Goal: Task Accomplishment & Management: Manage account settings

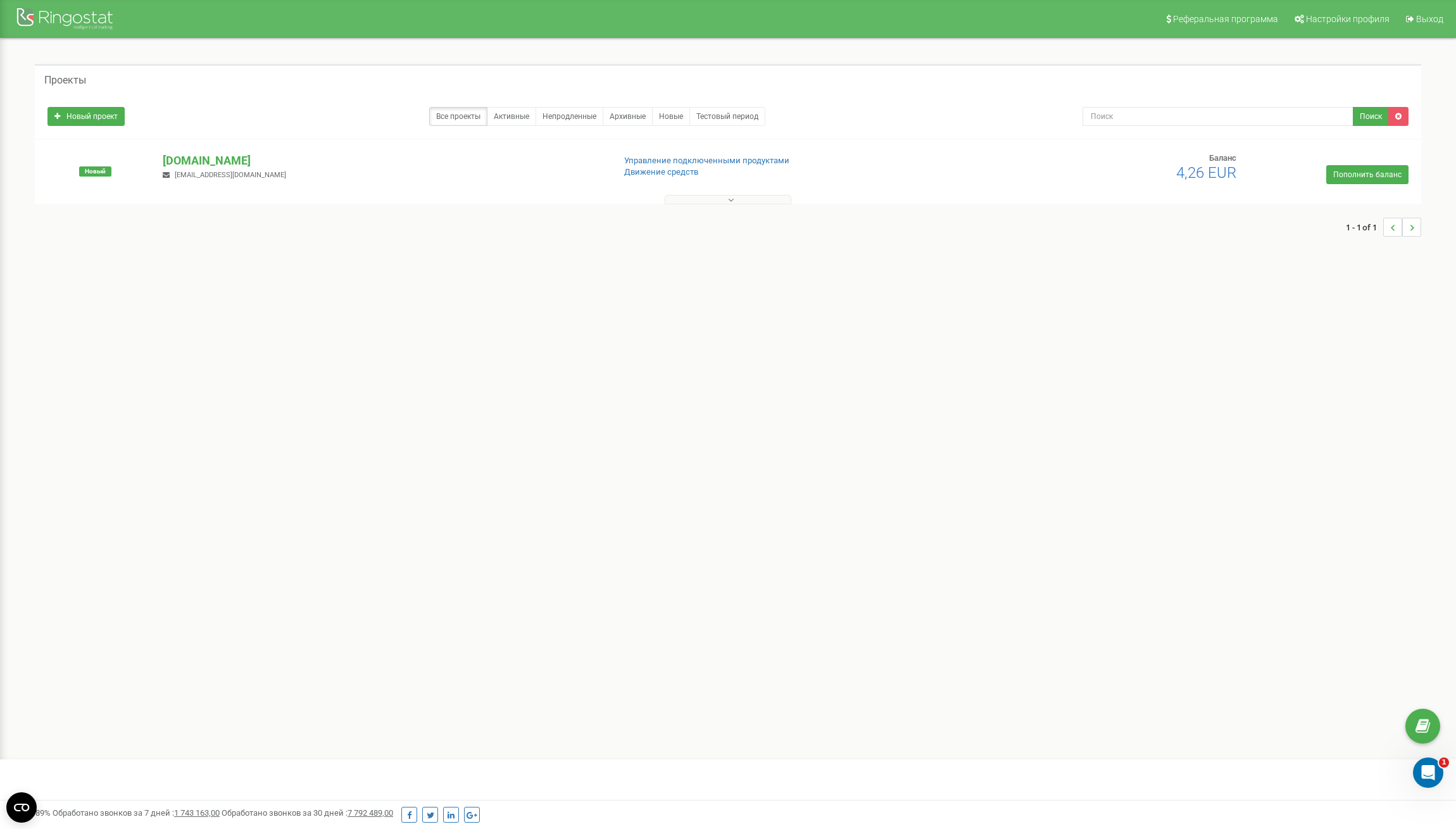
click at [736, 193] on div at bounding box center [728, 197] width 1380 height 13
click at [736, 203] on button at bounding box center [727, 200] width 126 height 9
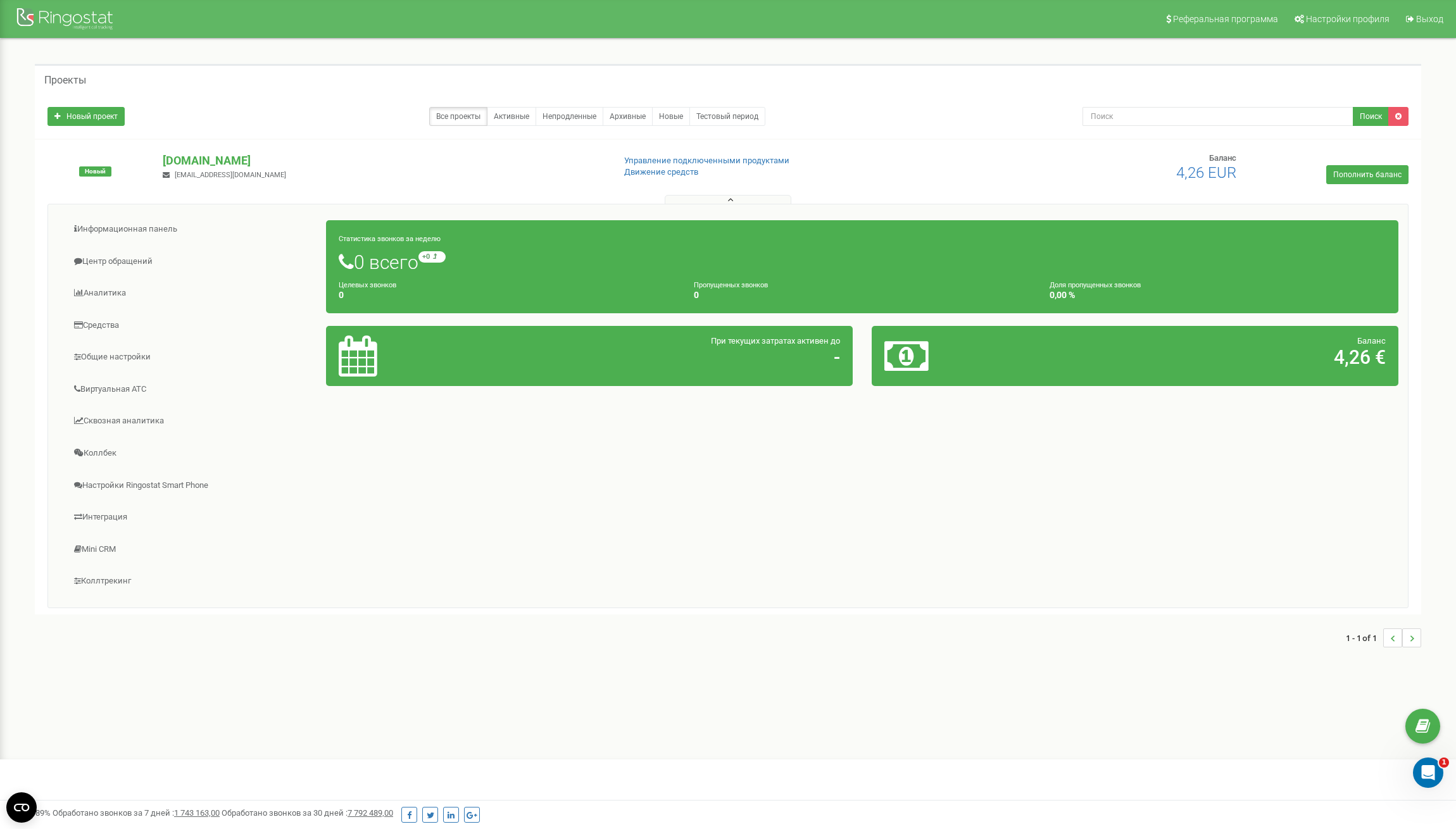
click at [427, 263] on h1 "0 всего +0 относительно прошлой недели" at bounding box center [863, 262] width 1047 height 21
click at [9, 804] on circle "Open CMP widget" at bounding box center [21, 807] width 30 height 30
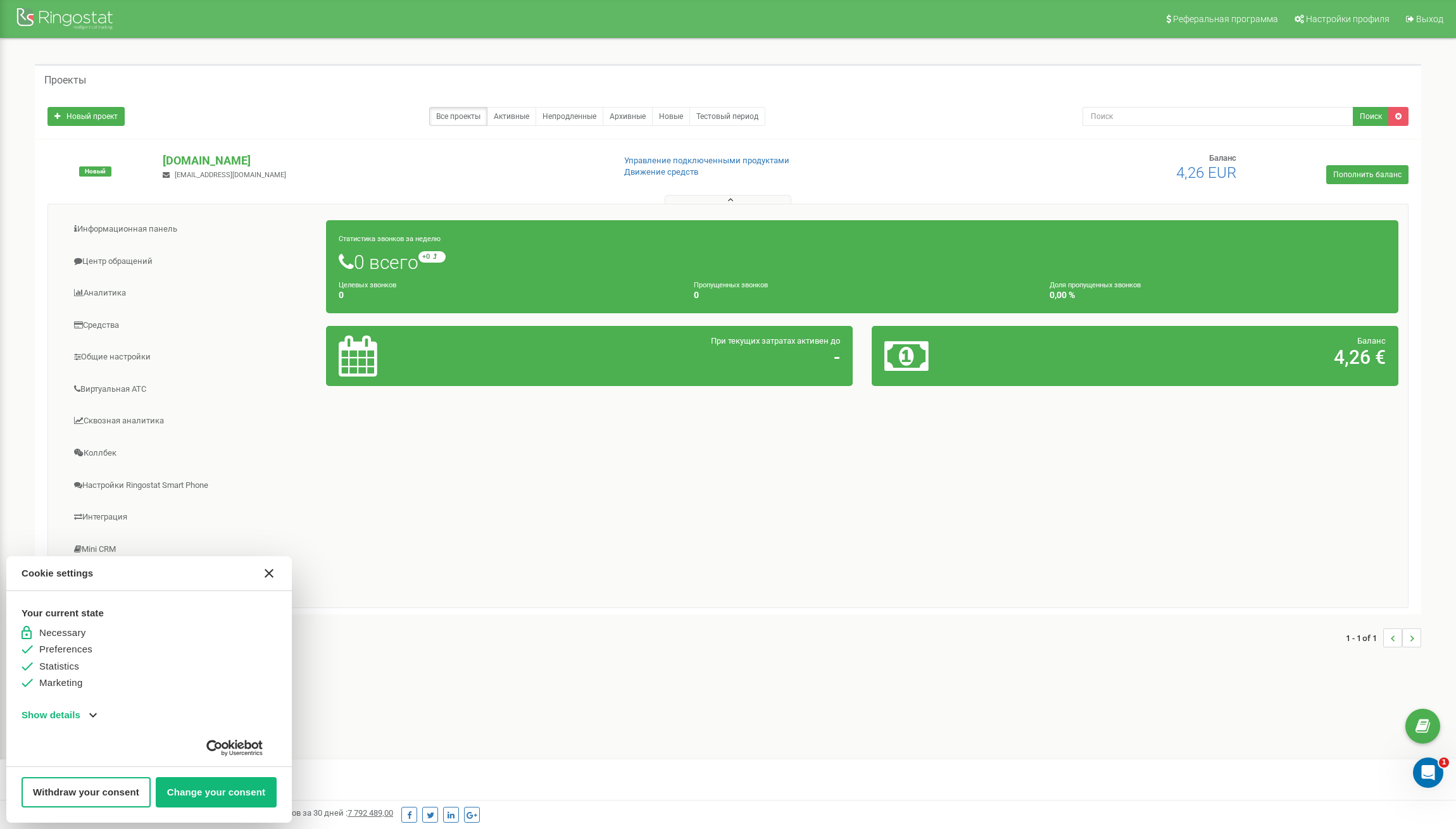
click at [276, 578] on button "[#WIDGET_ICON_CROSS#]" at bounding box center [269, 573] width 30 height 30
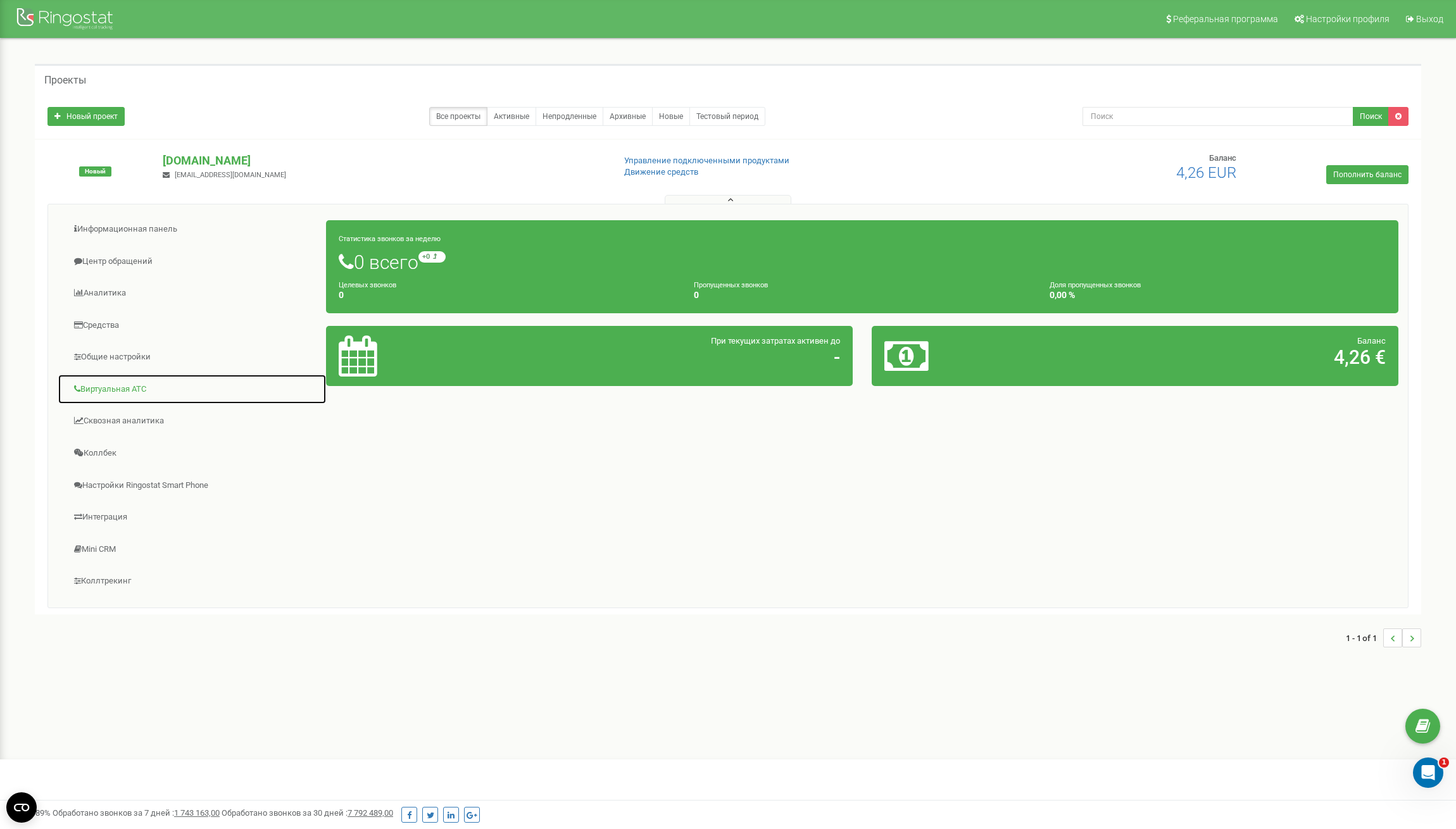
click at [151, 383] on link "Виртуальная АТС" at bounding box center [193, 390] width 269 height 31
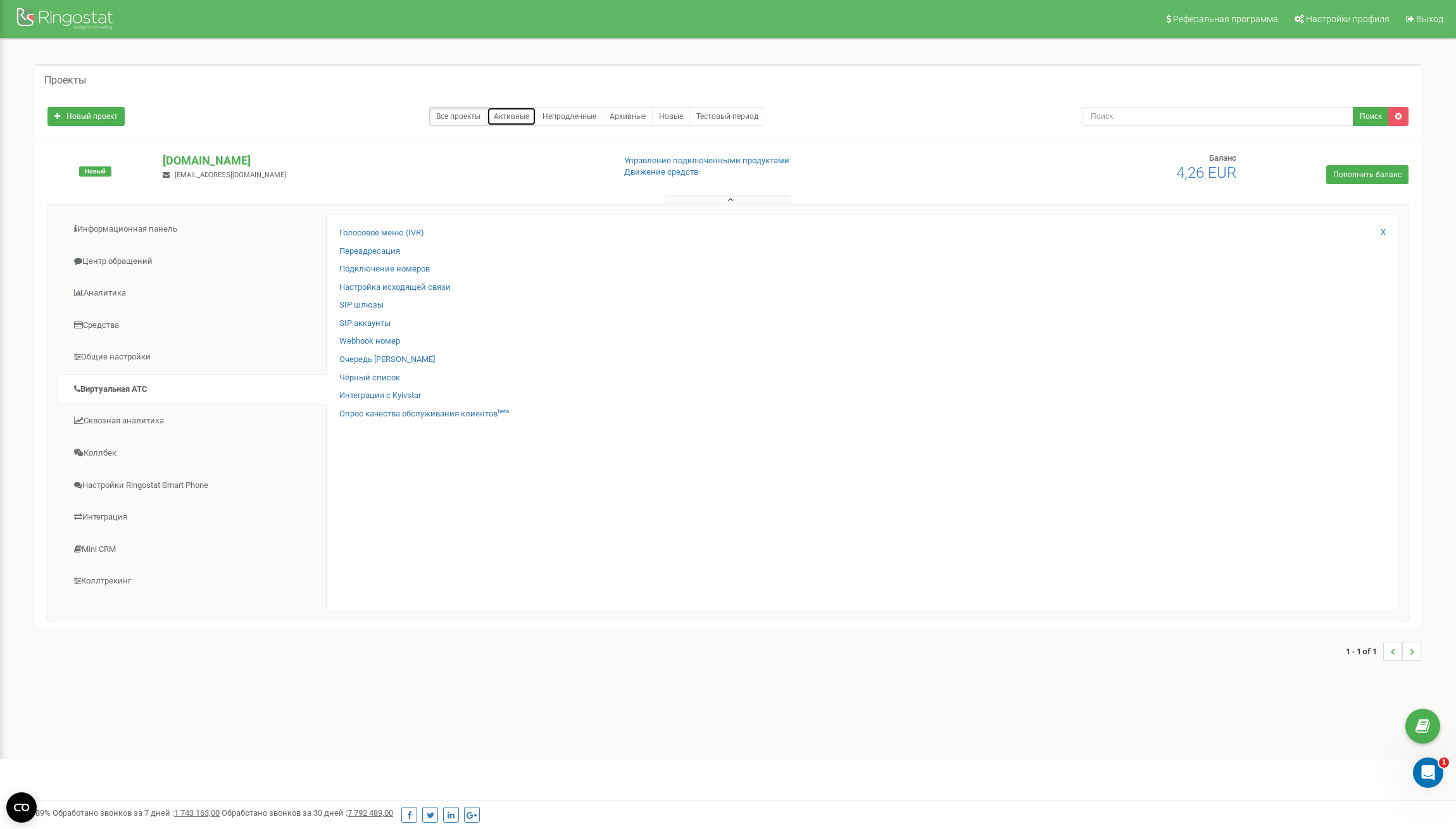
click at [534, 120] on link "Активные" at bounding box center [511, 116] width 50 height 19
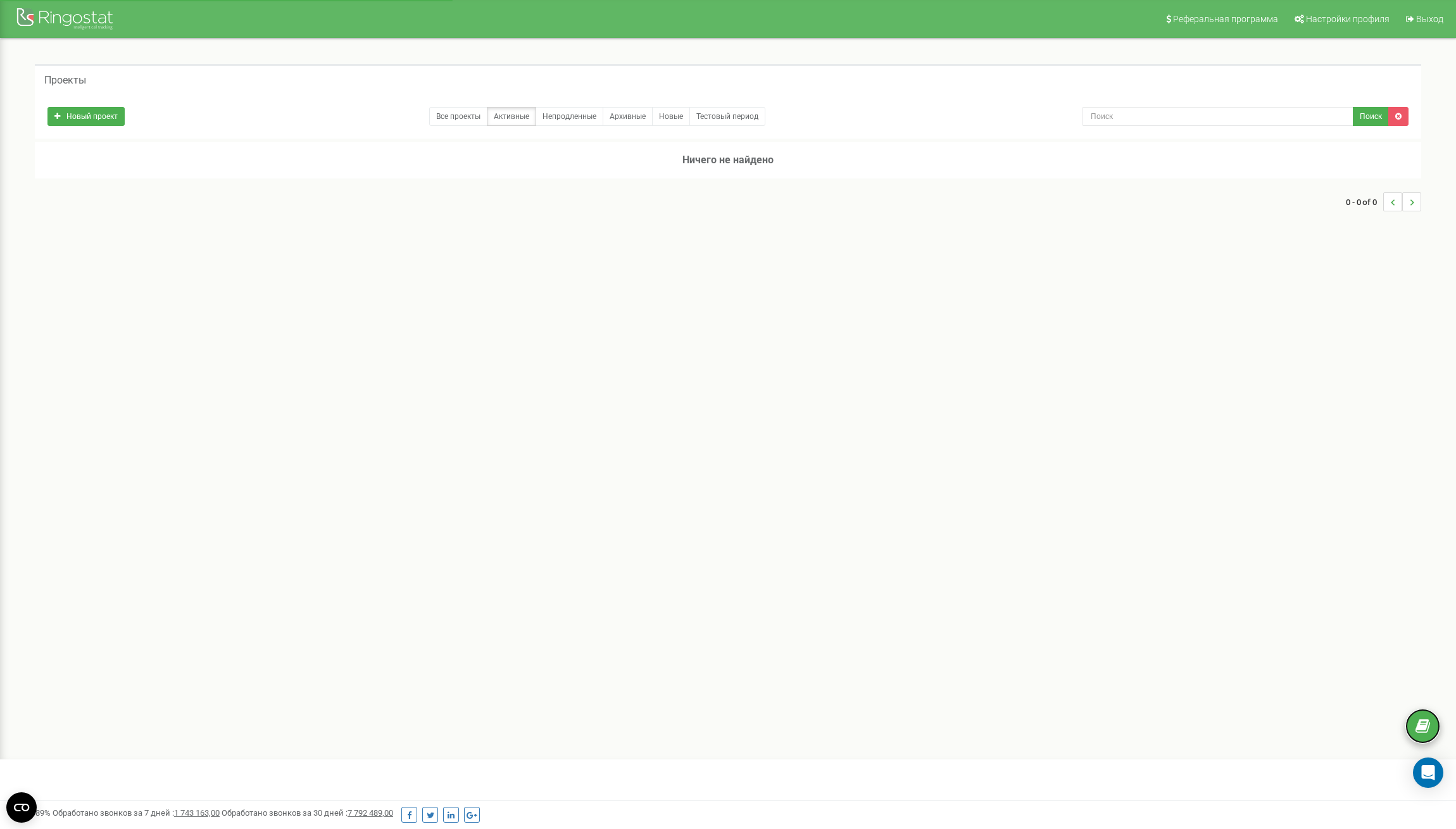
click at [1423, 723] on icon at bounding box center [1423, 726] width 15 height 19
click at [1424, 764] on icon "Открыть службу сообщений Intercom" at bounding box center [1427, 771] width 21 height 21
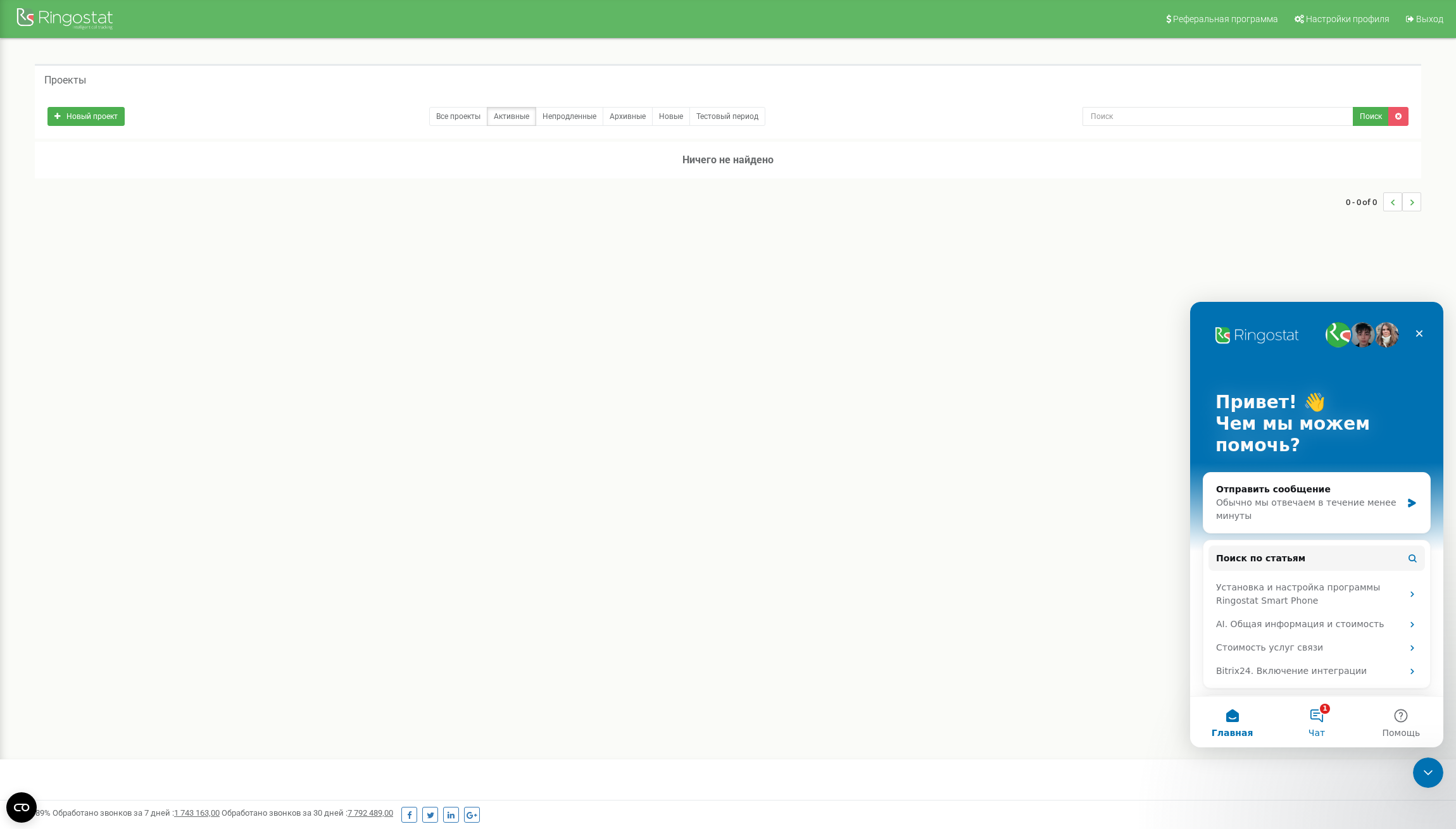
click at [1330, 722] on button "1 Чат" at bounding box center [1316, 721] width 84 height 51
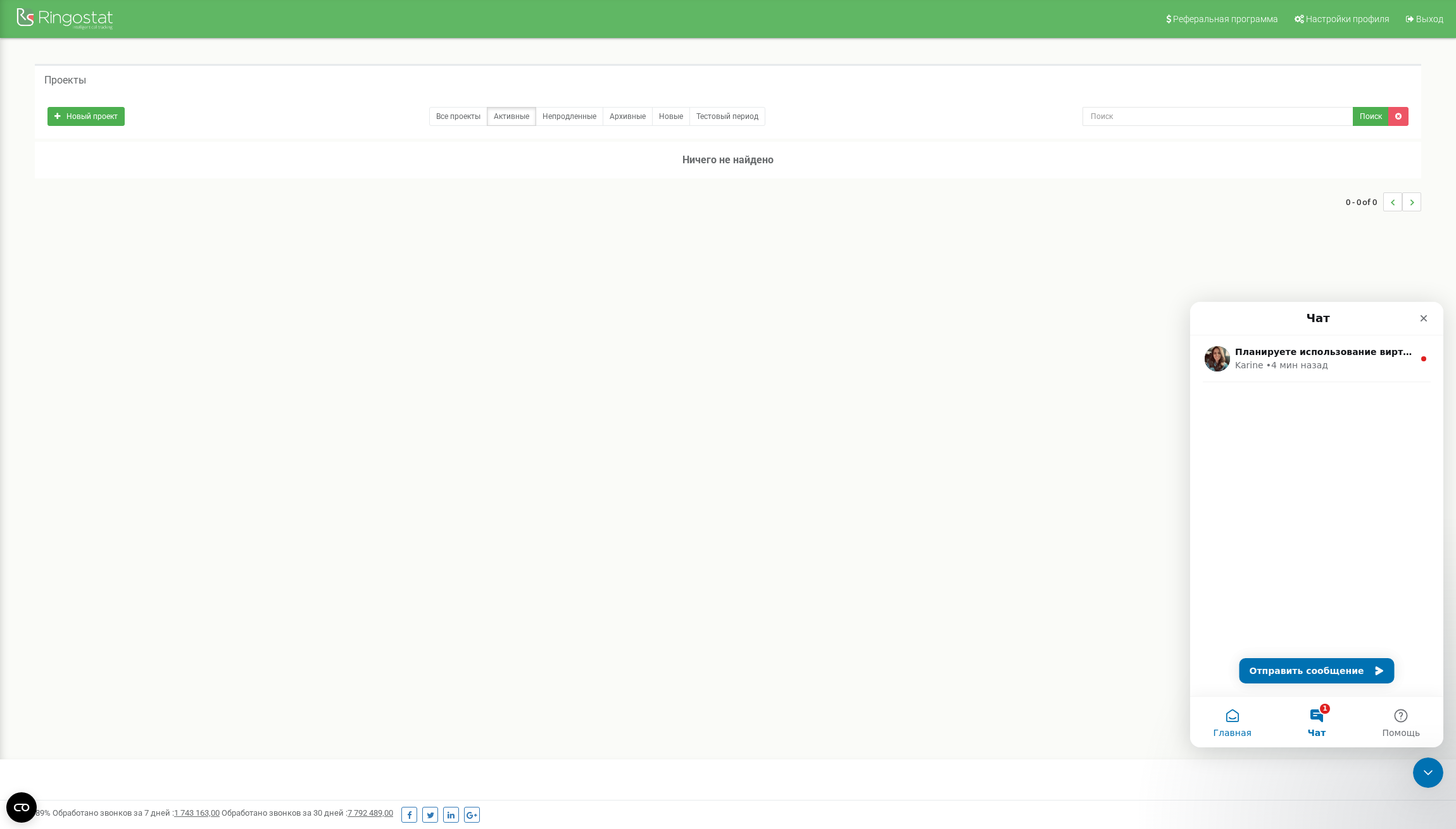
click at [1239, 714] on button "Главная" at bounding box center [1232, 721] width 84 height 51
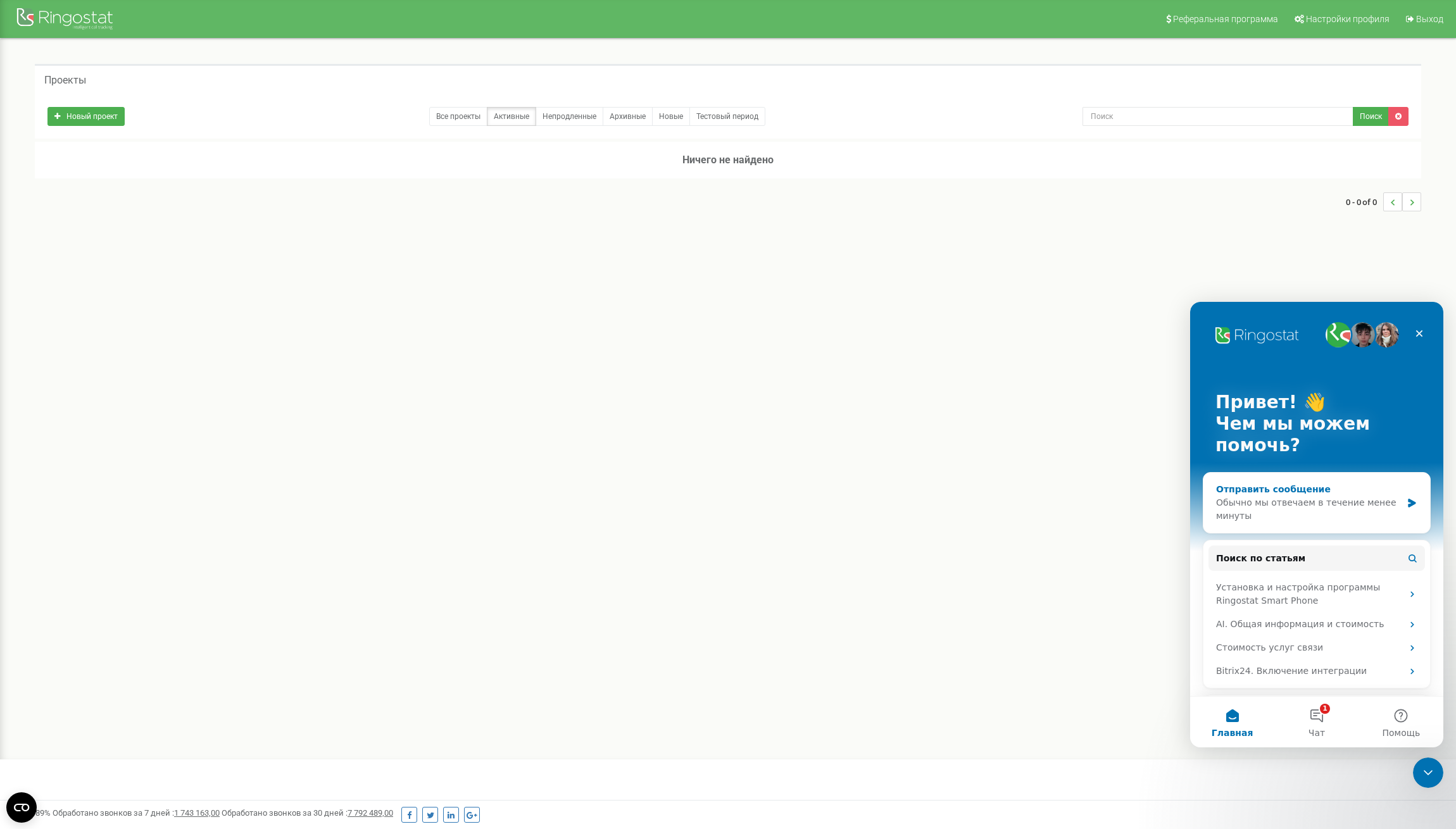
click at [1326, 508] on div "Обычно мы отвечаем в течение менее минуты" at bounding box center [1309, 509] width 185 height 27
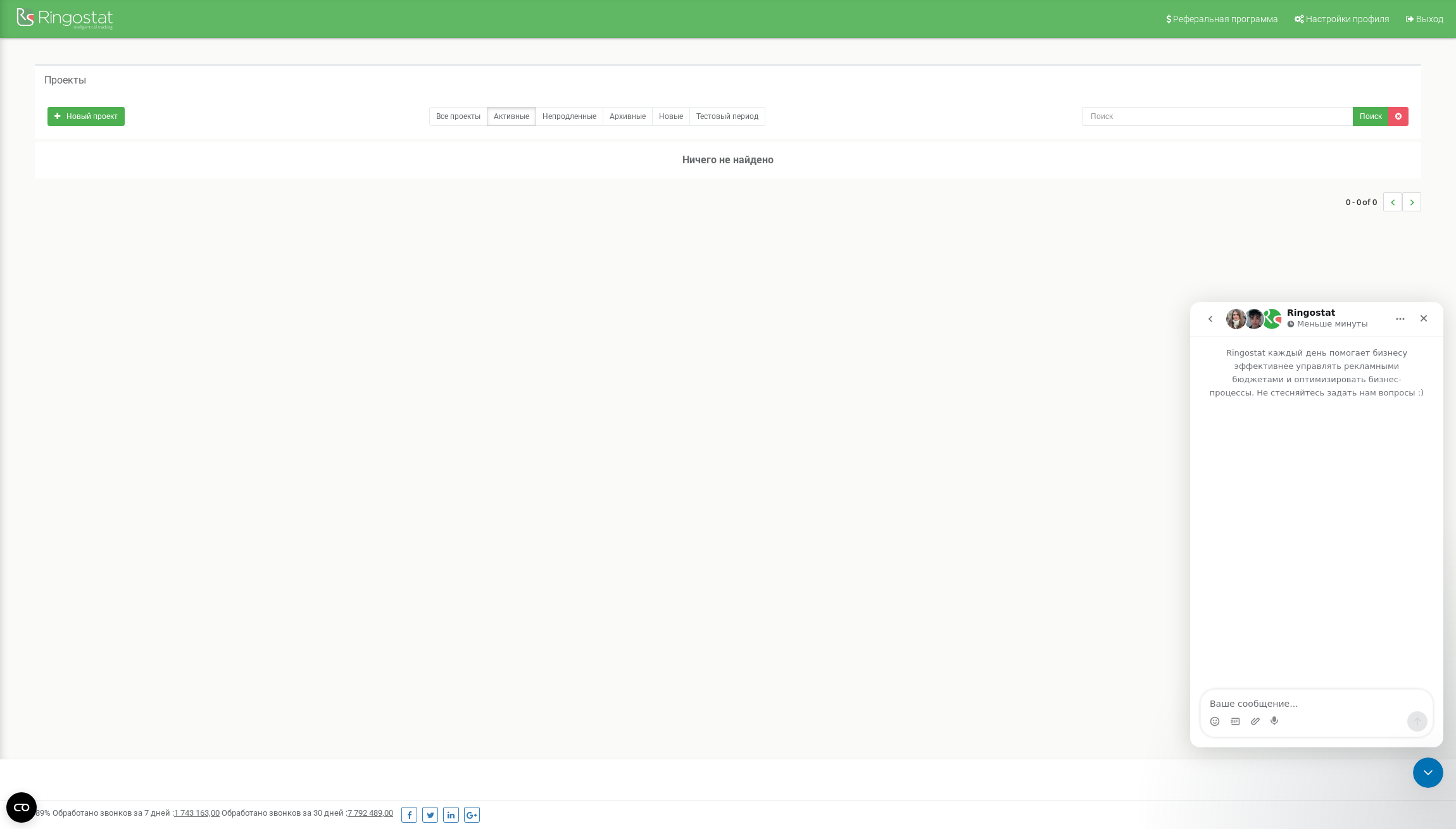
click at [1321, 321] on p "Меньше минуты" at bounding box center [1333, 324] width 71 height 13
click at [845, 288] on div "Реферальная программа Настройки профиля Выход Проекты Новый проект Все проекты …" at bounding box center [728, 379] width 1456 height 759
click at [45, 28] on div at bounding box center [66, 19] width 101 height 30
click at [684, 157] on link "Управление подключенными продуктами" at bounding box center [706, 160] width 165 height 9
click at [734, 205] on div "1 - 1 of 1" at bounding box center [728, 228] width 1387 height 44
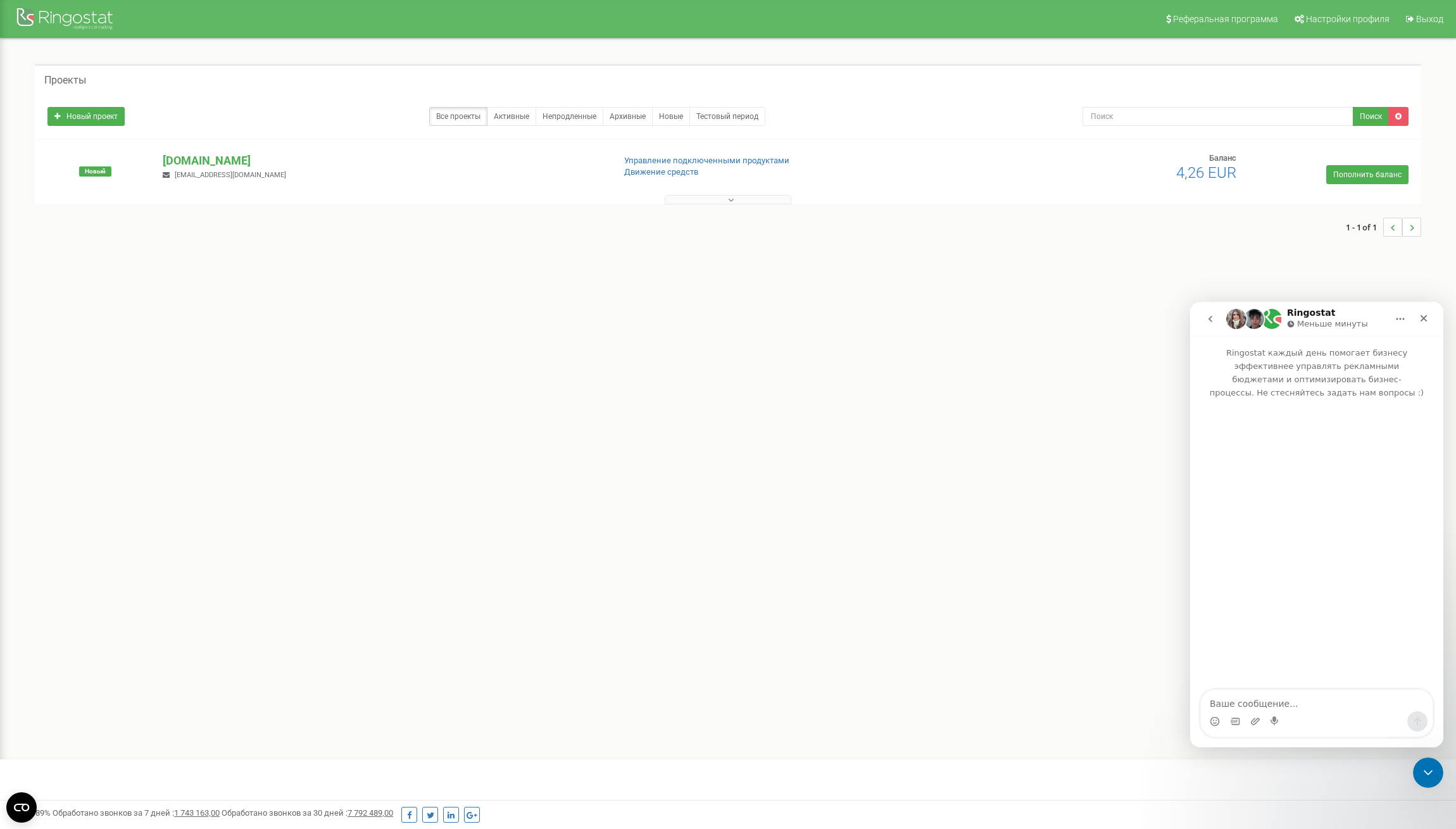
click at [732, 201] on icon at bounding box center [731, 200] width 6 height 9
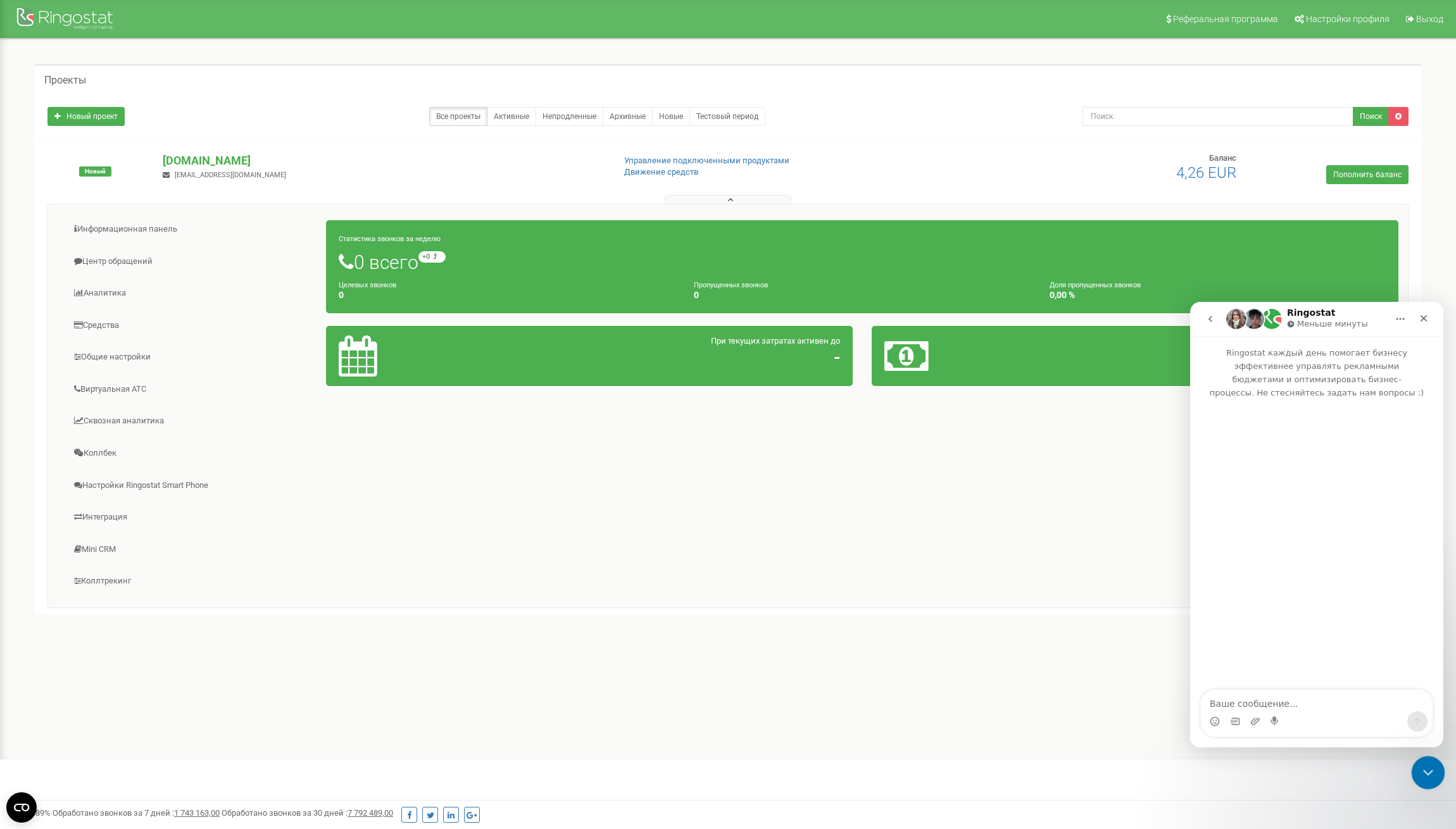
click at [1415, 765] on div "Закрыть службу сообщений Intercom" at bounding box center [1426, 770] width 30 height 30
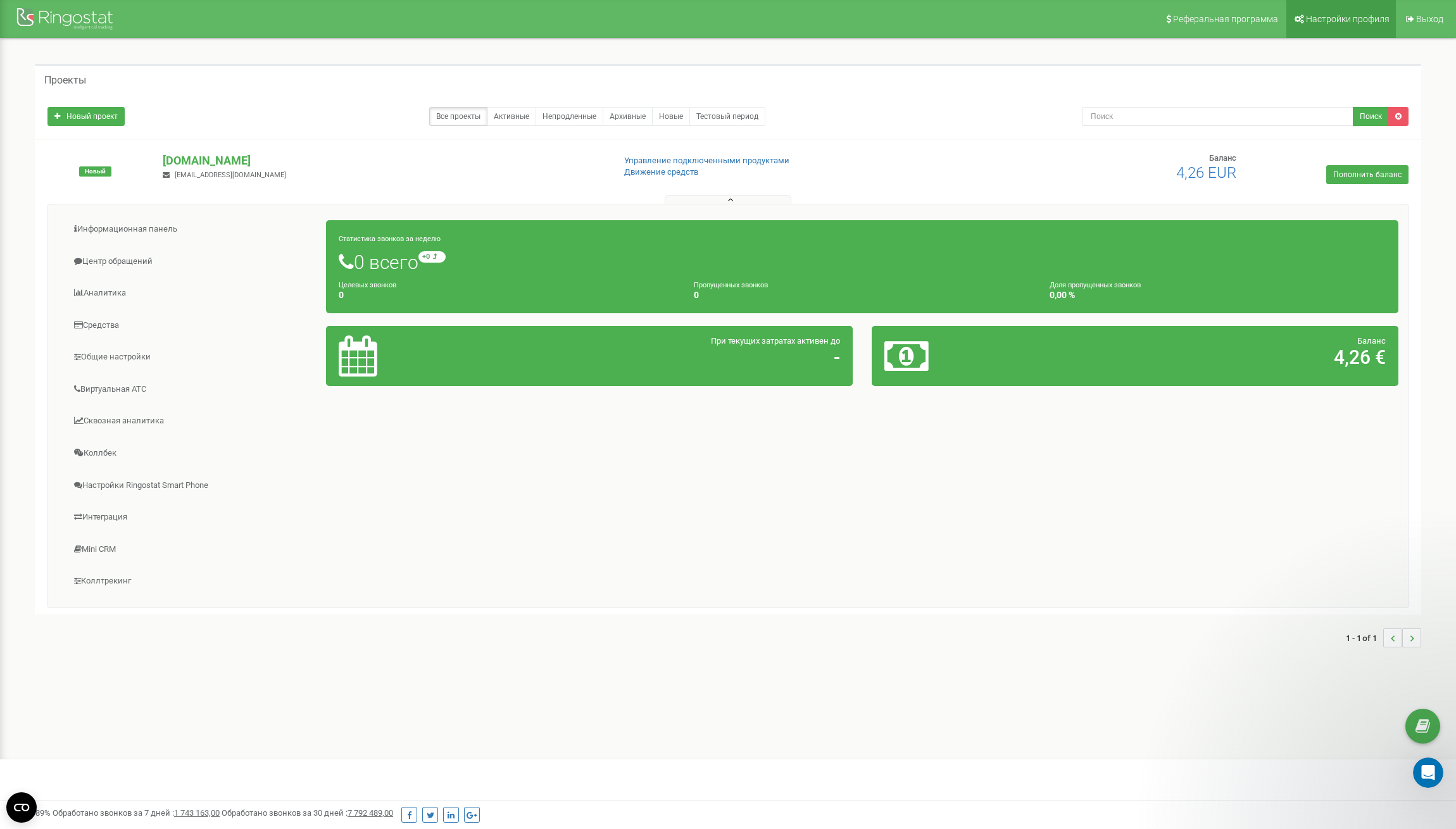
click at [1363, 17] on span "Настройки профиля" at bounding box center [1347, 18] width 84 height 10
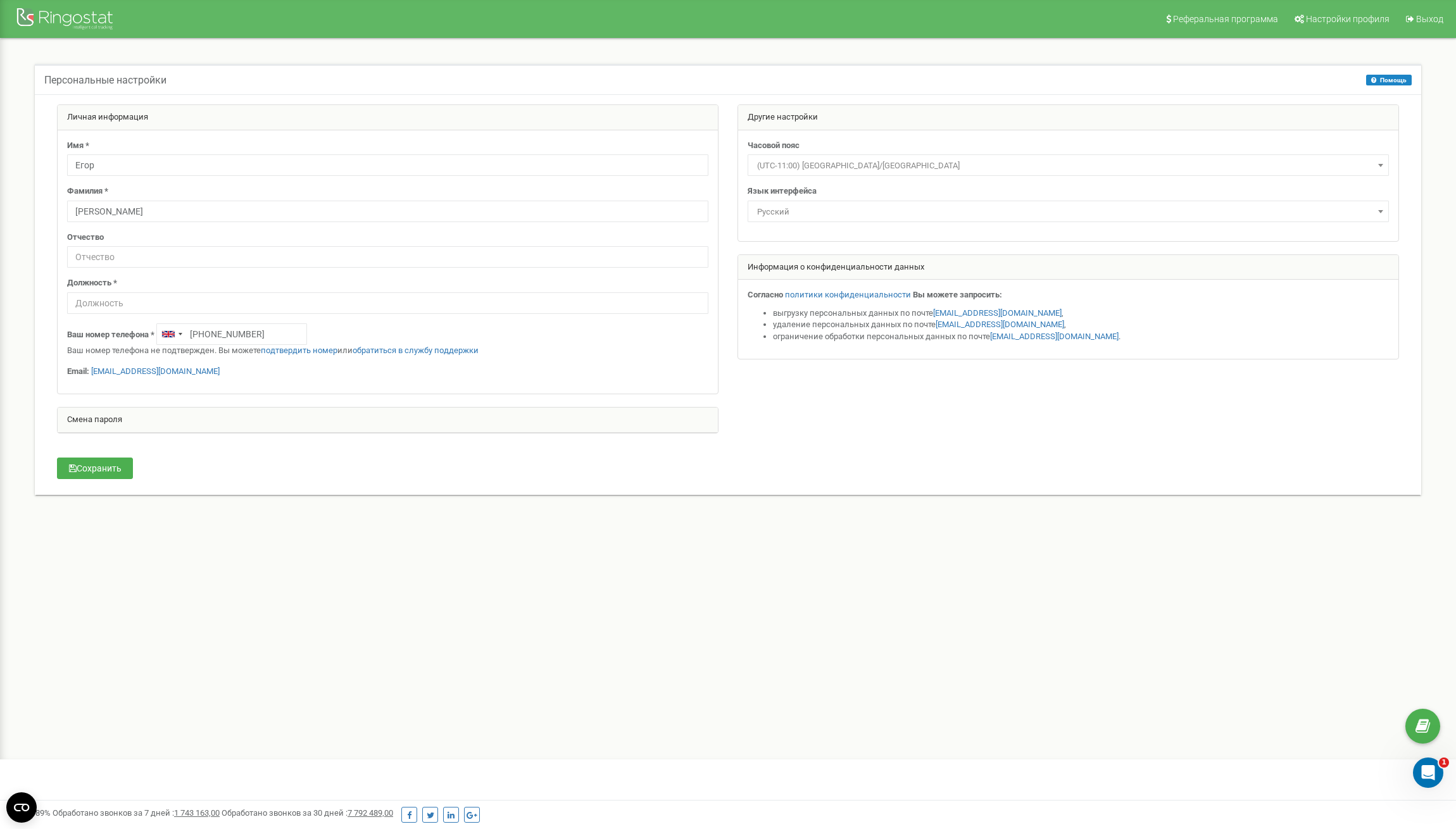
click at [1180, 145] on div "Часовой пояс (UTC-11:00) Pacific/Midway (UTC-11:00) Pacific/Niue (UTC-11:00) Pa…" at bounding box center [1068, 158] width 641 height 37
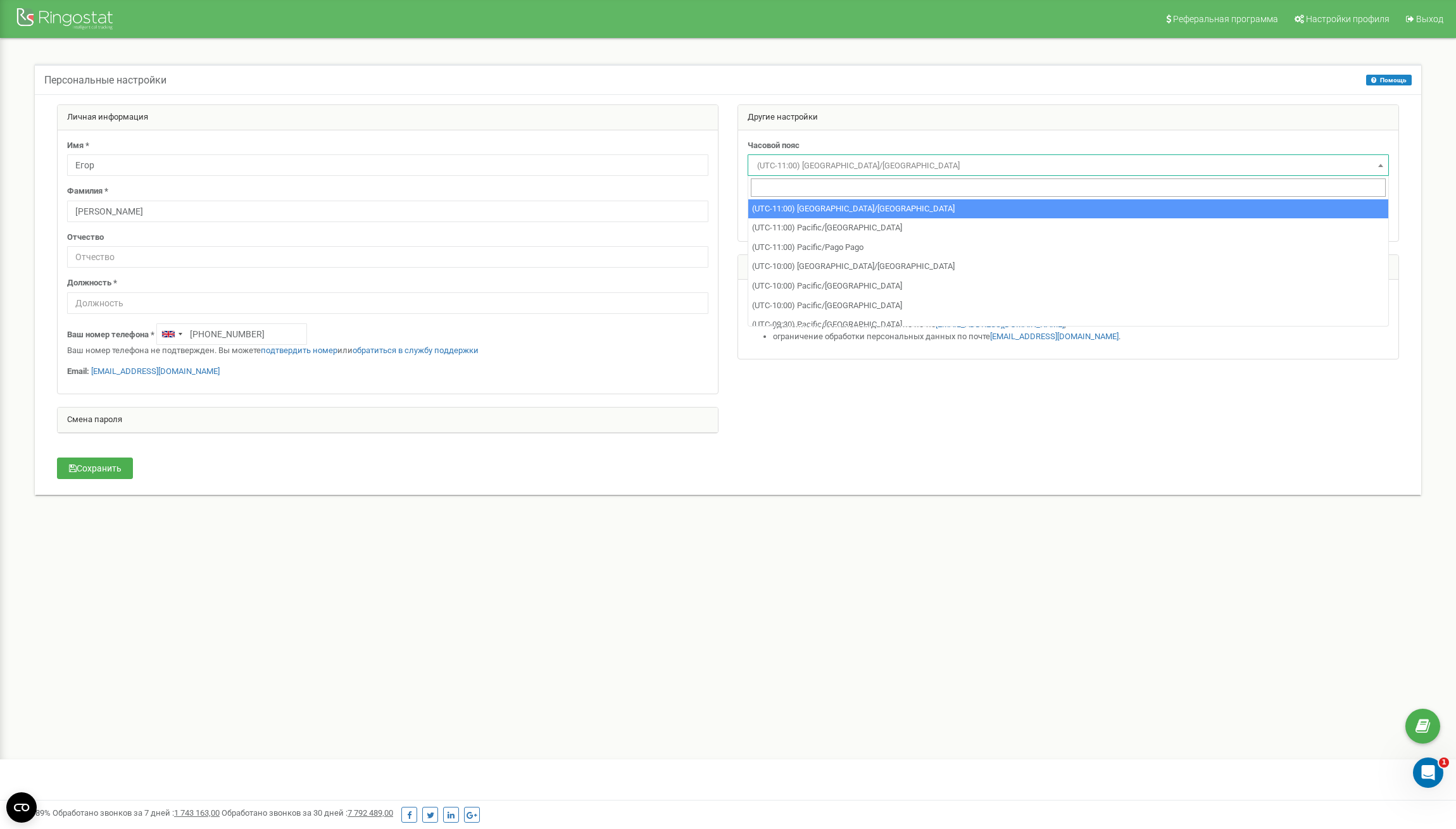
click at [1377, 163] on span at bounding box center [1381, 165] width 13 height 17
click at [1379, 165] on b at bounding box center [1380, 165] width 5 height 3
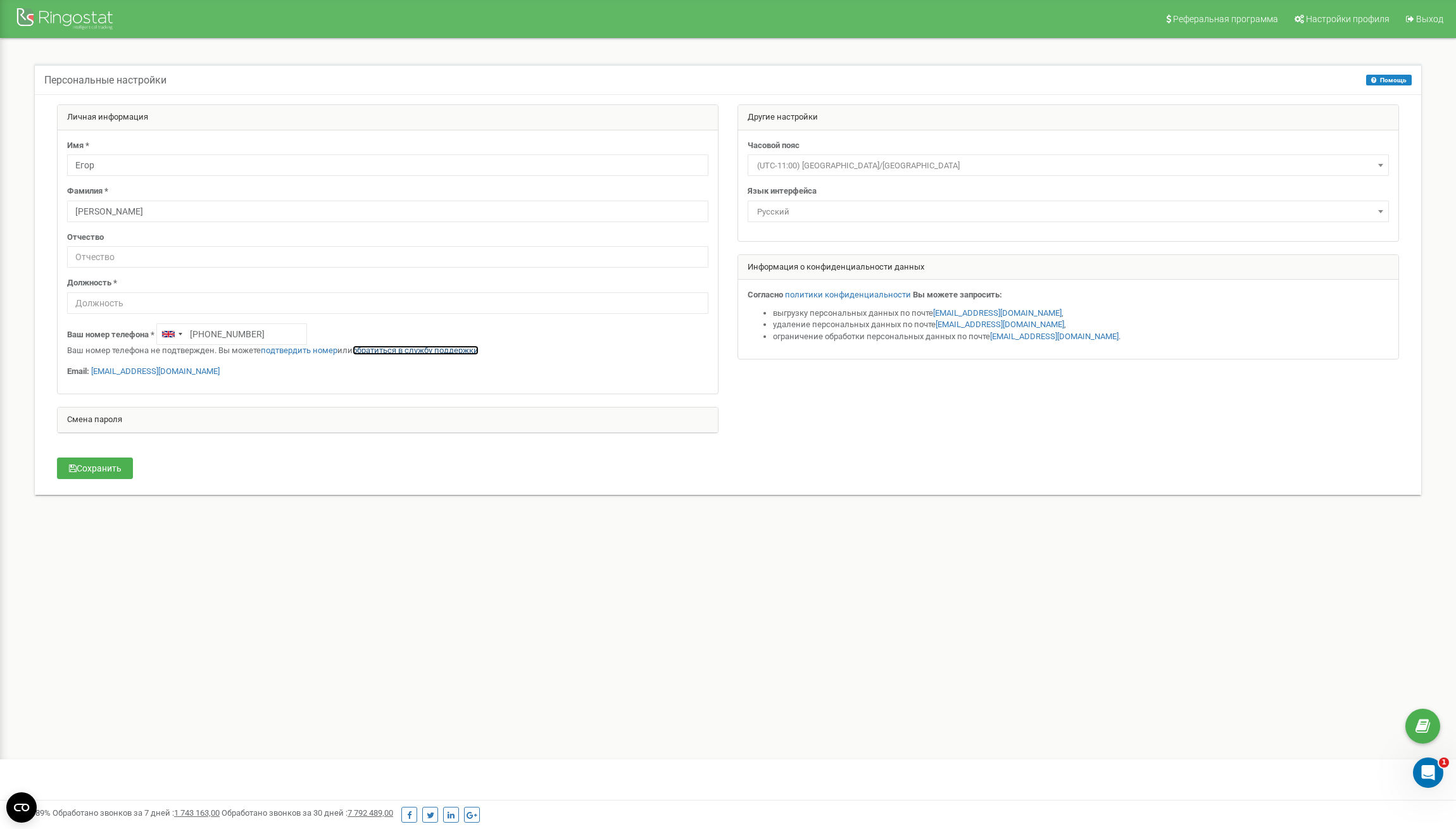
click at [421, 353] on link "обратиться в службу поддержки" at bounding box center [416, 350] width 126 height 9
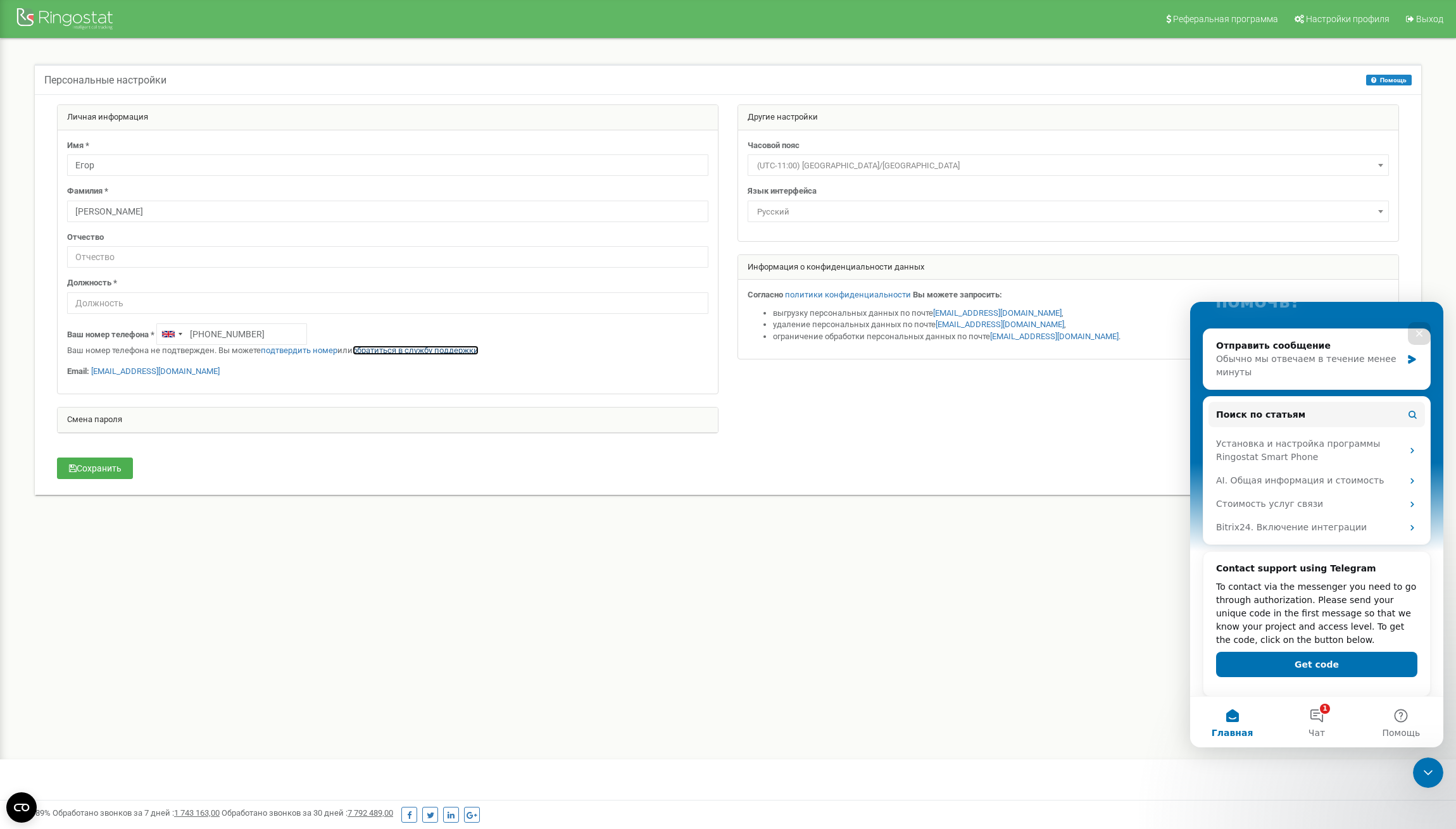
scroll to position [151, 0]
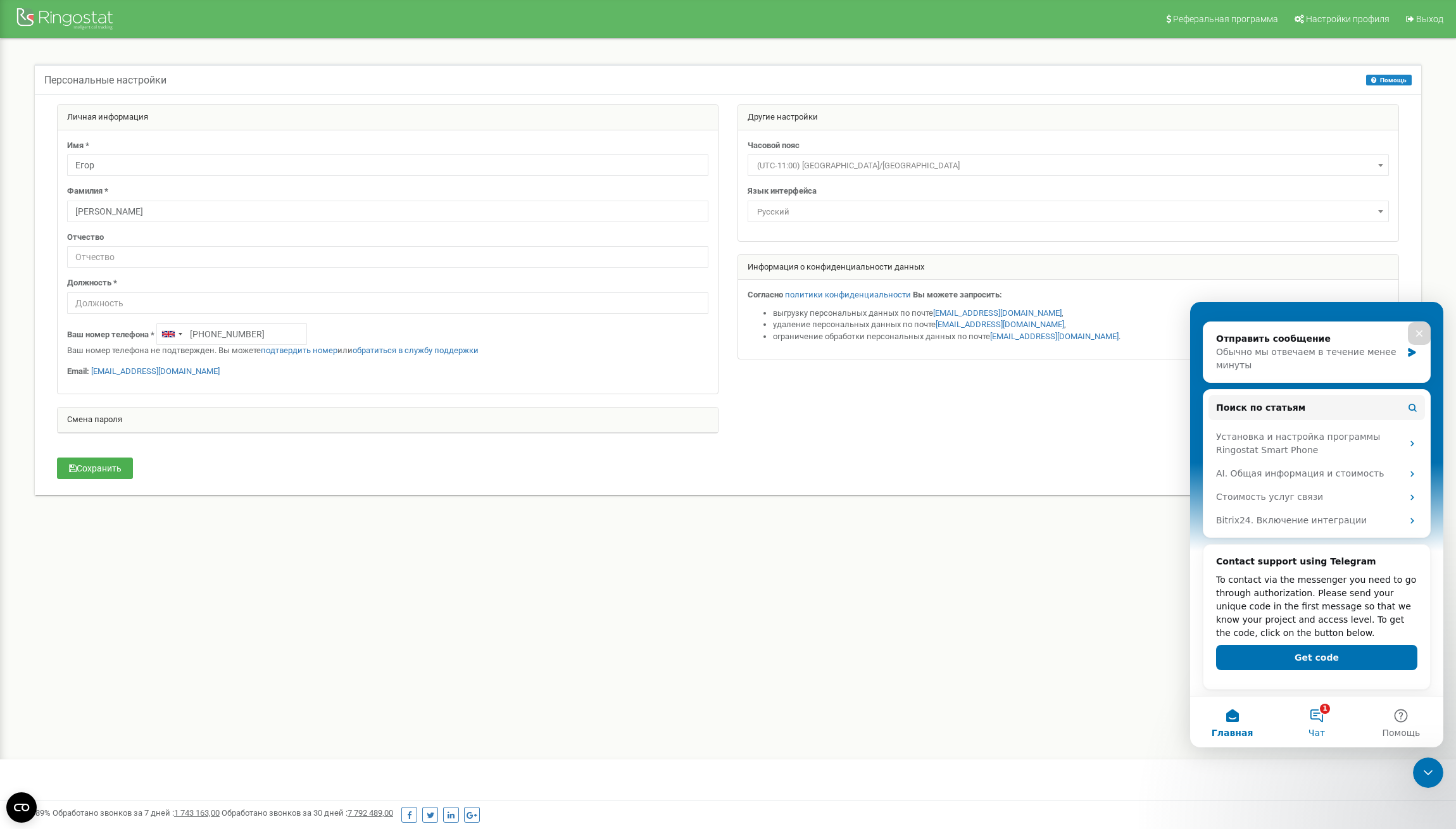
click at [1321, 715] on button "1 Чат" at bounding box center [1316, 721] width 84 height 51
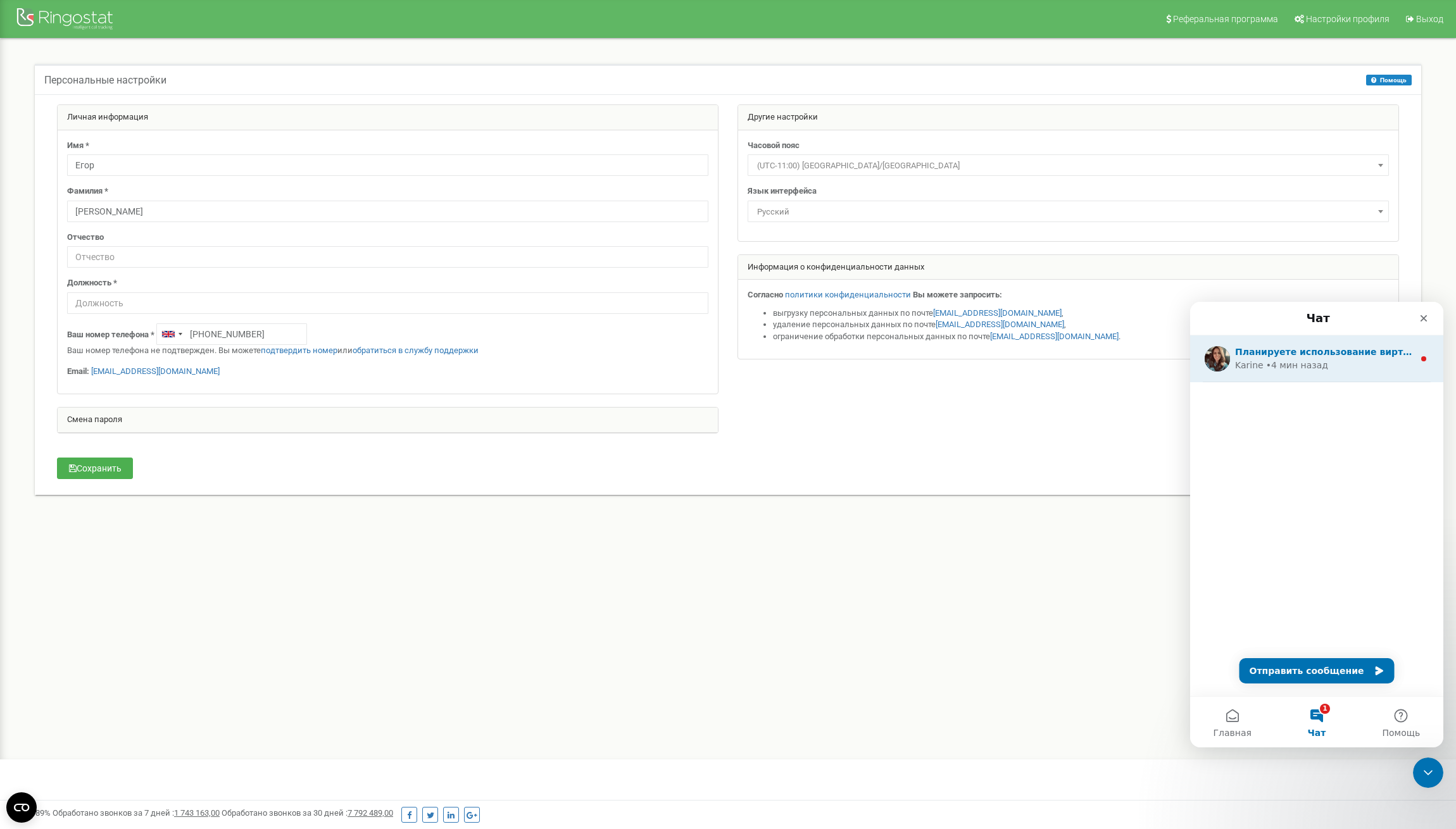
click at [1286, 361] on div "• 4 мин назад" at bounding box center [1297, 366] width 62 height 13
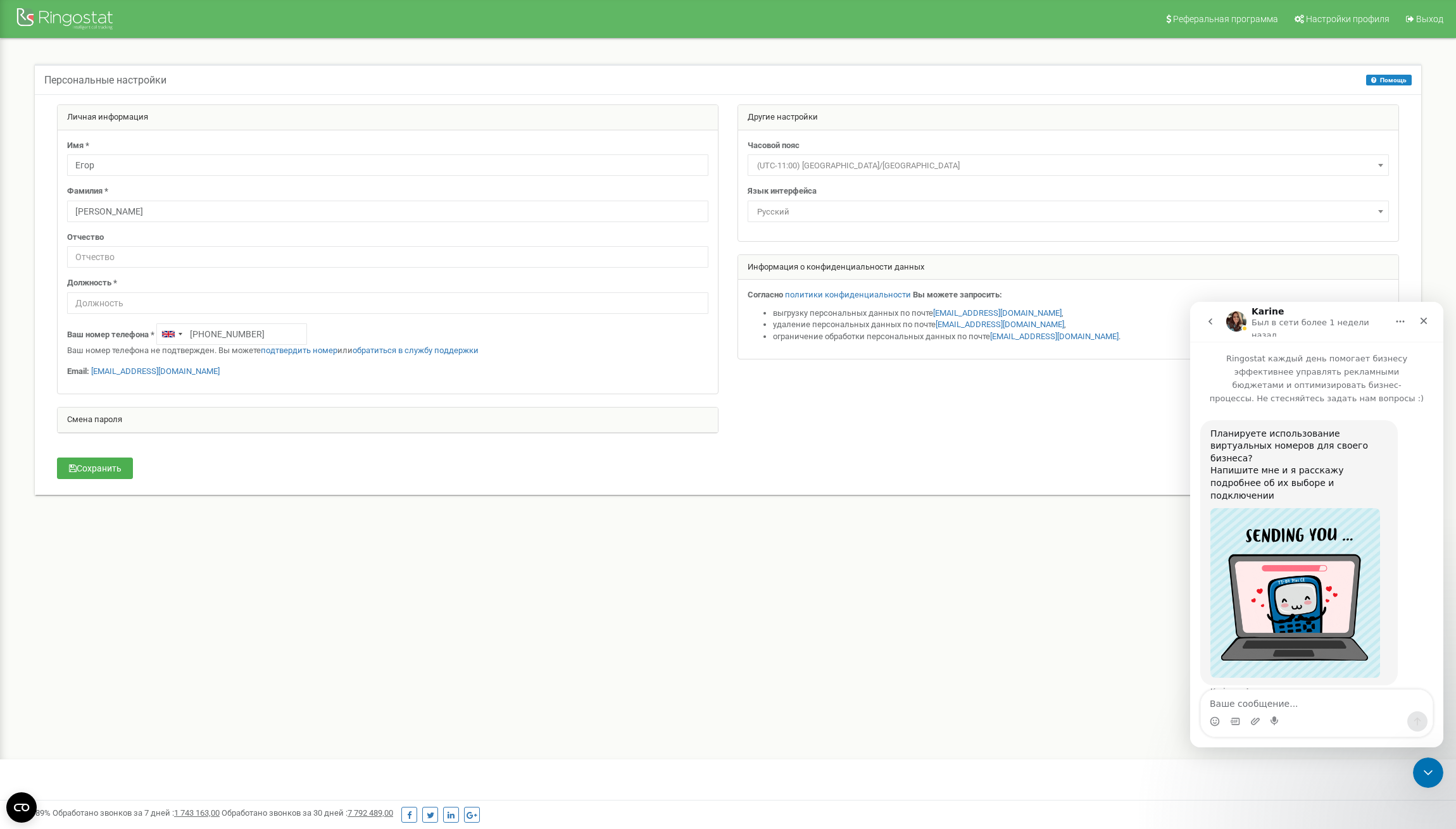
click at [1279, 697] on textarea "Ваше сообщение..." at bounding box center [1316, 700] width 231 height 21
type textarea "нужна поддержка для настройки атс"
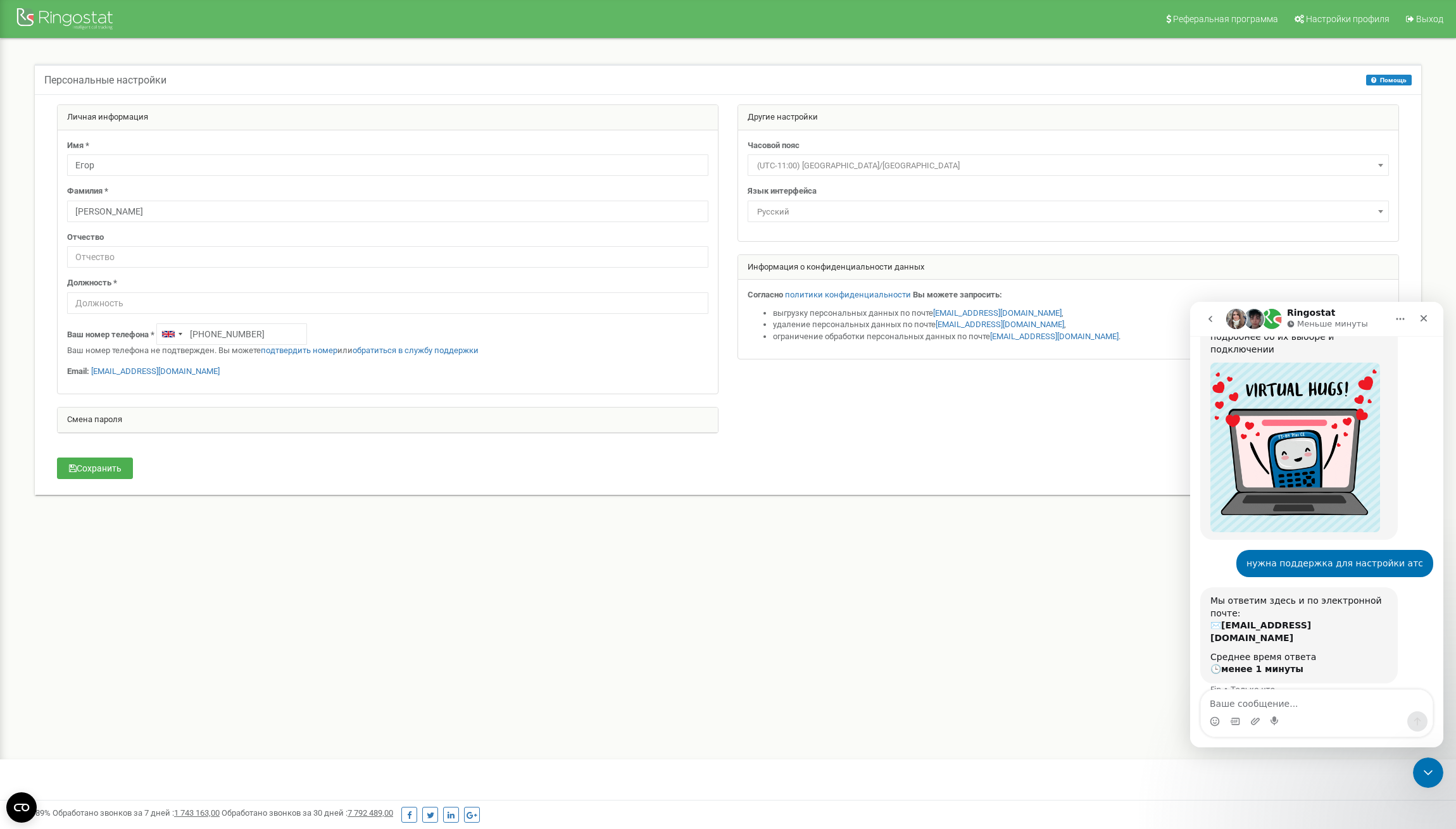
scroll to position [146, 0]
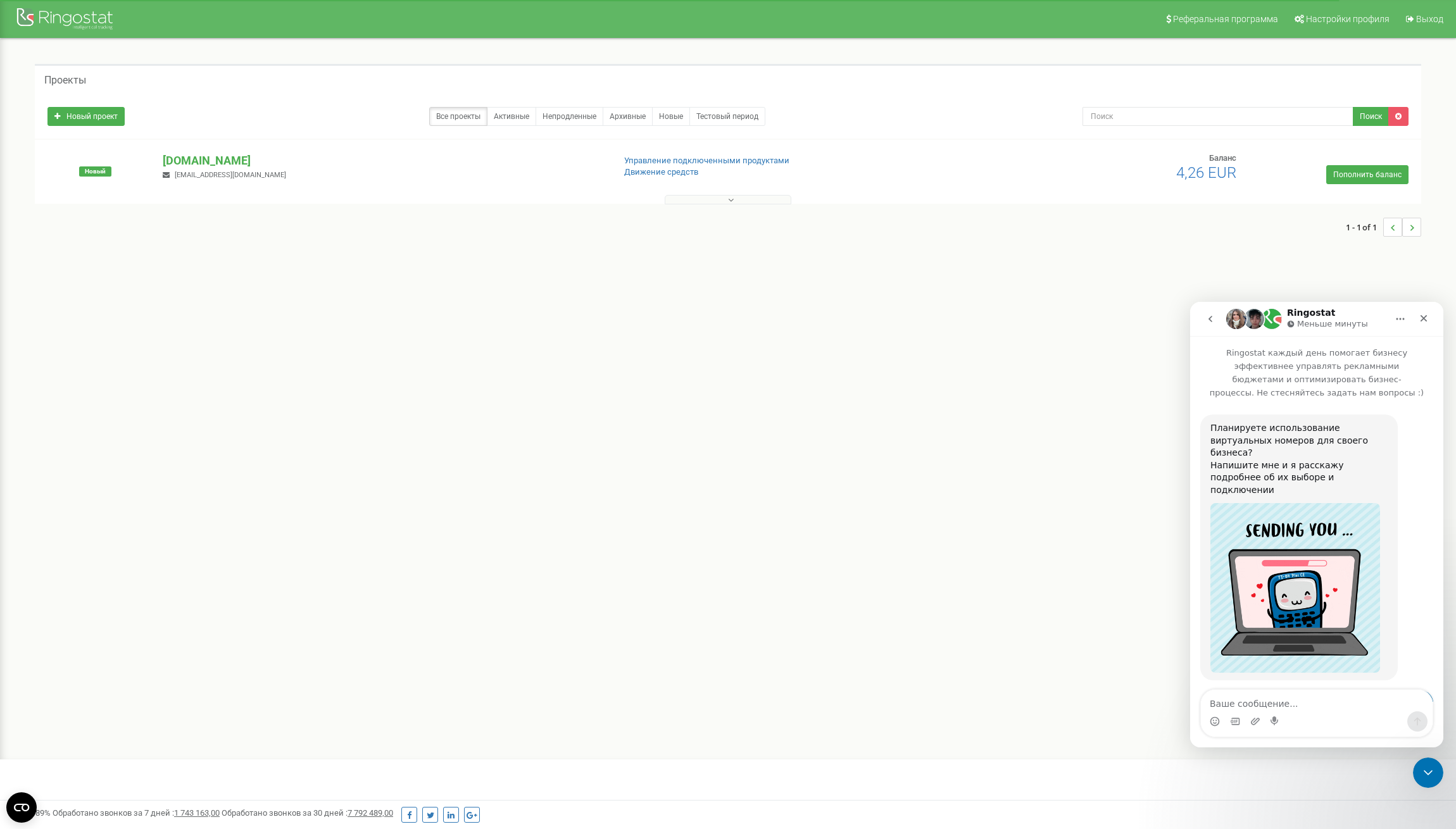
scroll to position [146, 0]
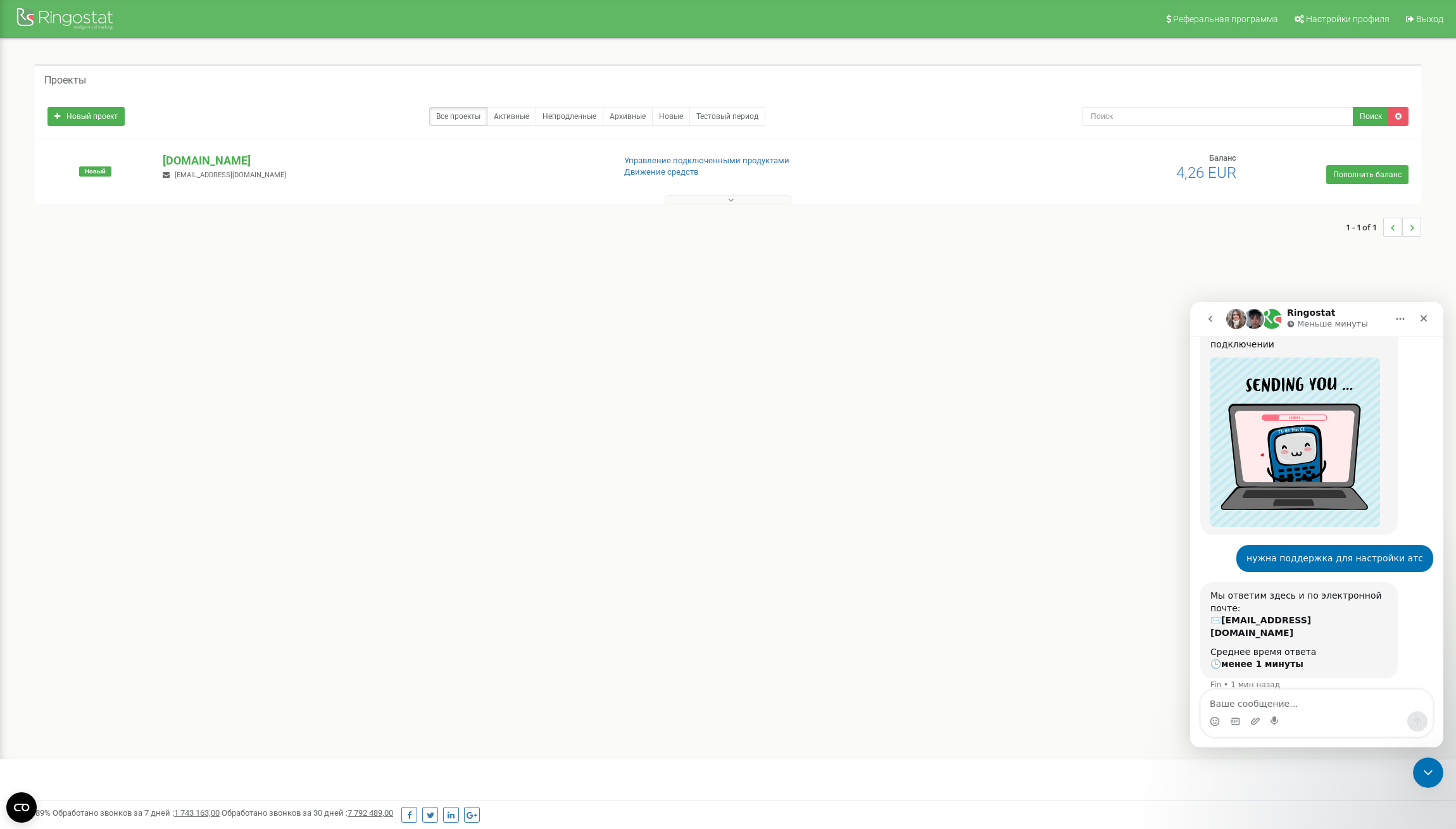
click at [1311, 717] on div "Ожидаем коллегу" at bounding box center [1316, 721] width 228 height 10
click at [1282, 717] on img "Мессенджер Intercom" at bounding box center [1283, 721] width 10 height 10
click at [1352, 15] on span "Настройки профиля" at bounding box center [1347, 18] width 84 height 10
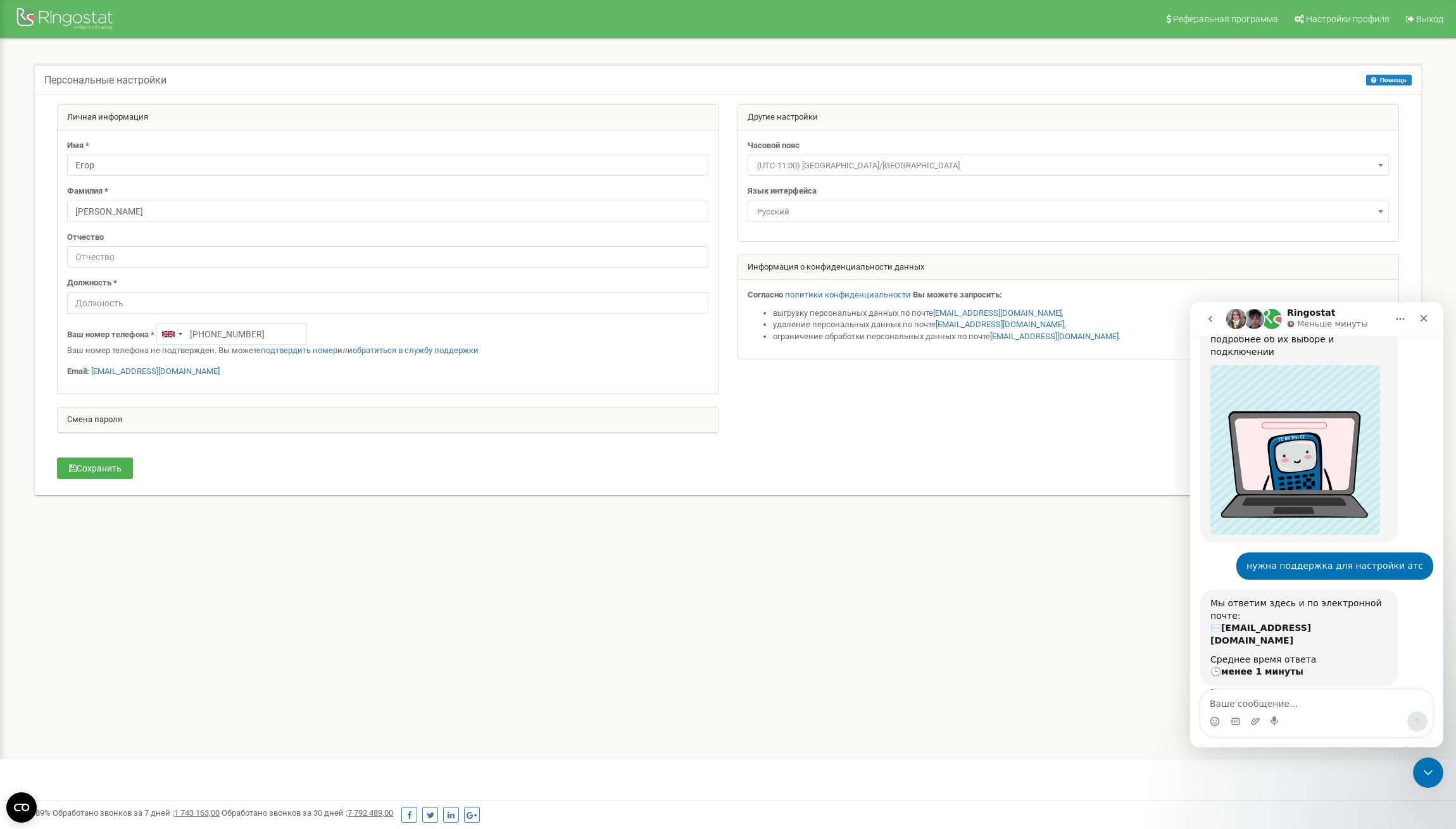
scroll to position [146, 0]
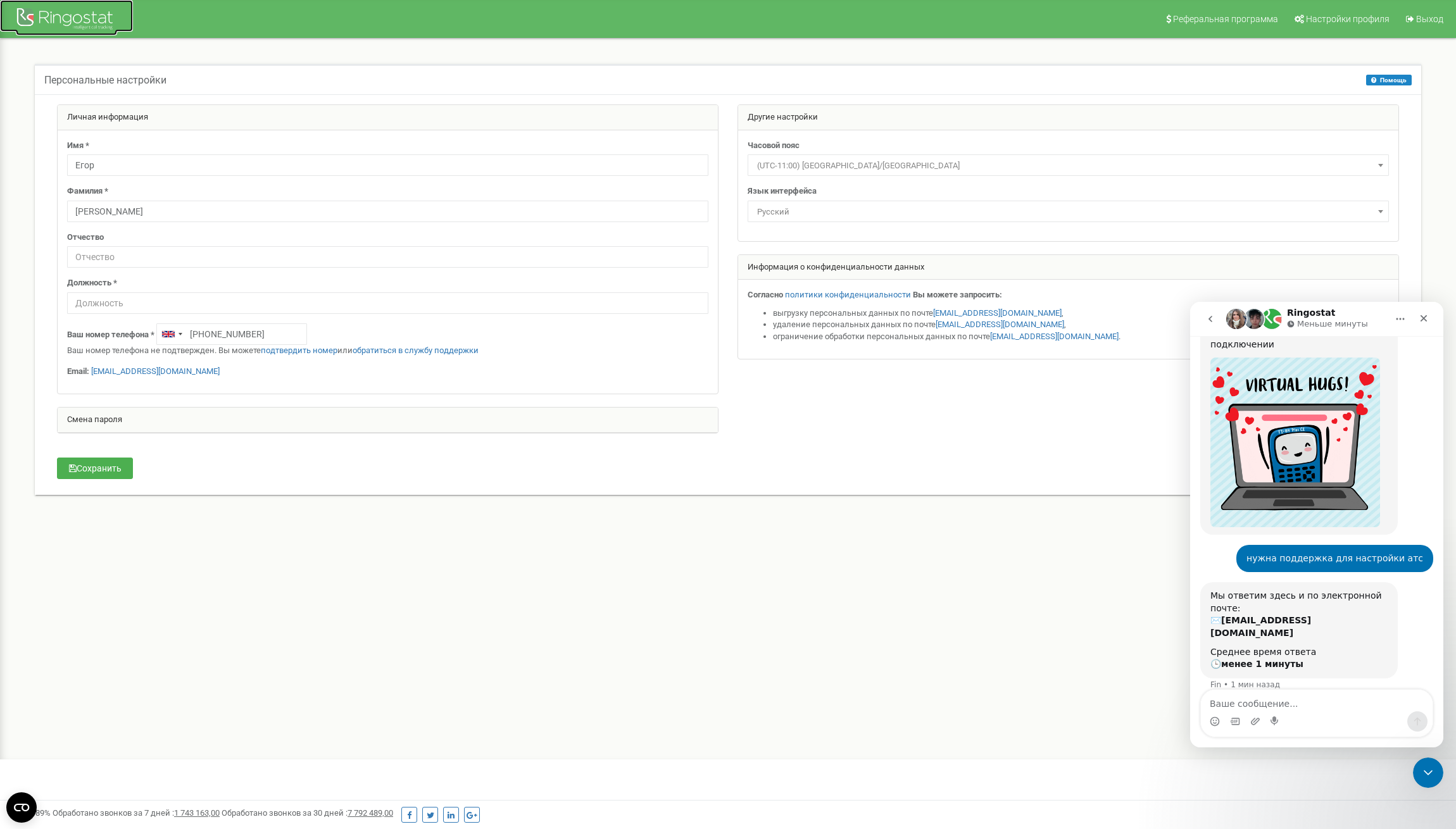
click at [63, 18] on div at bounding box center [66, 19] width 101 height 30
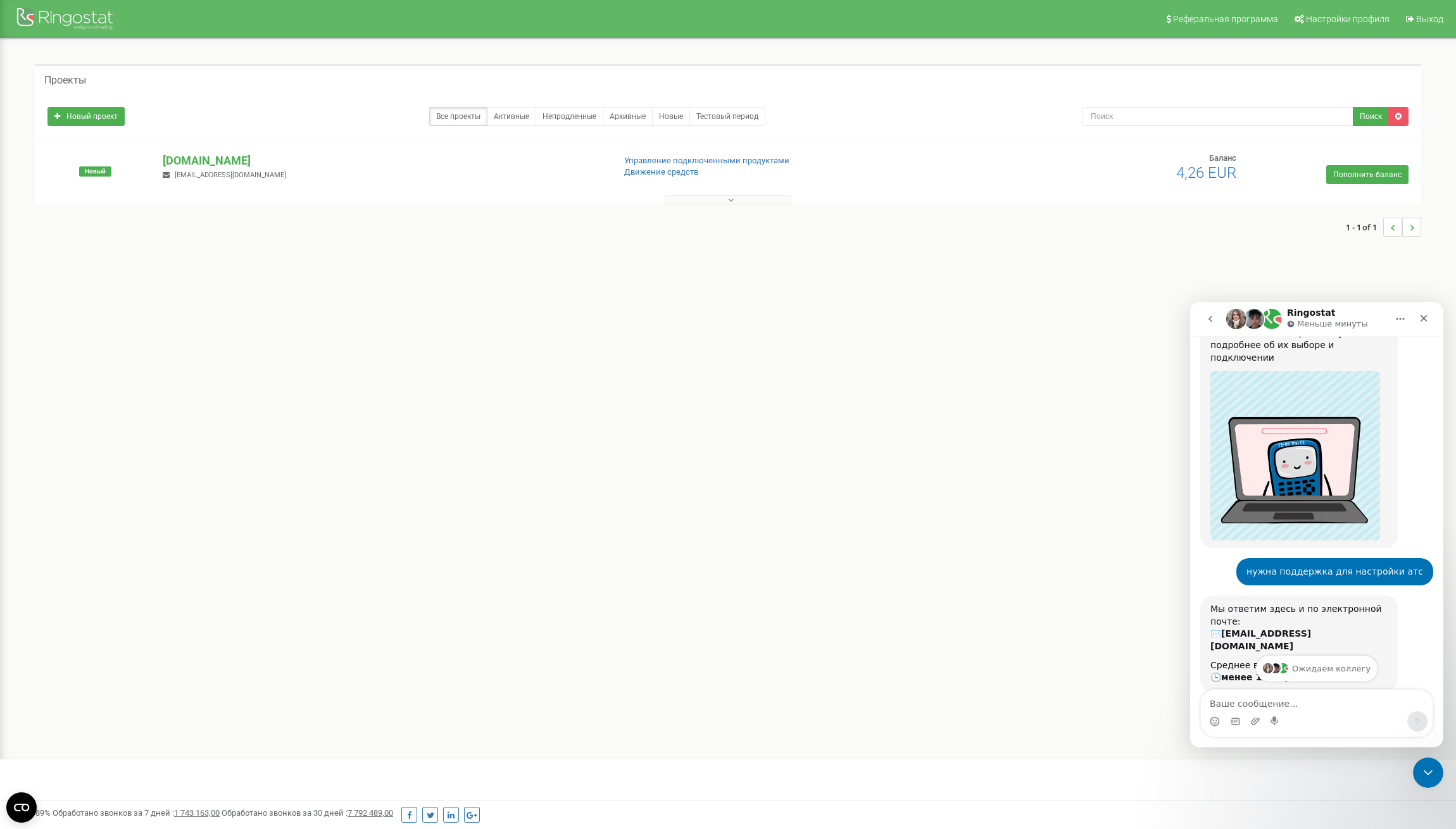
scroll to position [146, 0]
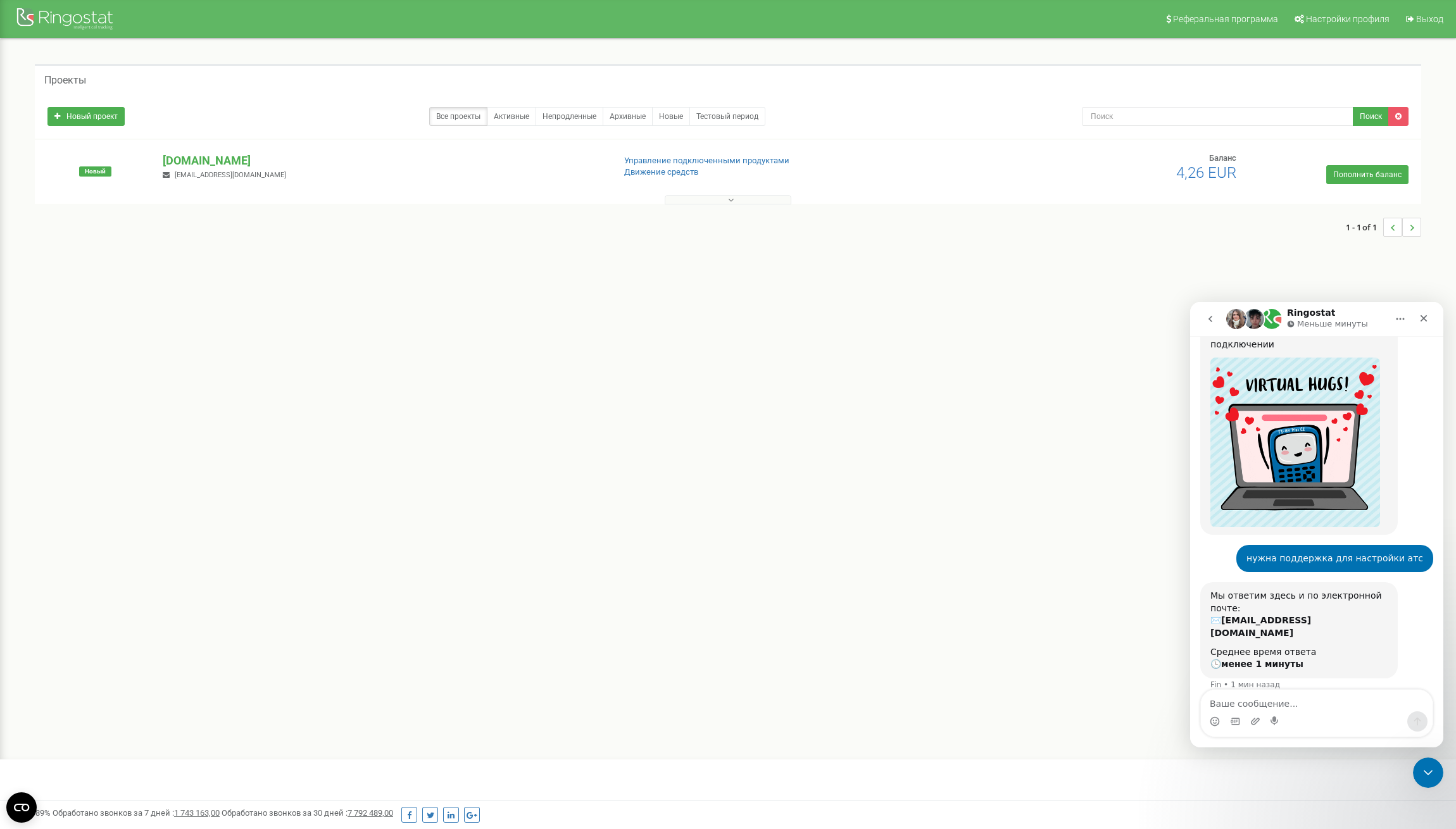
click at [1317, 717] on div "Ожидаем коллегу" at bounding box center [1316, 721] width 228 height 10
click at [1295, 640] on div "Мы ответим здесь и по электронной почте: ✉️ novikovegor790@gmail.com Среднее вр…" at bounding box center [1317, 644] width 233 height 124
click at [1293, 638] on div "Мы ответим здесь и по электронной почте: ✉️ novikovegor790@gmail.com Среднее вр…" at bounding box center [1317, 644] width 233 height 124
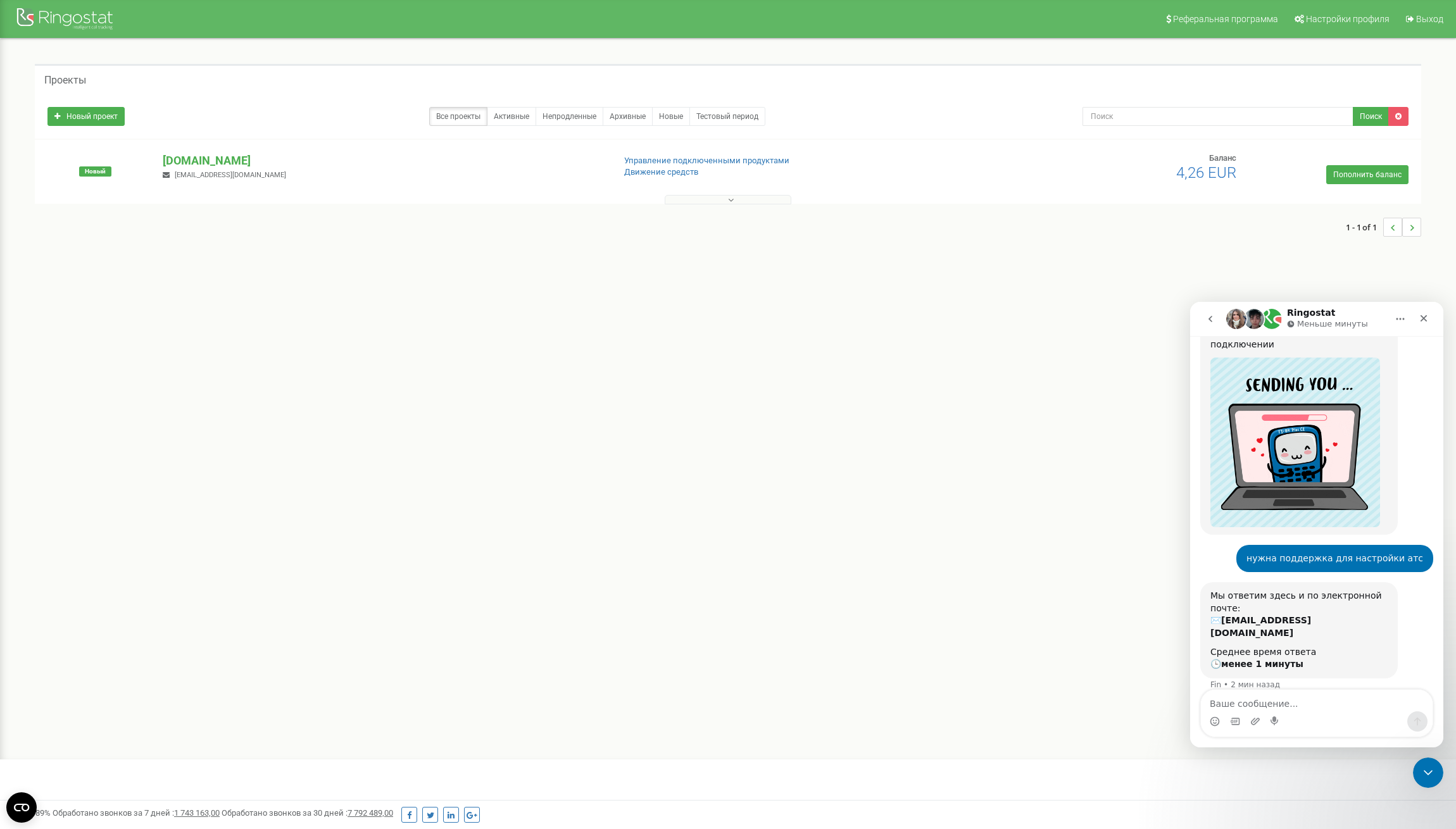
click at [1293, 638] on div "Мы ответим здесь и по электронной почте: ✉️ novikovegor790@gmail.com Среднее вр…" at bounding box center [1317, 644] width 233 height 124
click at [1243, 681] on div "Fin • 2 мин назад" at bounding box center [1246, 684] width 70 height 7
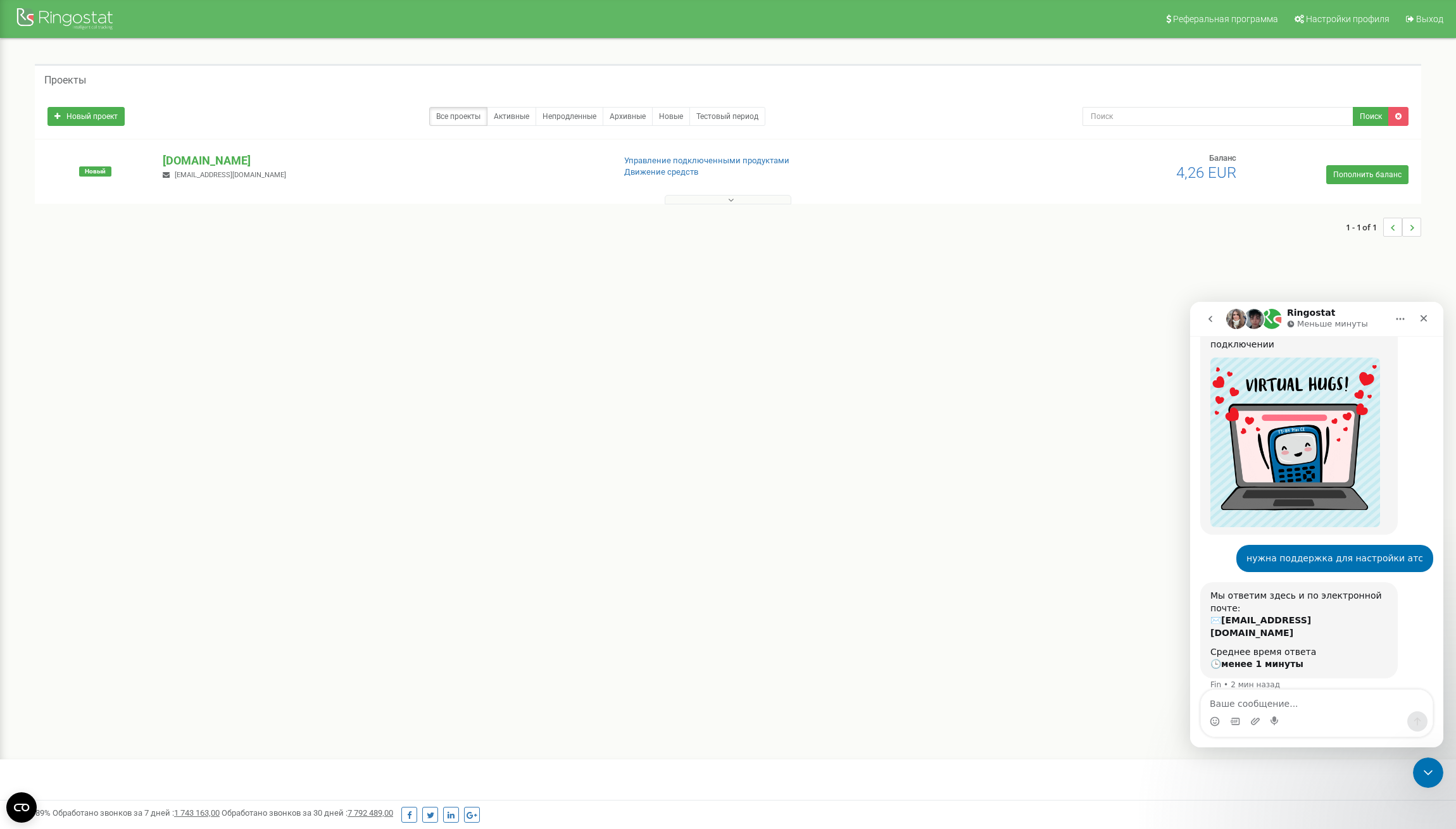
click at [1260, 615] on b "[EMAIL_ADDRESS][DOMAIN_NAME]" at bounding box center [1261, 626] width 100 height 23
drag, startPoint x: 1210, startPoint y: 555, endPoint x: 1360, endPoint y: 660, distance: 183.1
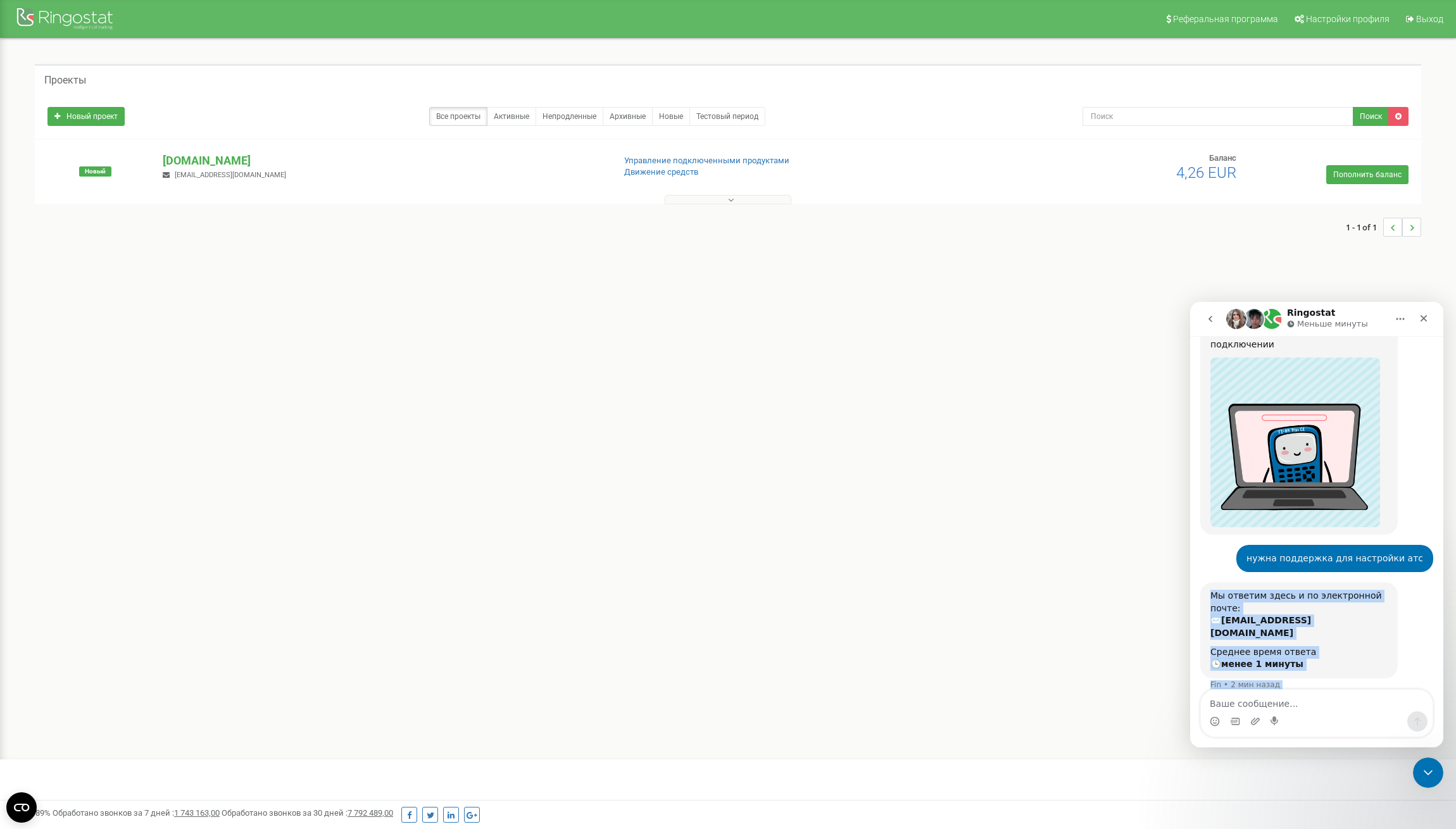
click at [1356, 660] on div "Планируете использование виртуальных номеров для своего бизнеса? Напишите мне и…" at bounding box center [1317, 503] width 253 height 498
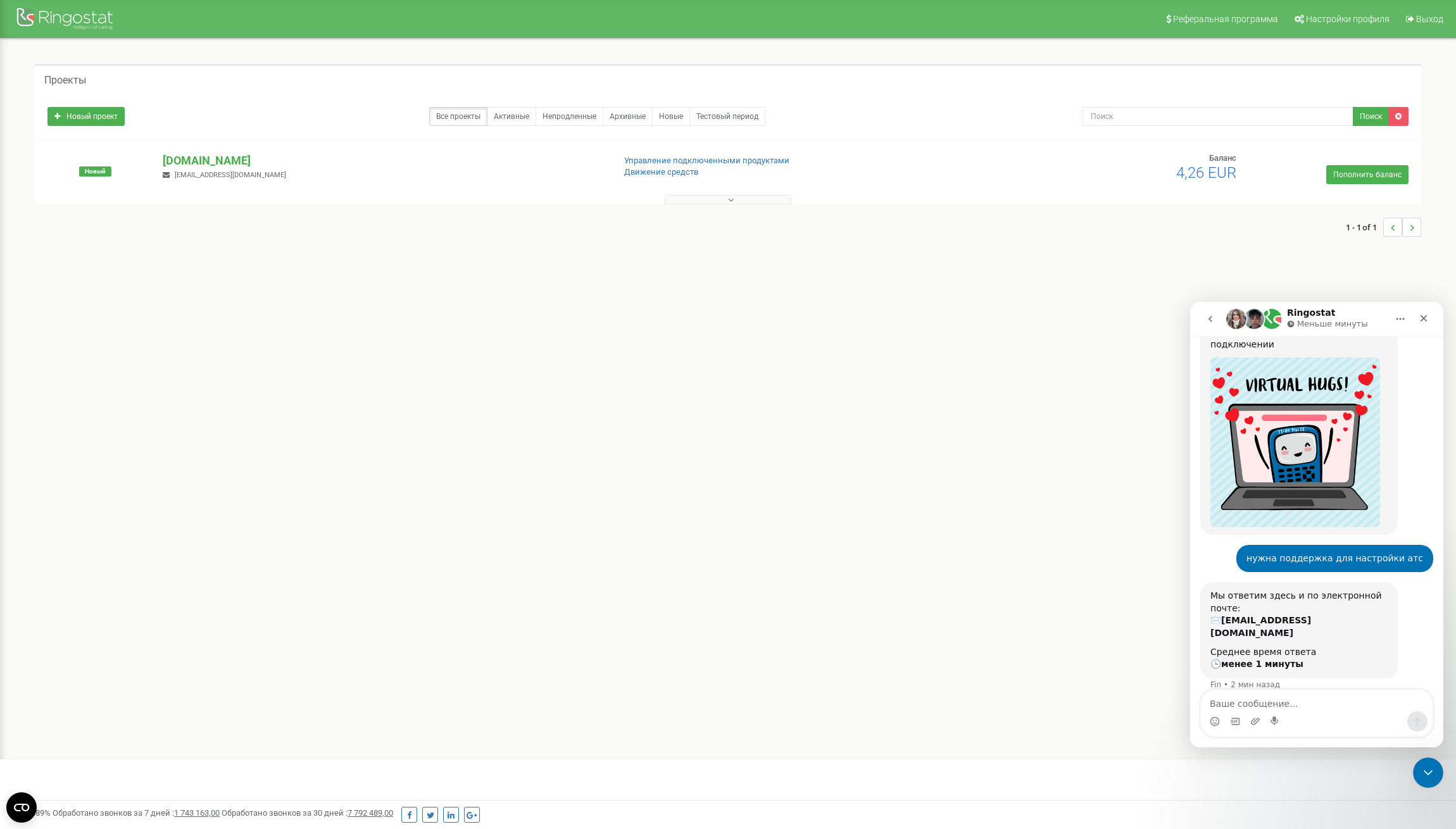
click at [1384, 705] on div "Ожидаем коллегу" at bounding box center [1317, 722] width 253 height 35
drag, startPoint x: 1384, startPoint y: 677, endPoint x: 1228, endPoint y: 562, distance: 193.8
click at [1196, 554] on div "Планируете использование виртуальных номеров для своего бизнеса? Напишите мне и…" at bounding box center [1317, 503] width 253 height 498
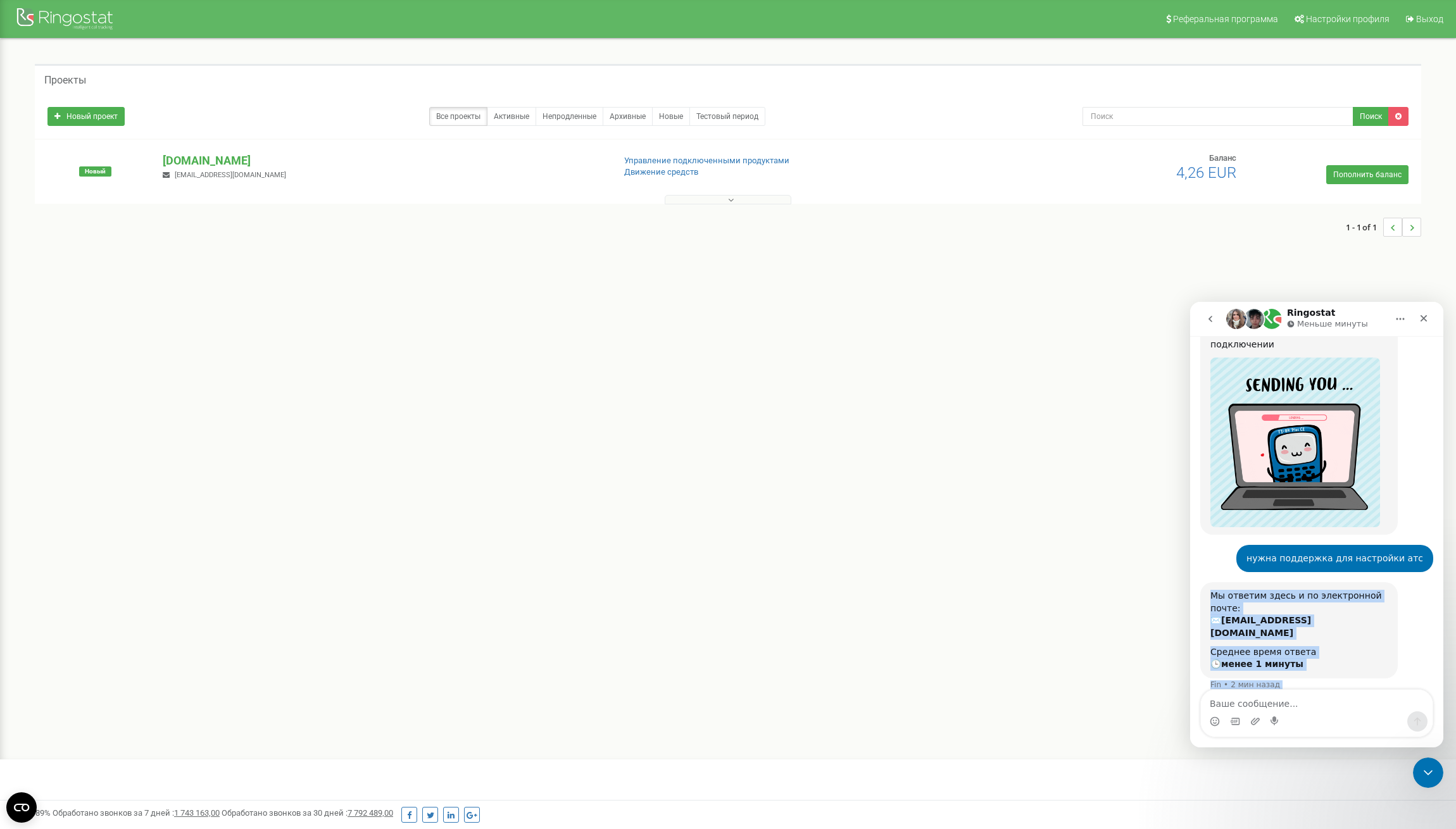
click at [1241, 590] on div "Мы ответим здесь и по электронной почте: ✉️ novikovegor790@gmail.com" at bounding box center [1299, 614] width 177 height 50
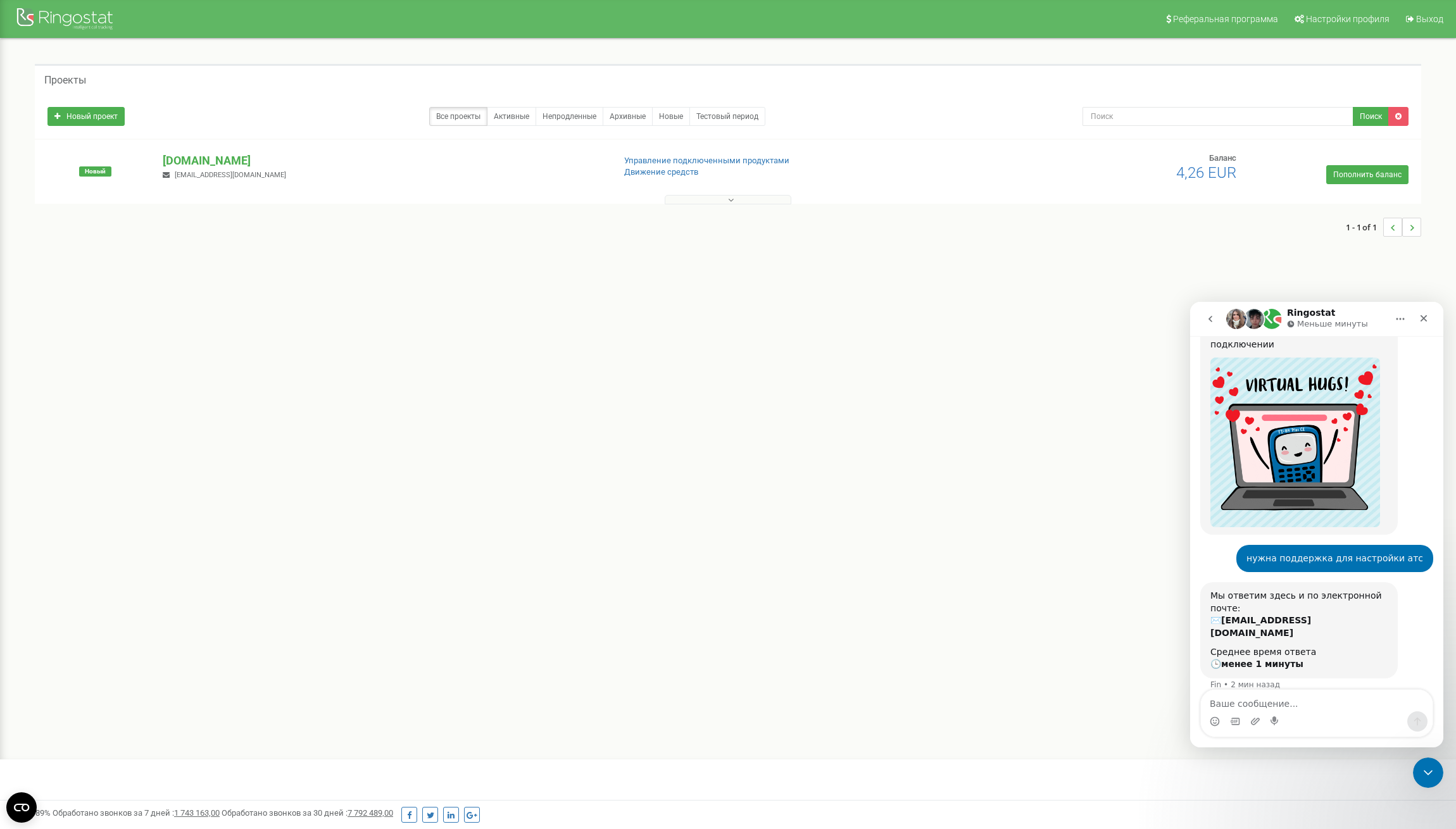
click at [729, 195] on icon at bounding box center [731, 200] width 6 height 9
click at [827, 327] on div "Реферальная программа Настройки профиля Выход Проекты Новый проект Все проекты …" at bounding box center [728, 379] width 1456 height 759
click at [1402, 312] on button "Главная" at bounding box center [1401, 319] width 24 height 24
click at [1402, 313] on button "Главная" at bounding box center [1401, 319] width 24 height 24
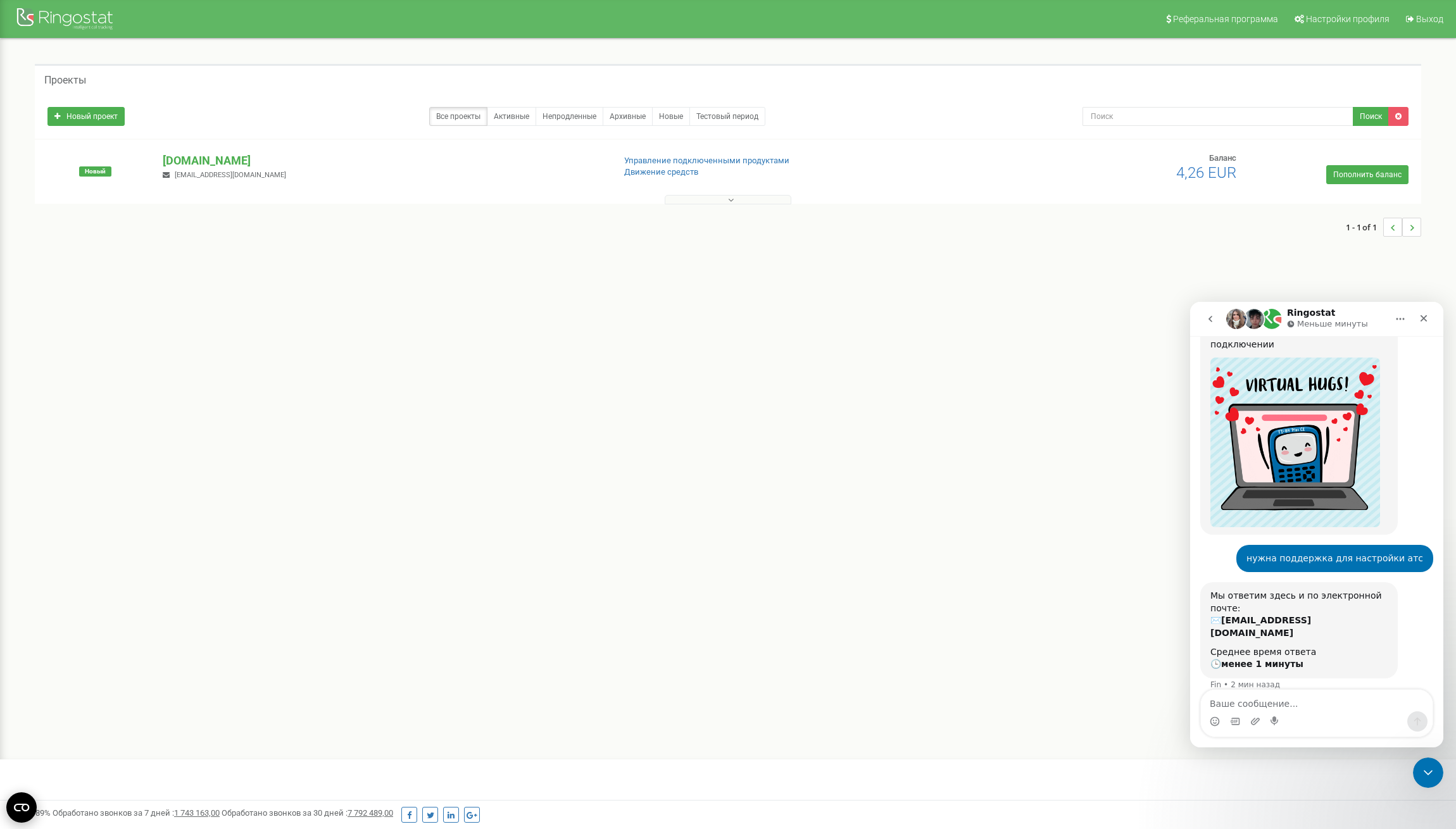
click at [17, 797] on circle "Open CMP widget" at bounding box center [21, 807] width 30 height 30
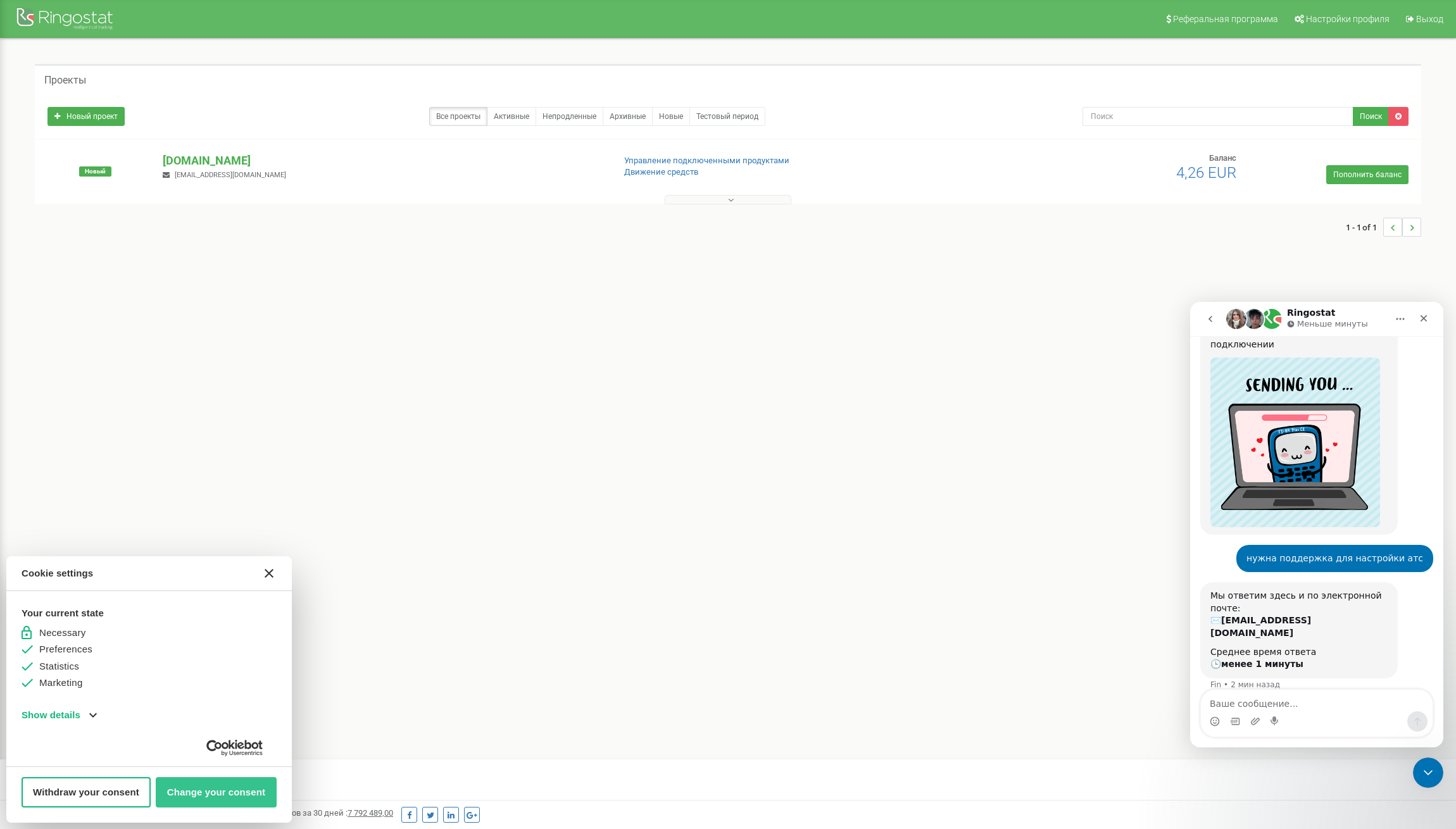
click at [214, 781] on button "Change your consent" at bounding box center [216, 792] width 121 height 30
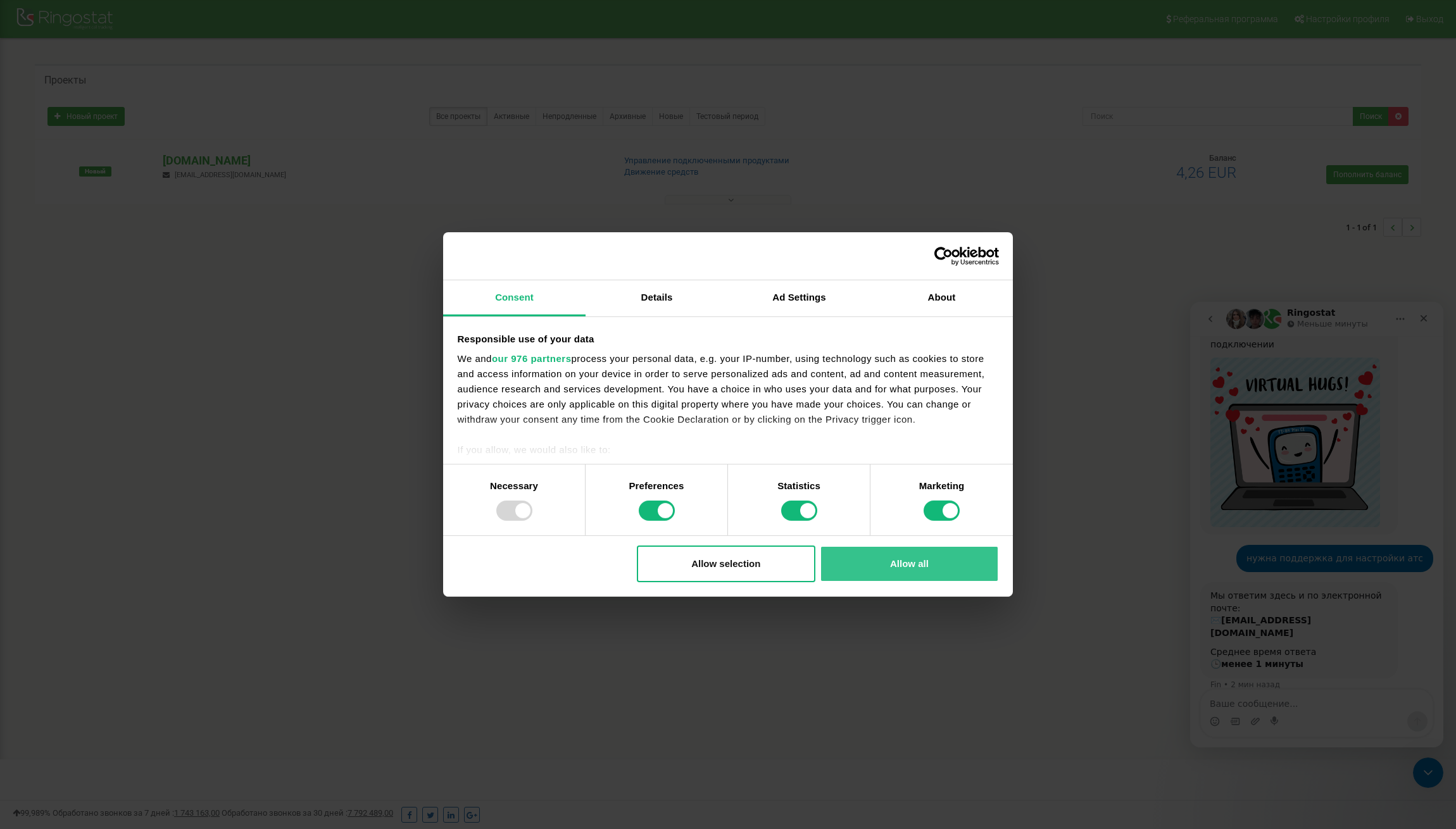
click at [972, 565] on button "Allow all" at bounding box center [910, 564] width 179 height 37
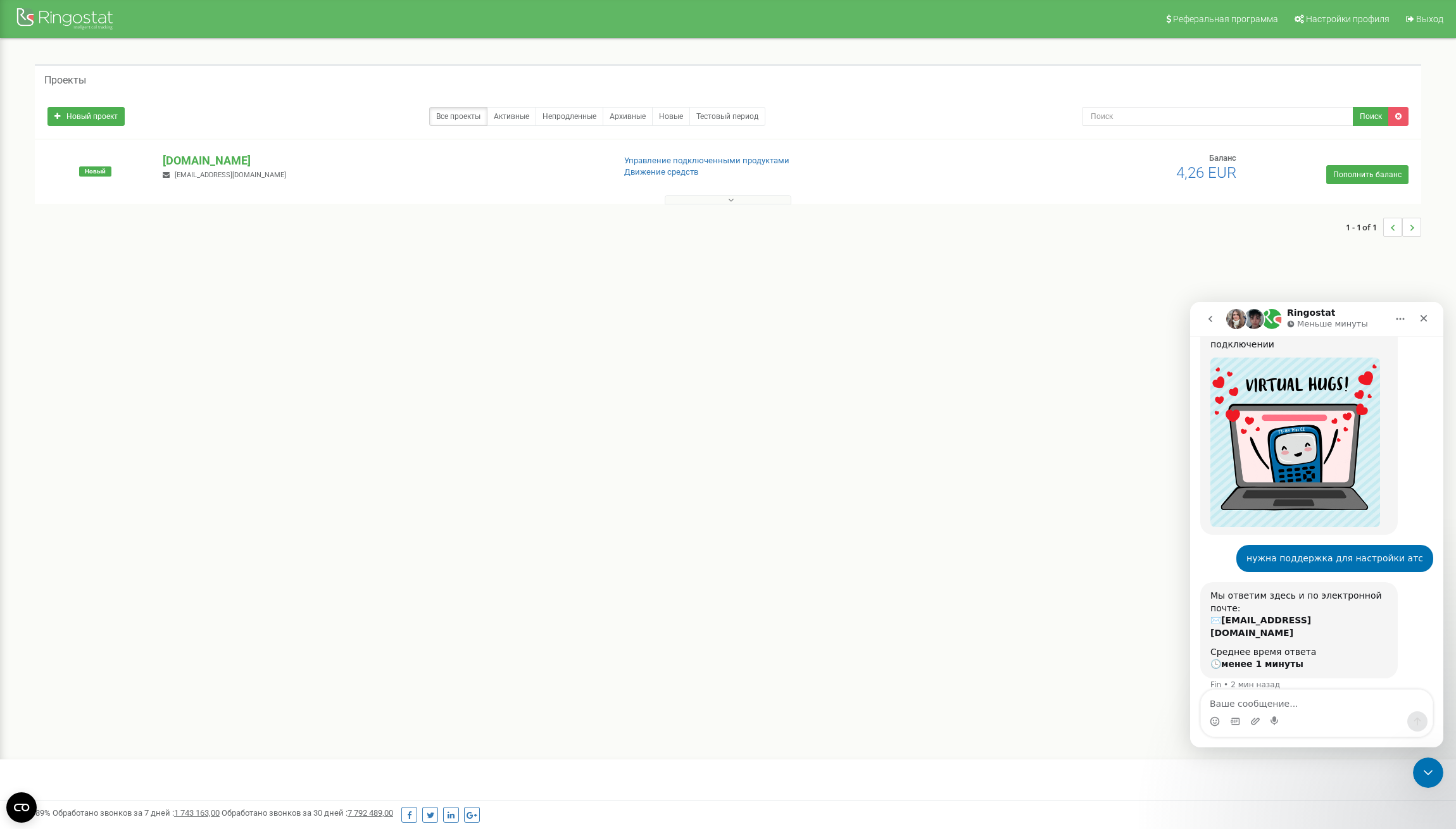
click at [1301, 553] on div "нужна поддержка для настройки атс" at bounding box center [1335, 559] width 177 height 13
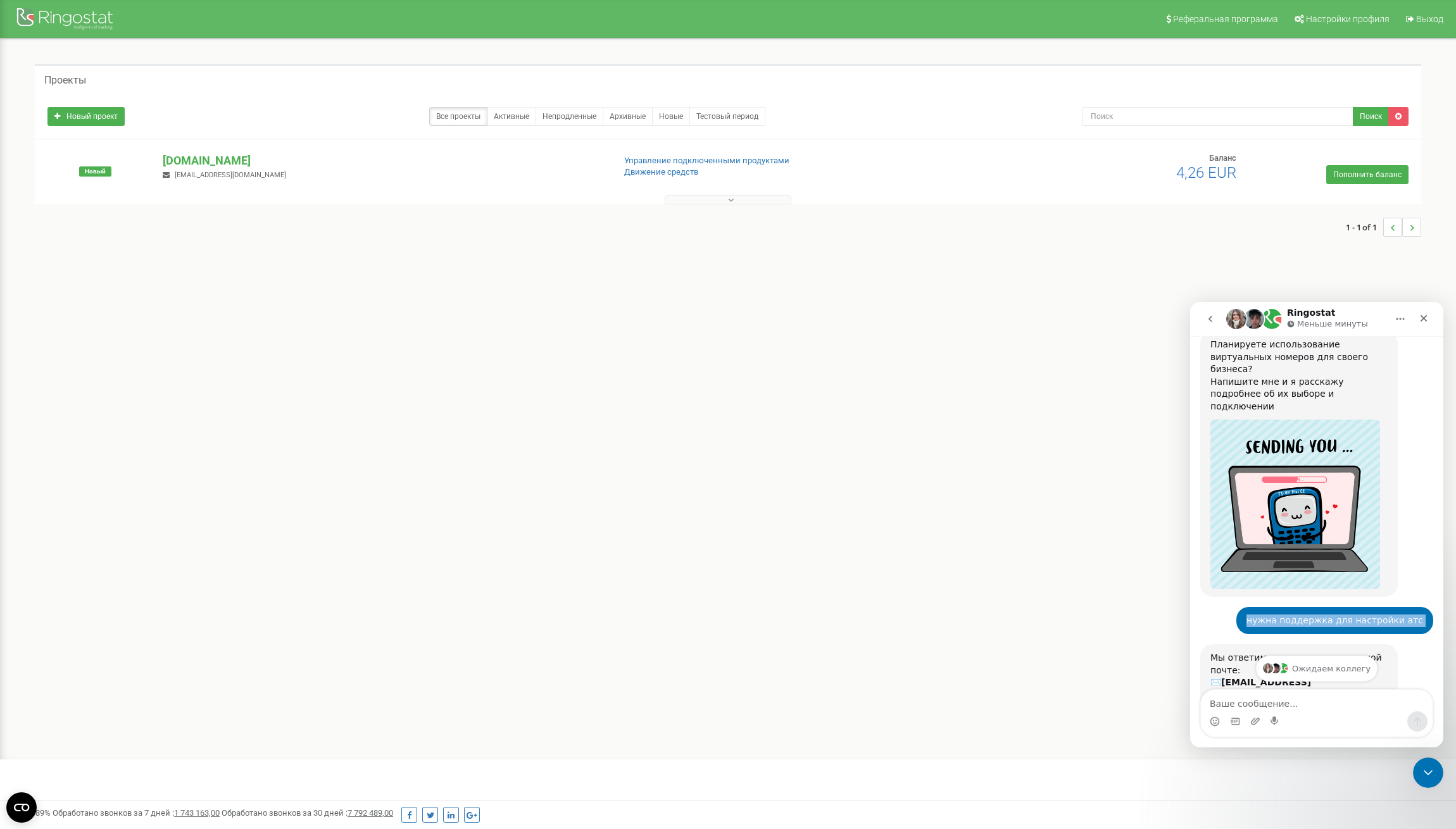
scroll to position [146, 0]
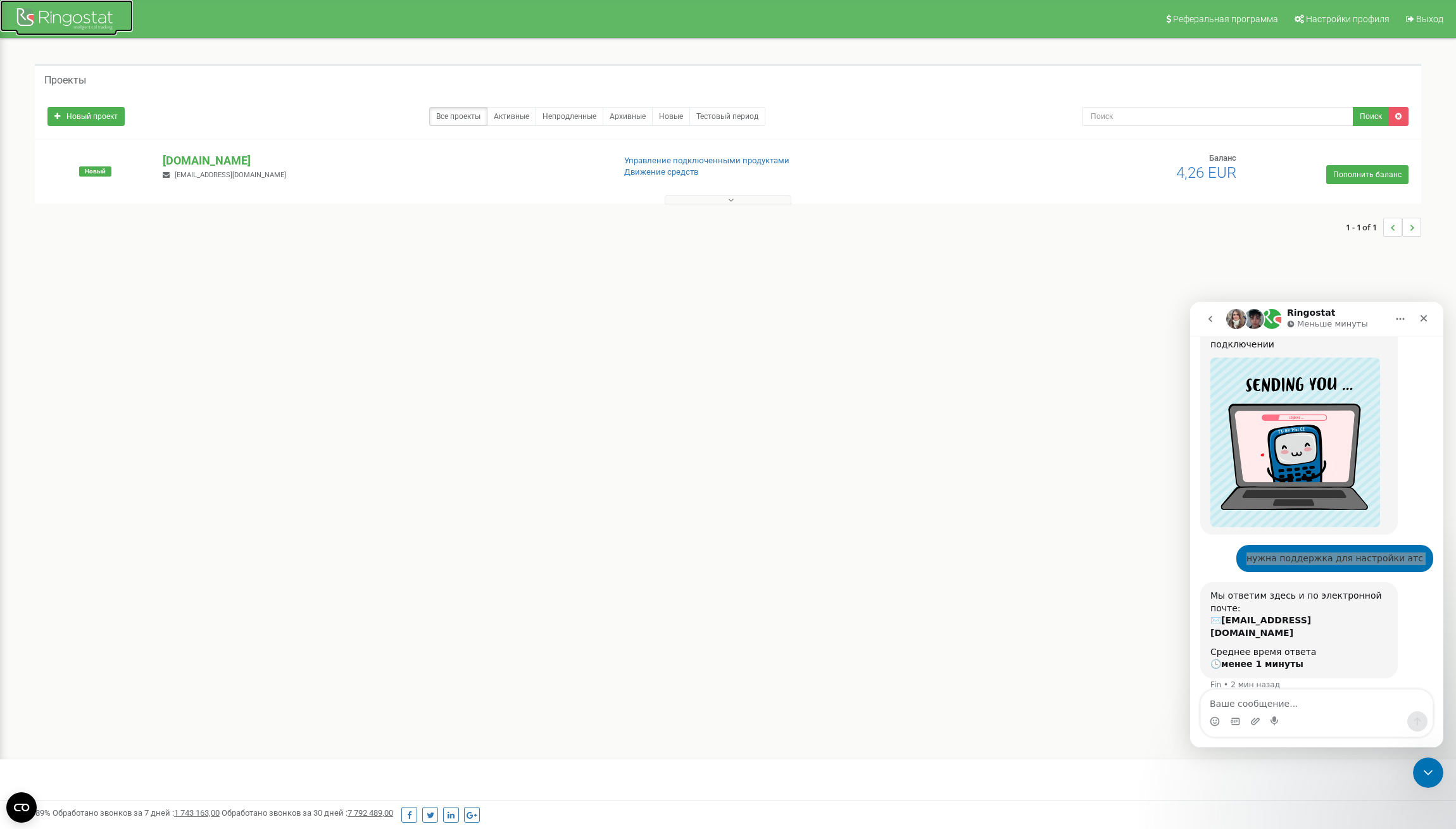
click at [53, 19] on div at bounding box center [66, 19] width 101 height 30
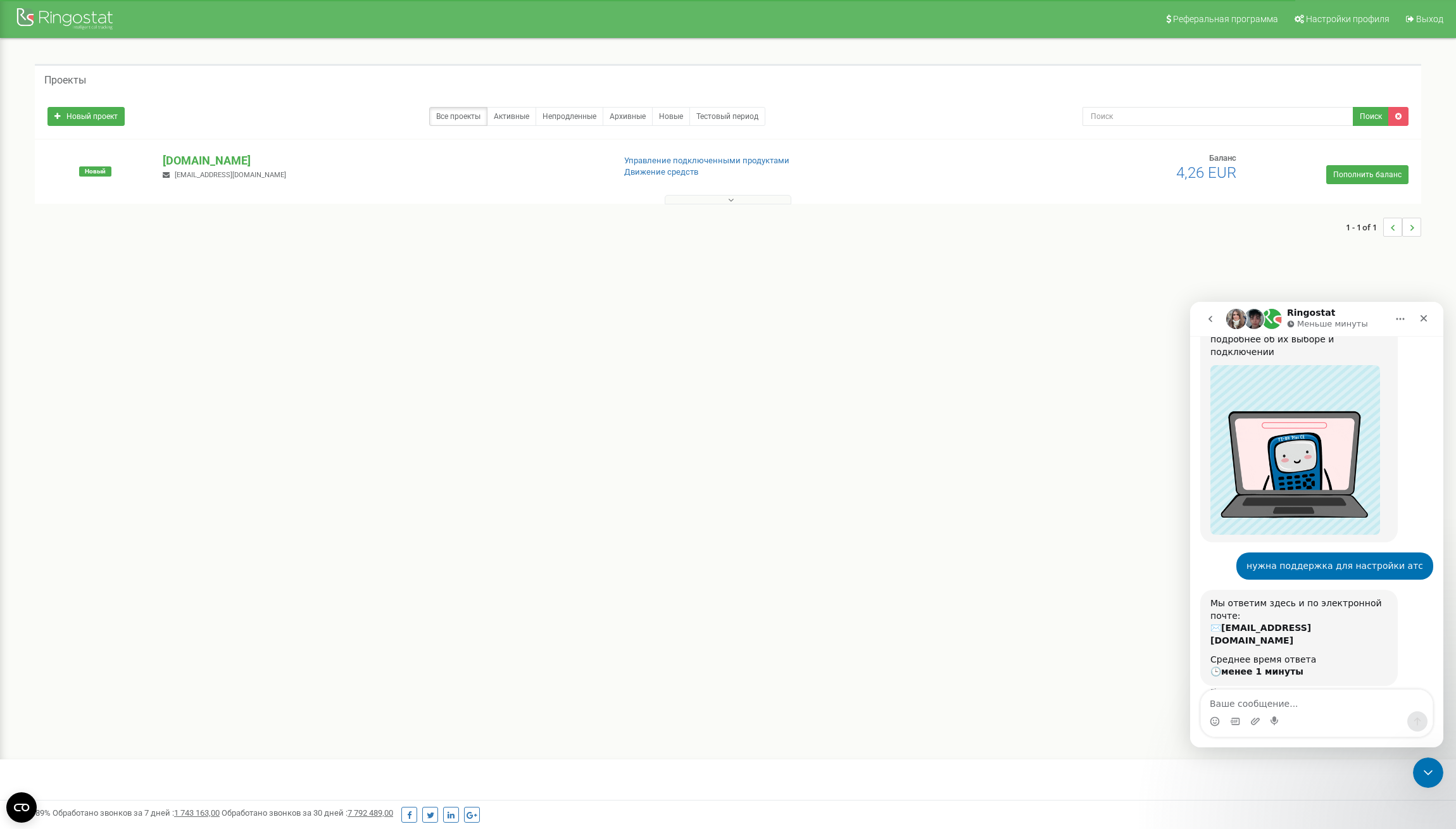
scroll to position [146, 0]
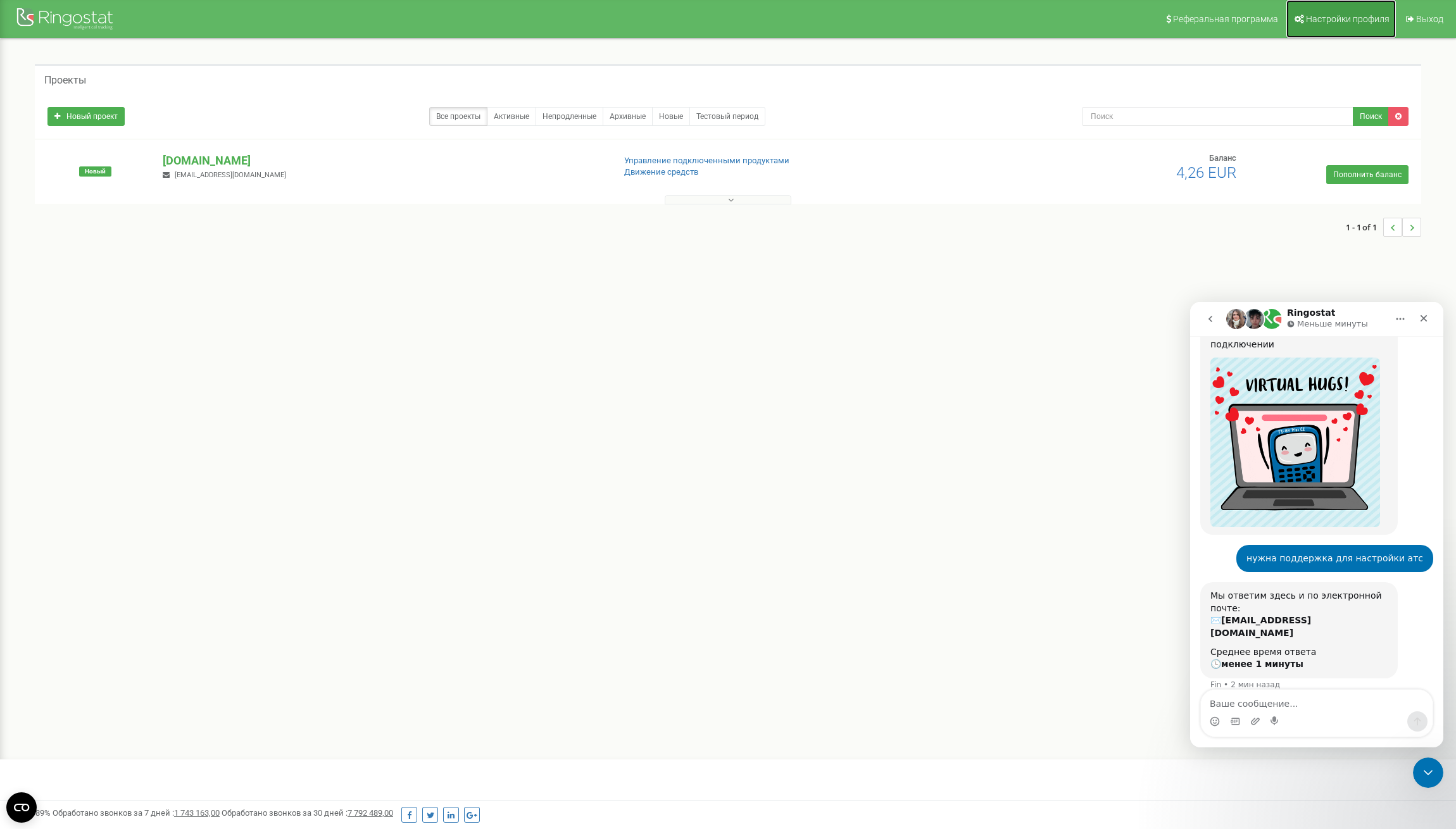
click at [1377, 14] on span "Настройки профиля" at bounding box center [1347, 18] width 84 height 10
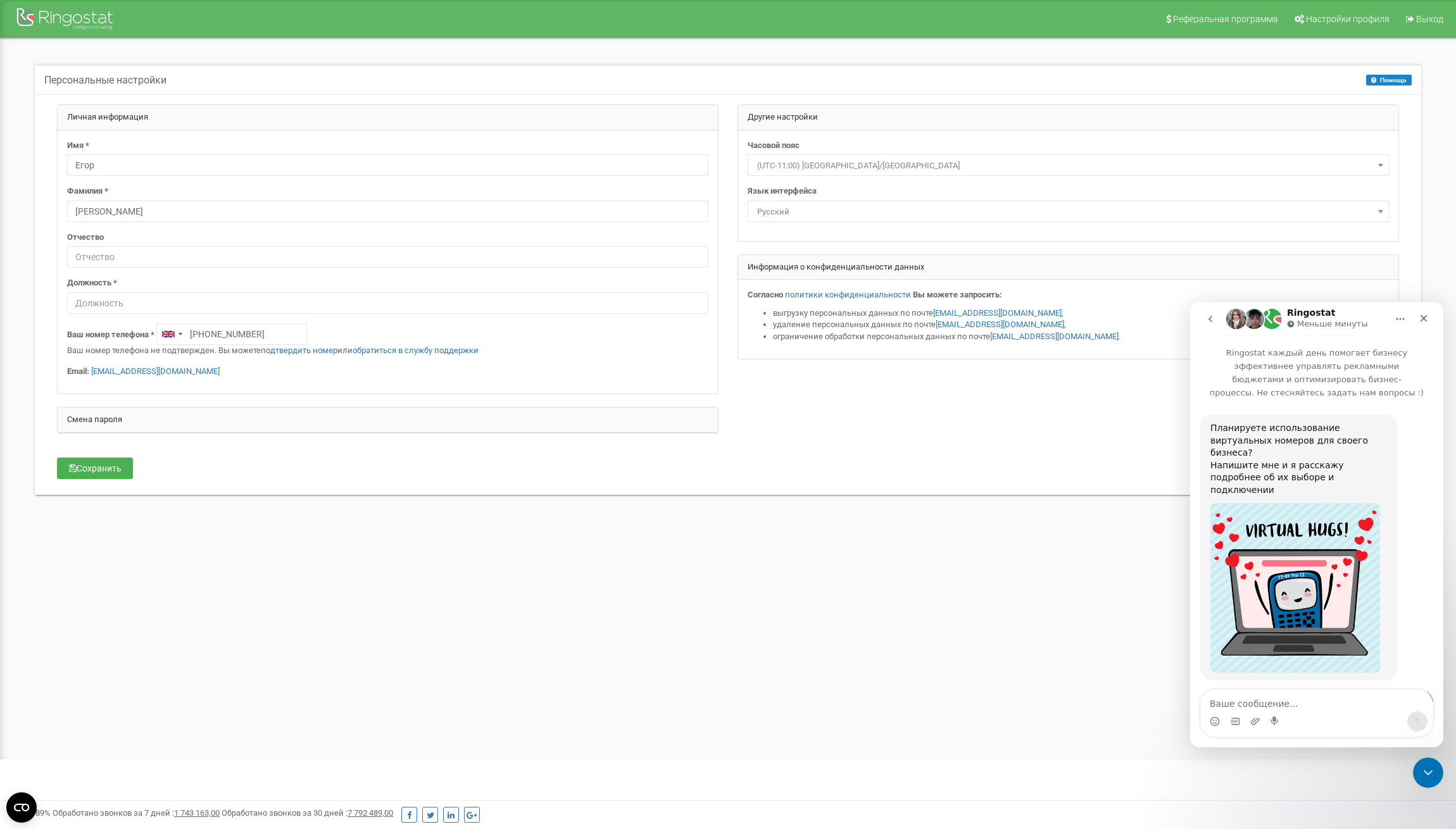
scroll to position [146, 0]
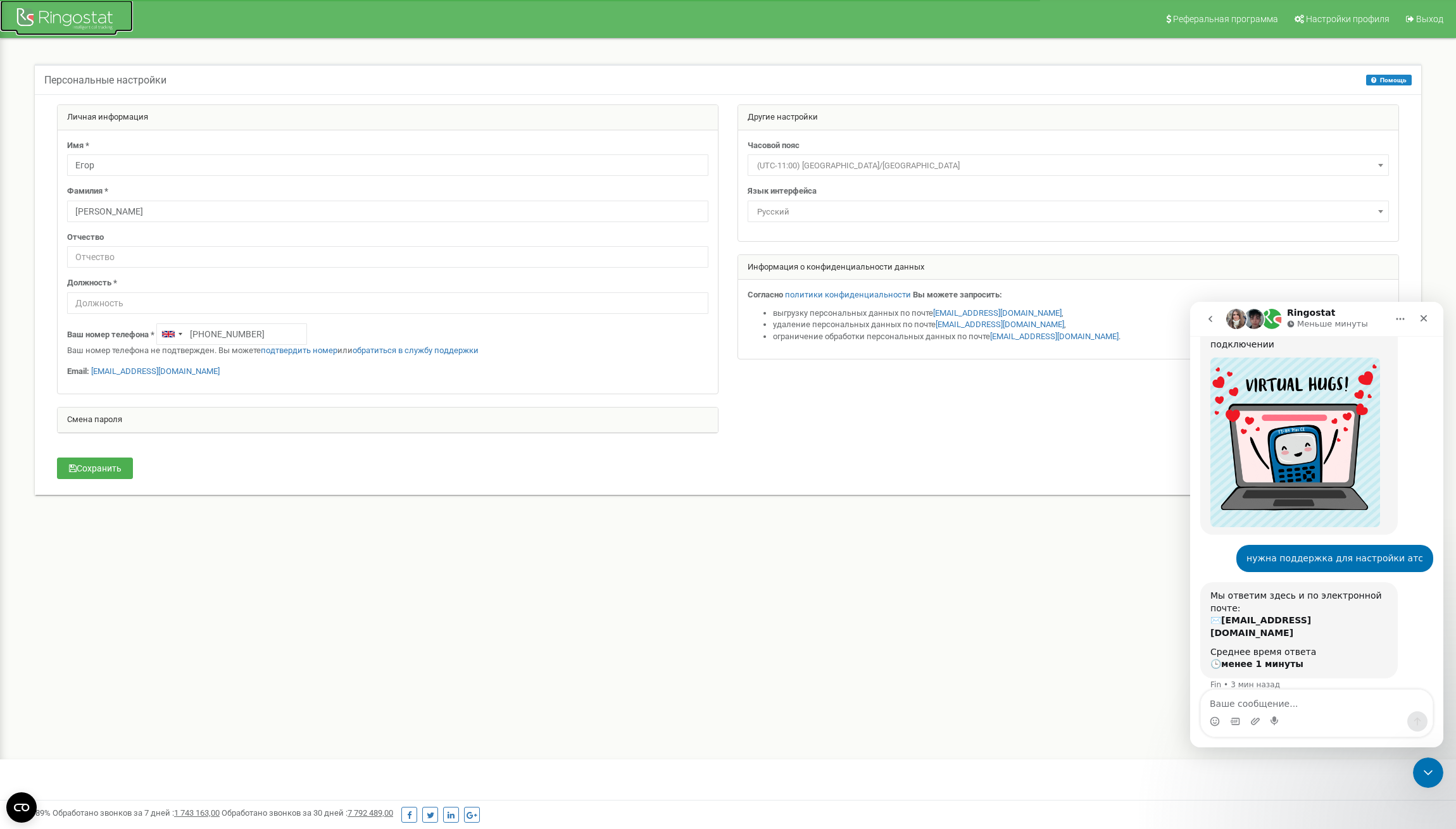
click at [56, 13] on div at bounding box center [66, 19] width 101 height 30
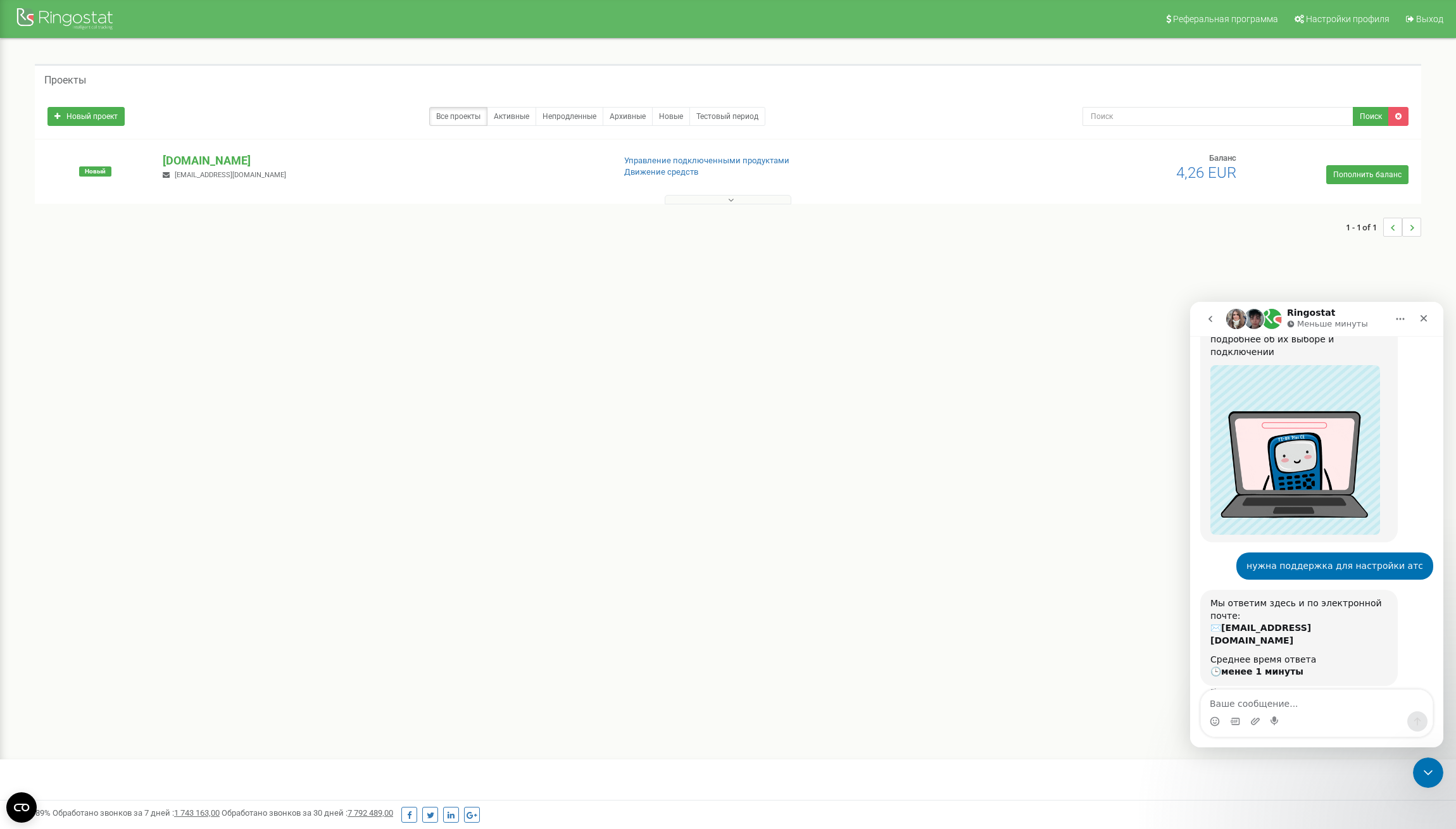
scroll to position [146, 0]
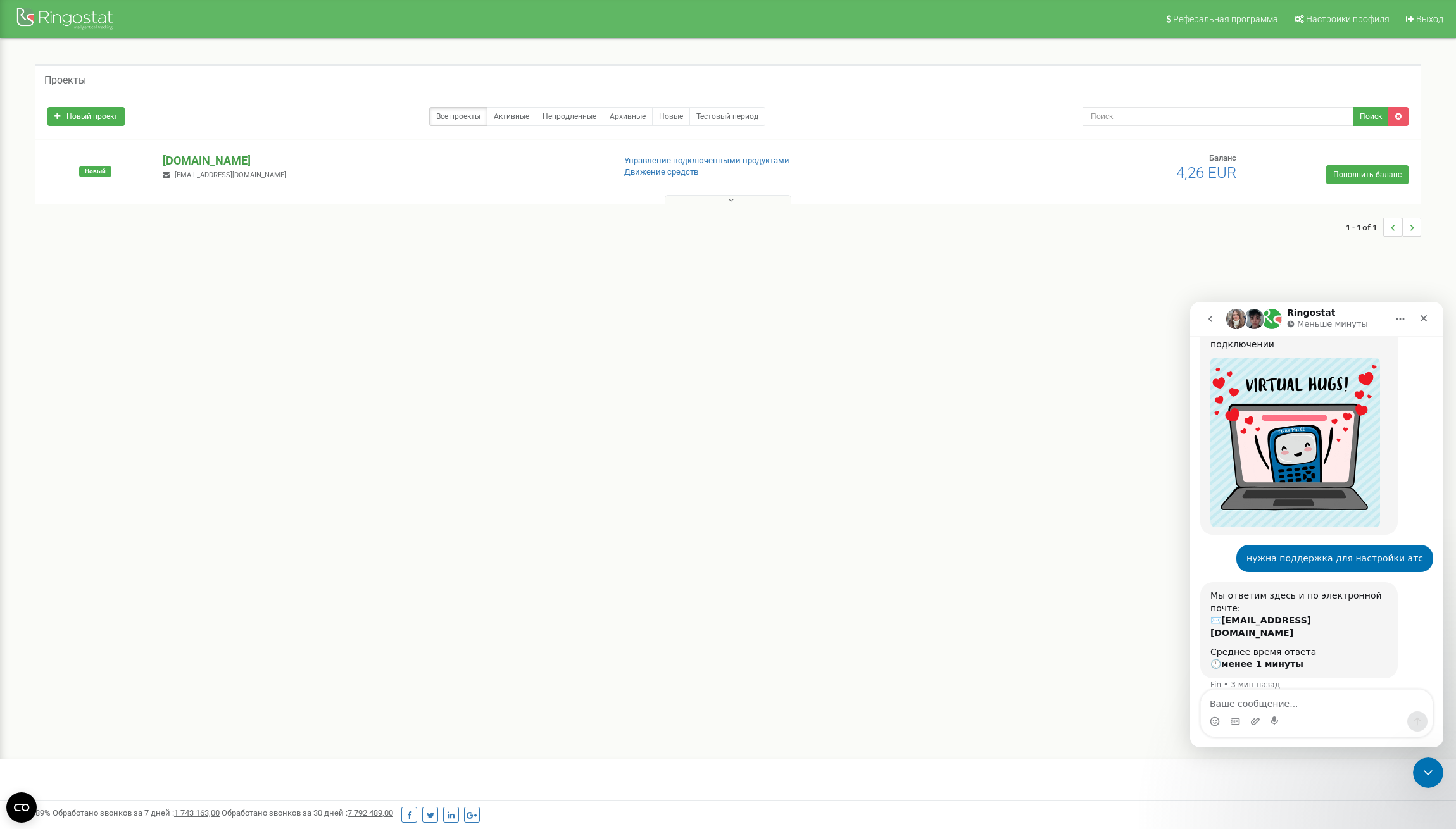
click at [204, 158] on p "[DOMAIN_NAME]" at bounding box center [383, 161] width 441 height 17
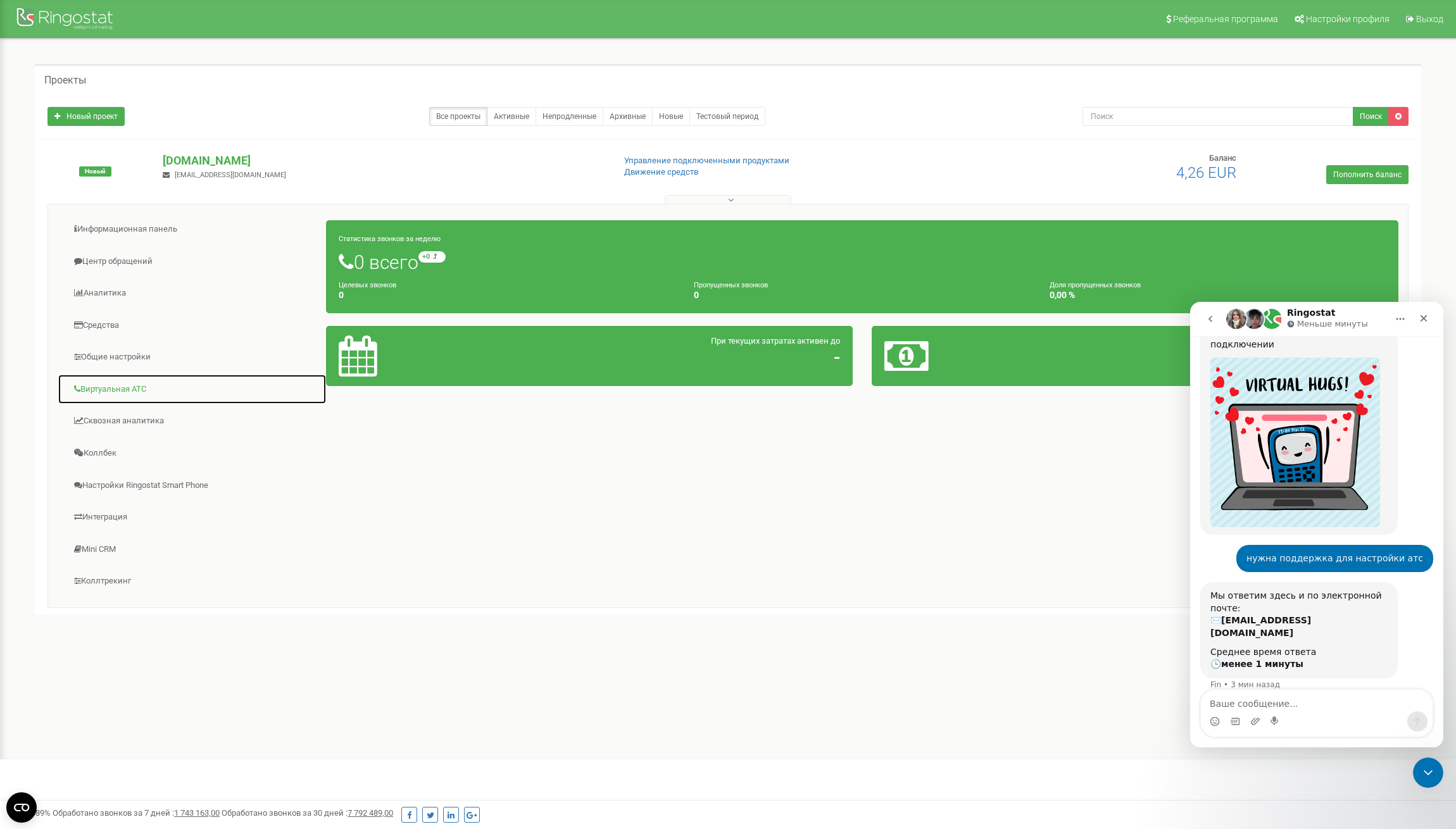
click at [132, 392] on link "Виртуальная АТС" at bounding box center [193, 390] width 269 height 31
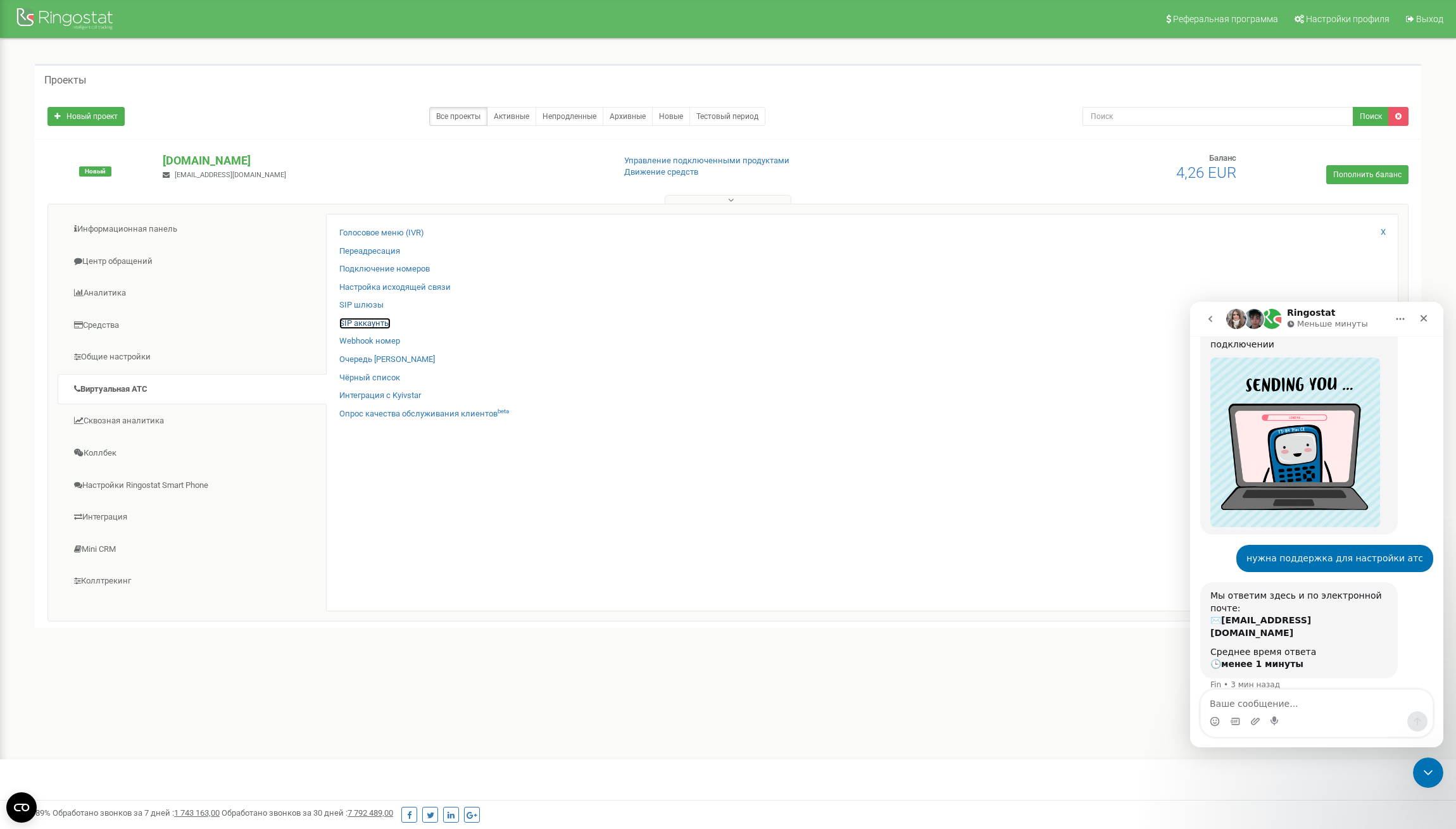
click at [373, 323] on link "SIP аккаунты" at bounding box center [365, 323] width 52 height 12
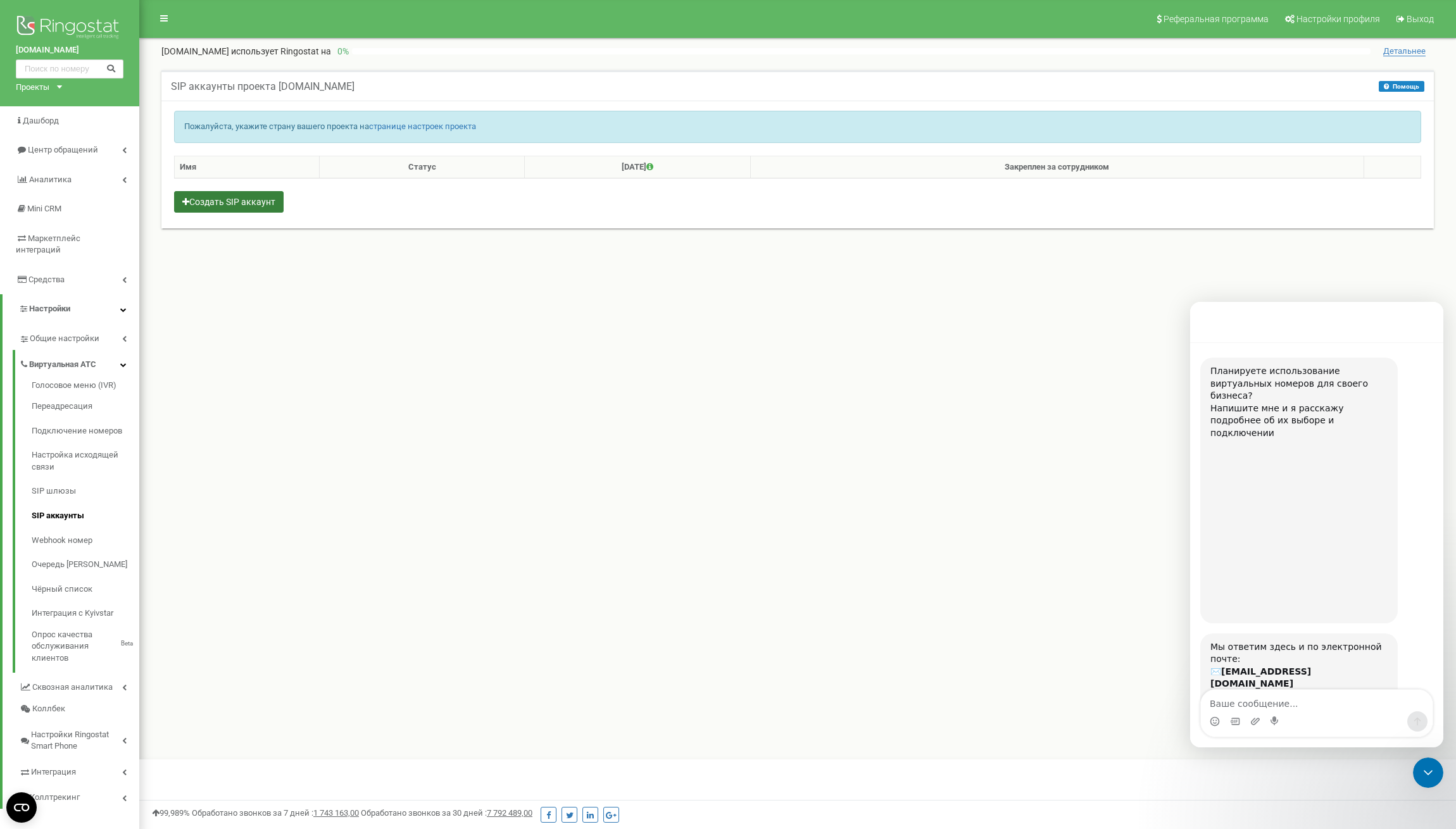
click at [254, 205] on button "Создать SIP аккаунт" at bounding box center [229, 201] width 110 height 21
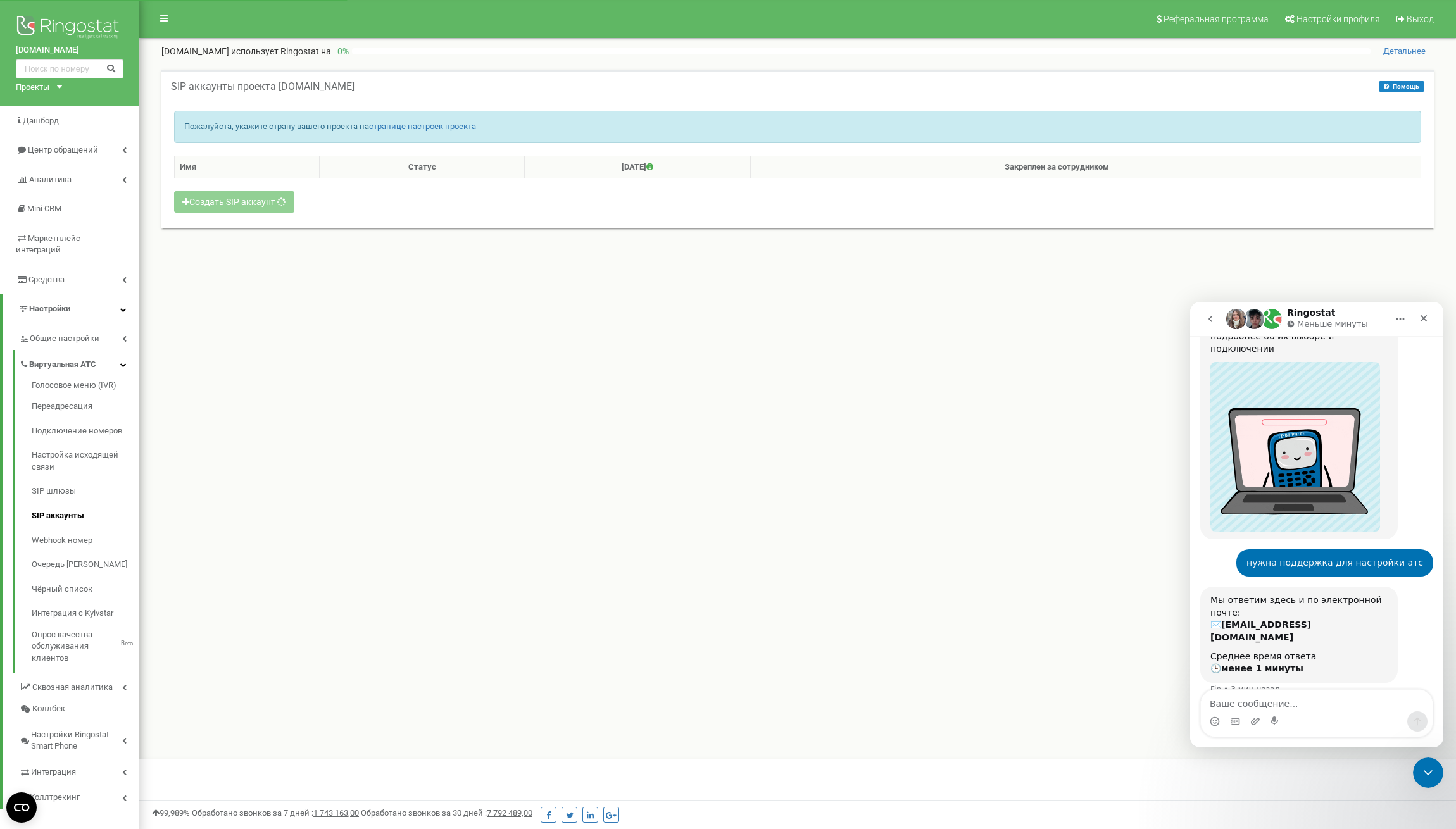
scroll to position [146, 0]
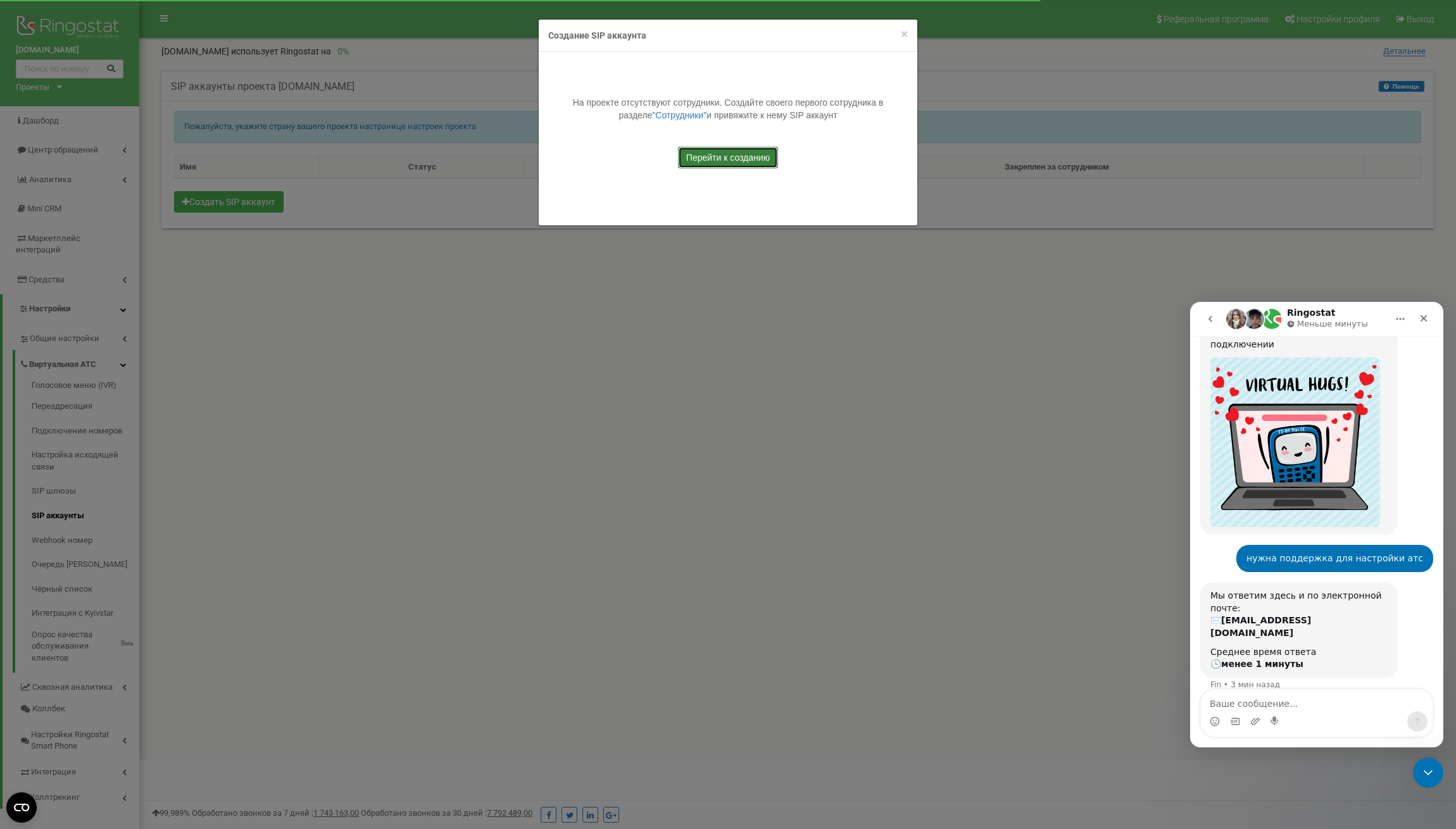
click at [750, 160] on link "Перейти к созданию" at bounding box center [728, 157] width 100 height 21
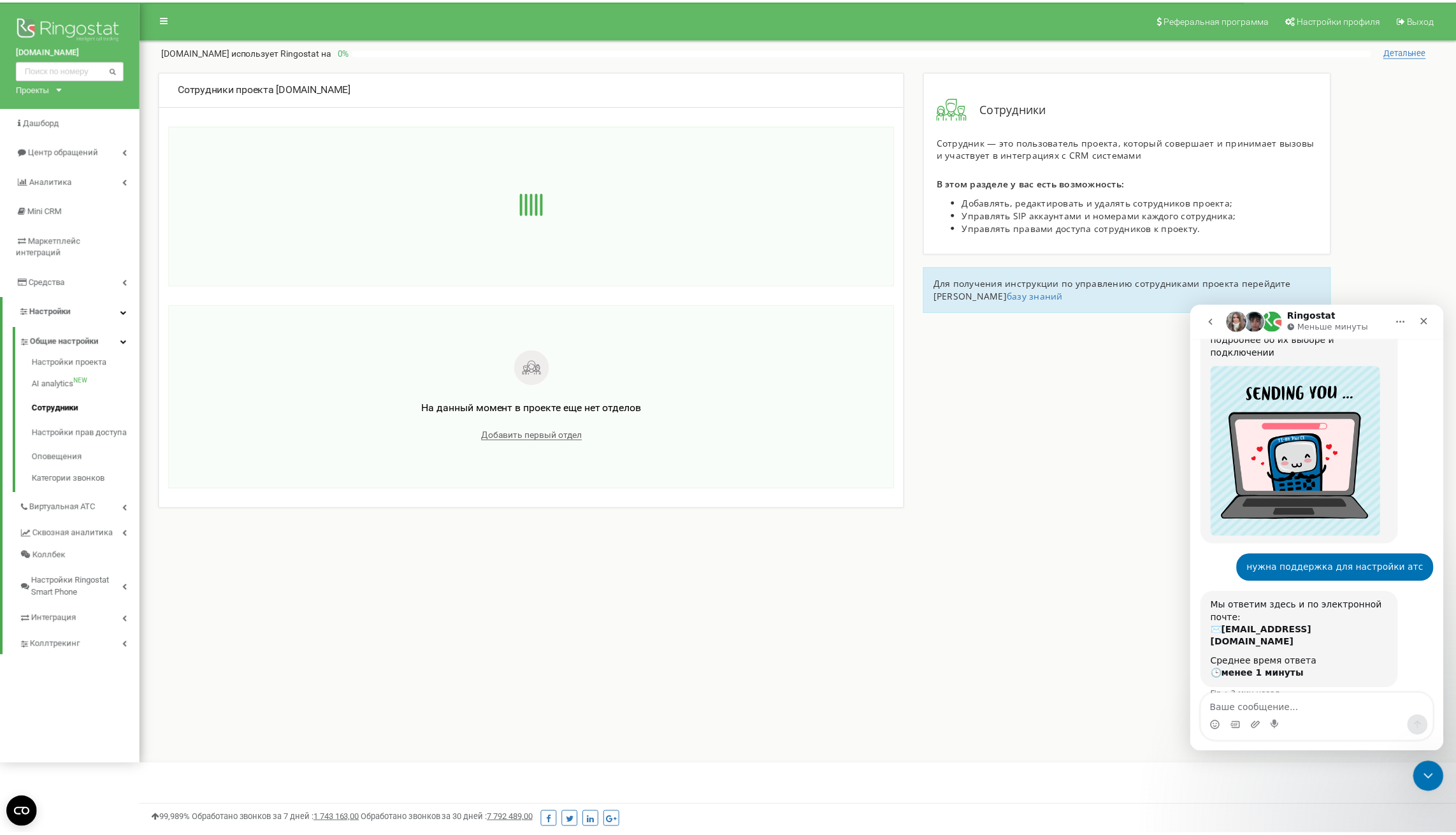
scroll to position [147, 0]
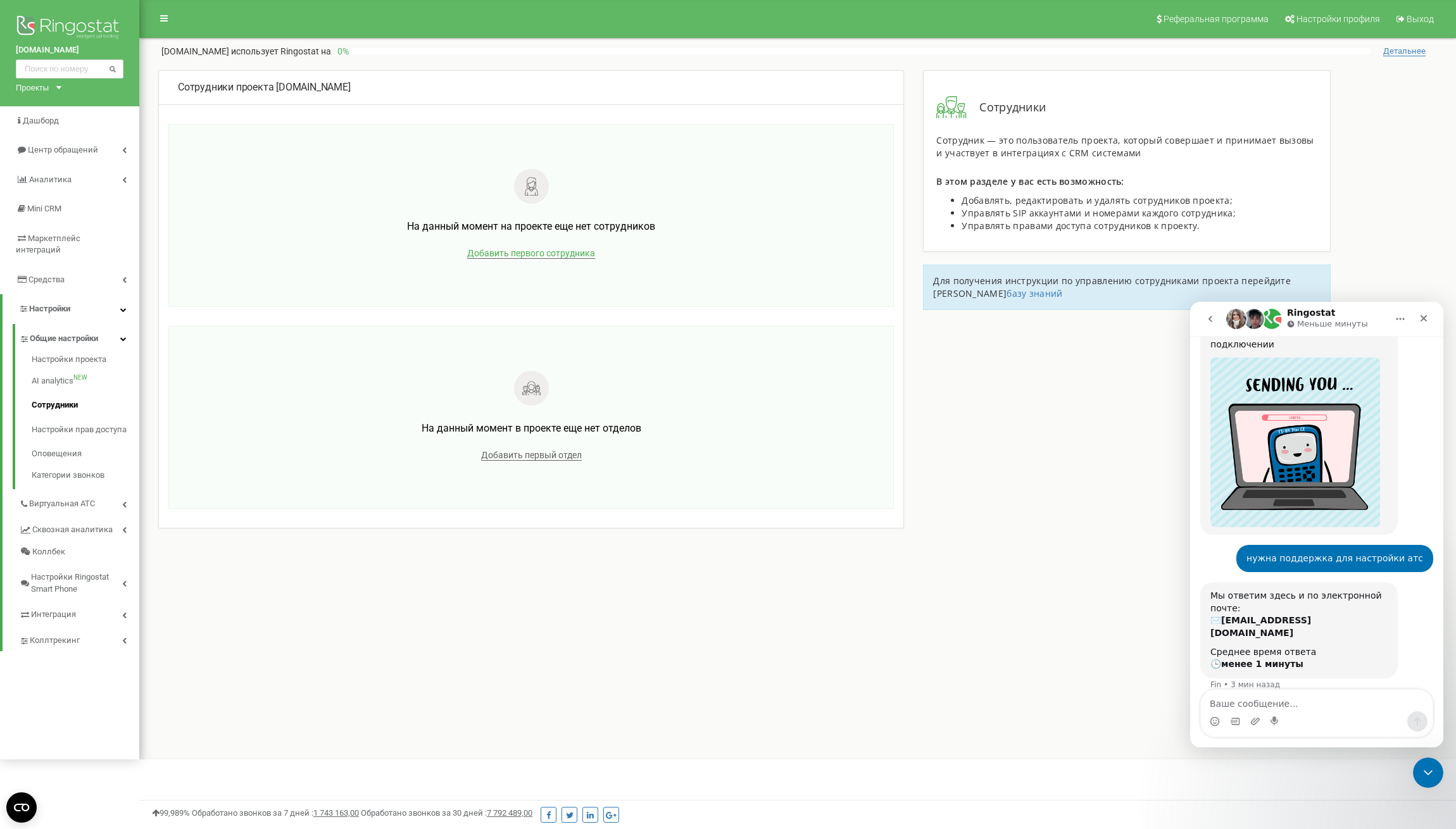
click at [526, 255] on span "Добавить первого сотрудника" at bounding box center [531, 253] width 128 height 11
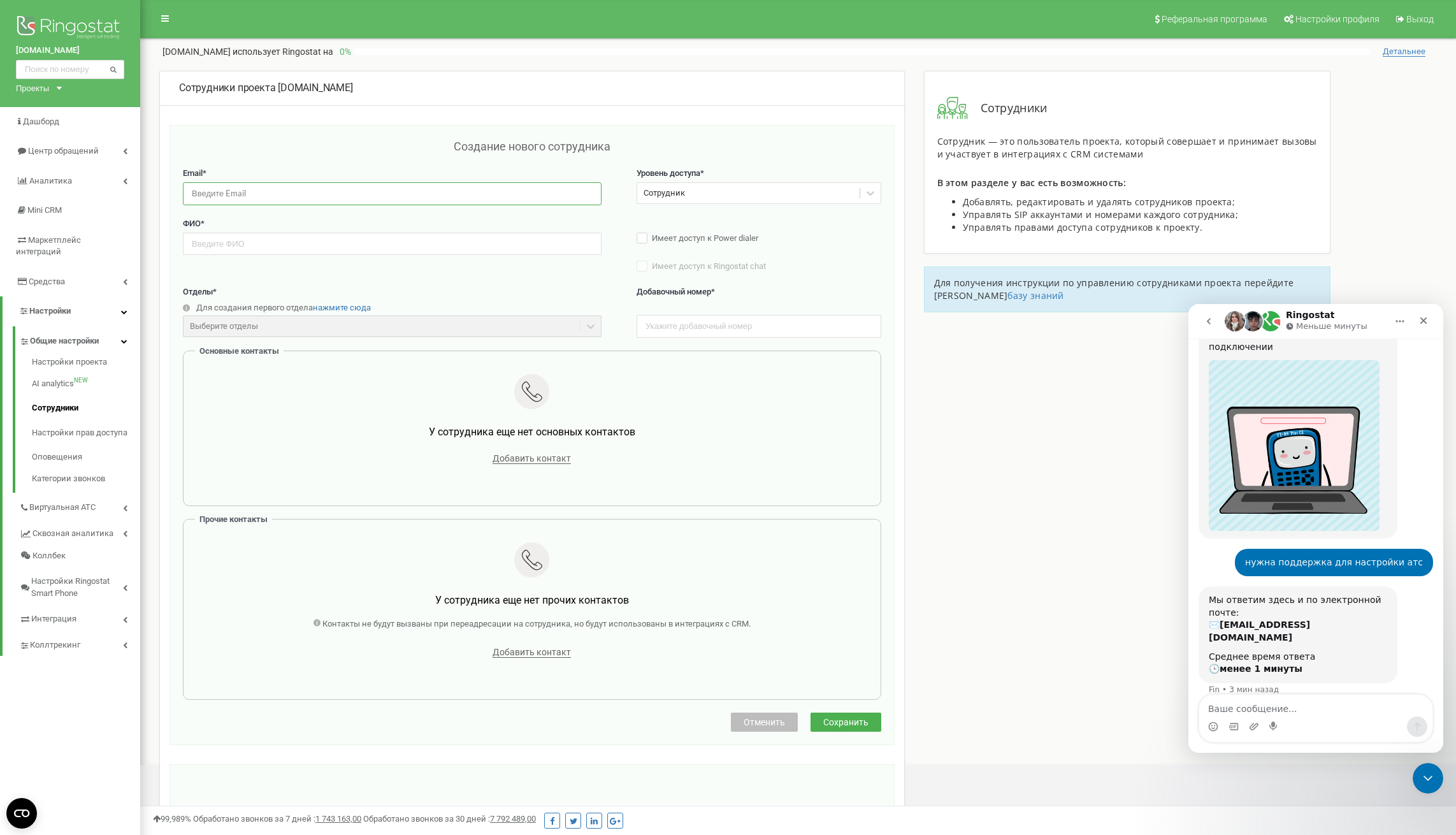
click at [255, 197] on input "email" at bounding box center [391, 193] width 418 height 22
type input "[EMAIL_ADDRESS][DOMAIN_NAME]"
click at [268, 241] on input "text" at bounding box center [391, 244] width 418 height 22
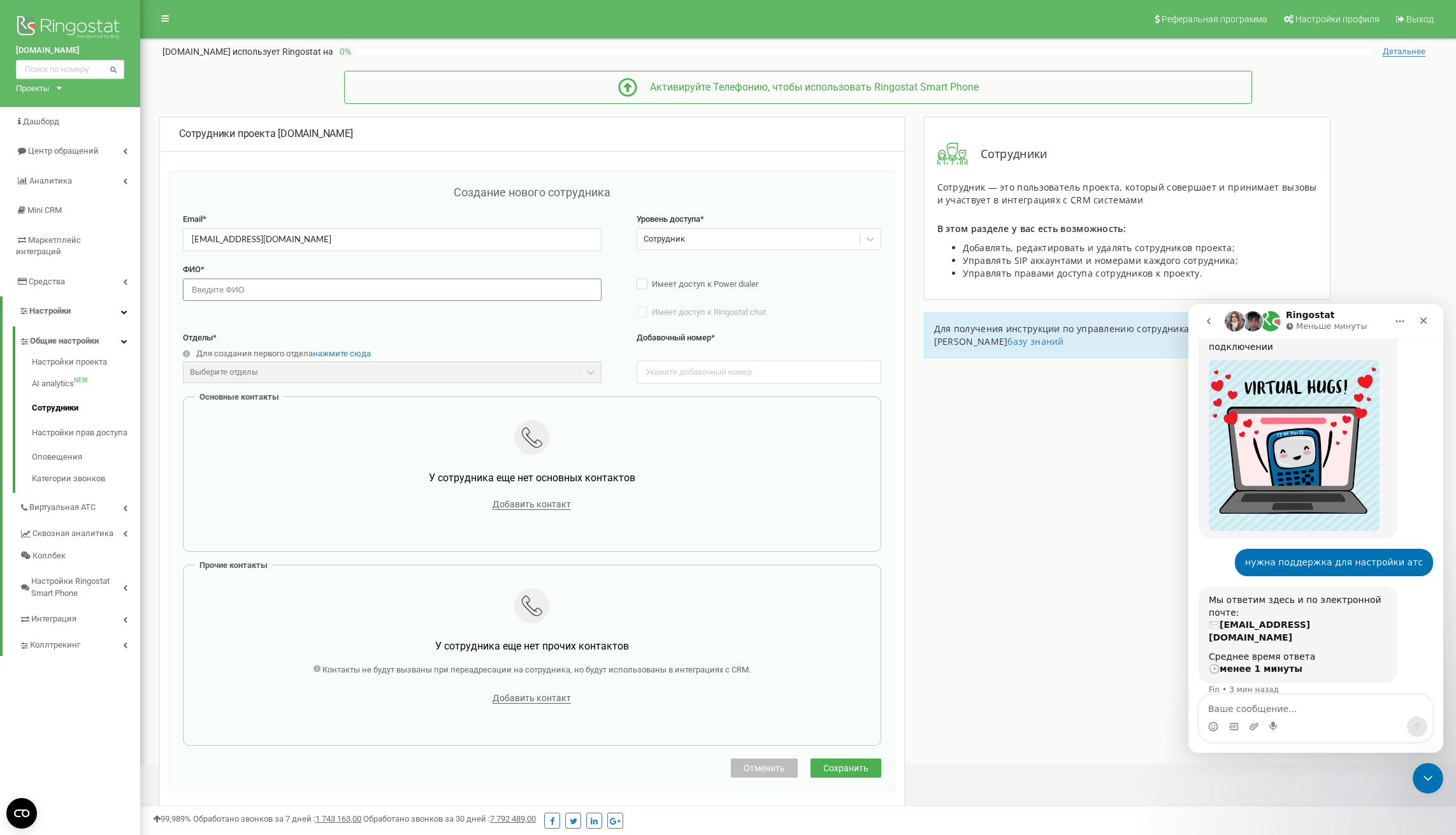
scroll to position [64, 0]
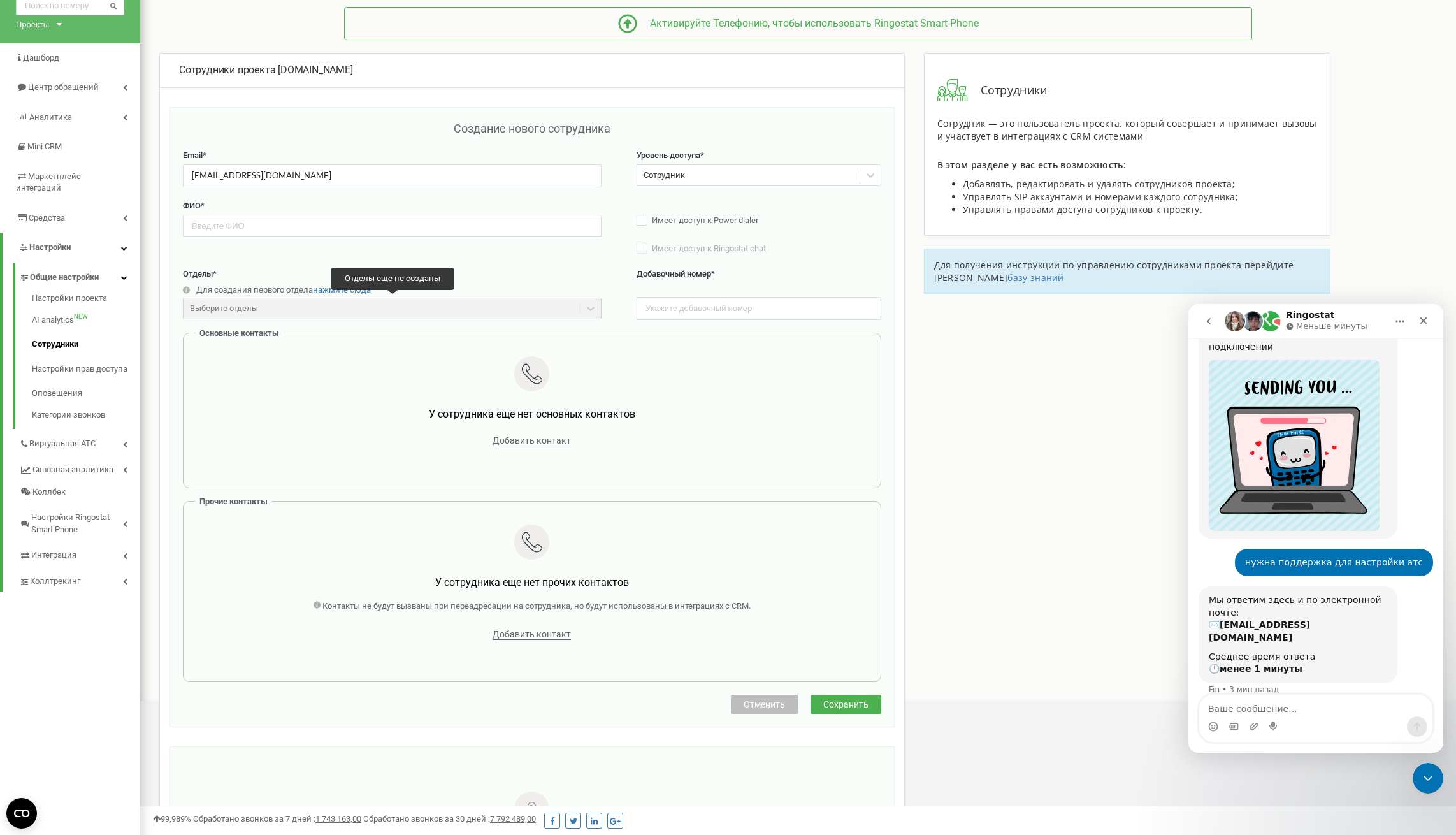
click at [531, 311] on div "Выберите отделы" at bounding box center [391, 308] width 418 height 21
click at [542, 263] on div "ФИО * Имеет доступ к Power dialer Имеет доступ к Ringostat chat Станет доступно…" at bounding box center [531, 235] width 698 height 69
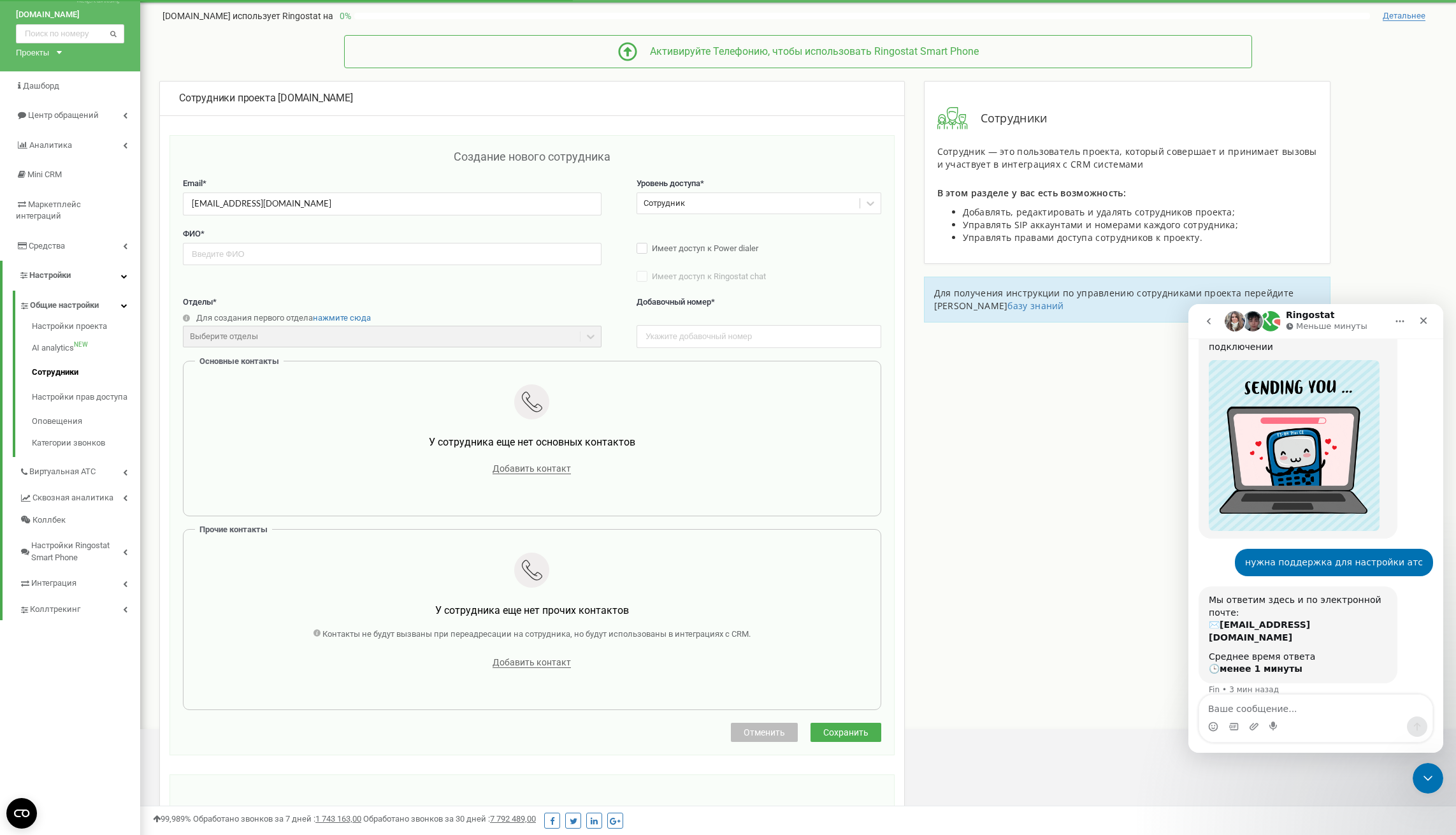
scroll to position [0, 0]
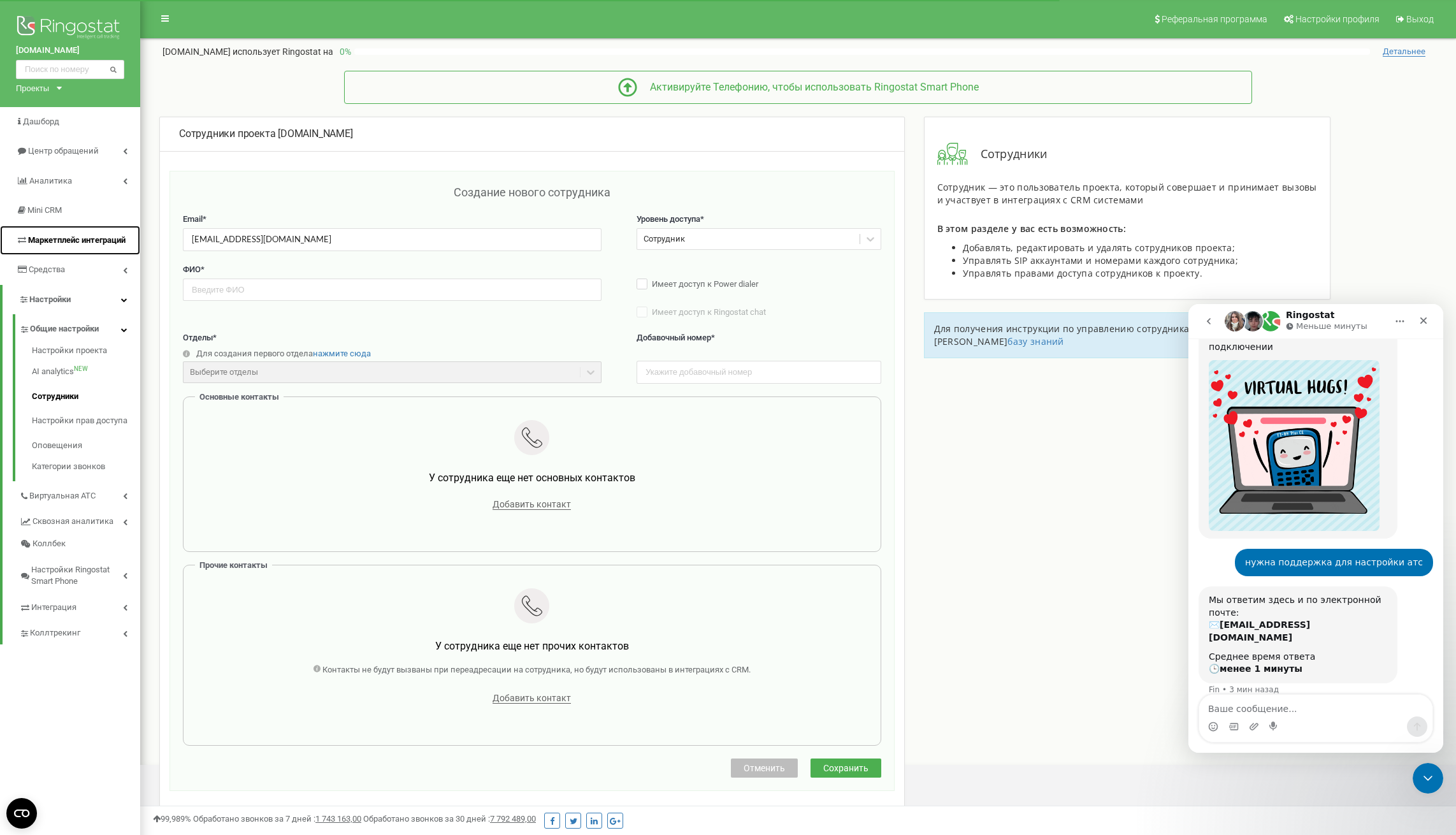
click at [69, 238] on span "Маркетплейс интеграций" at bounding box center [76, 240] width 97 height 9
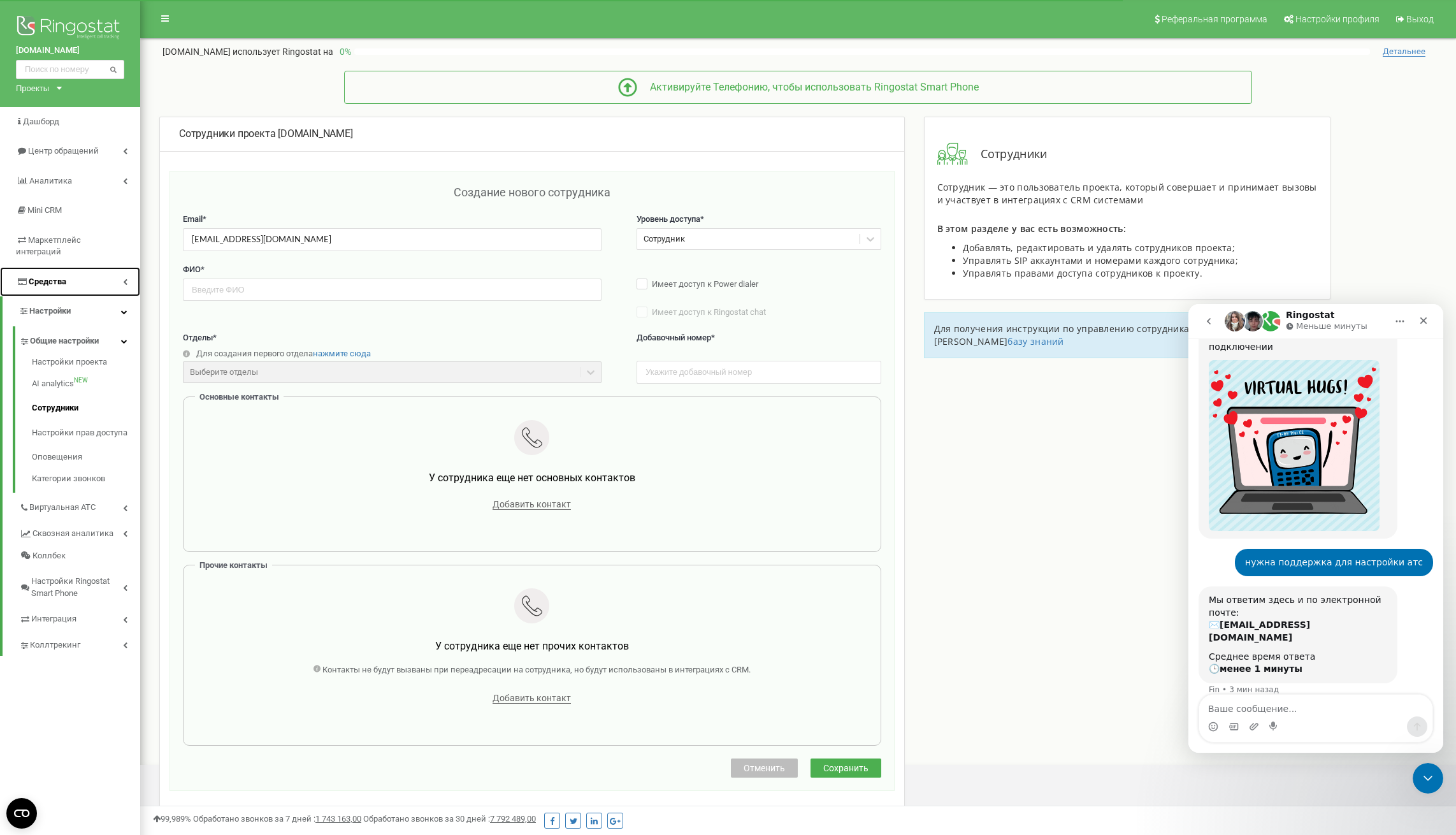
click at [66, 276] on span "Средства" at bounding box center [47, 281] width 38 height 9
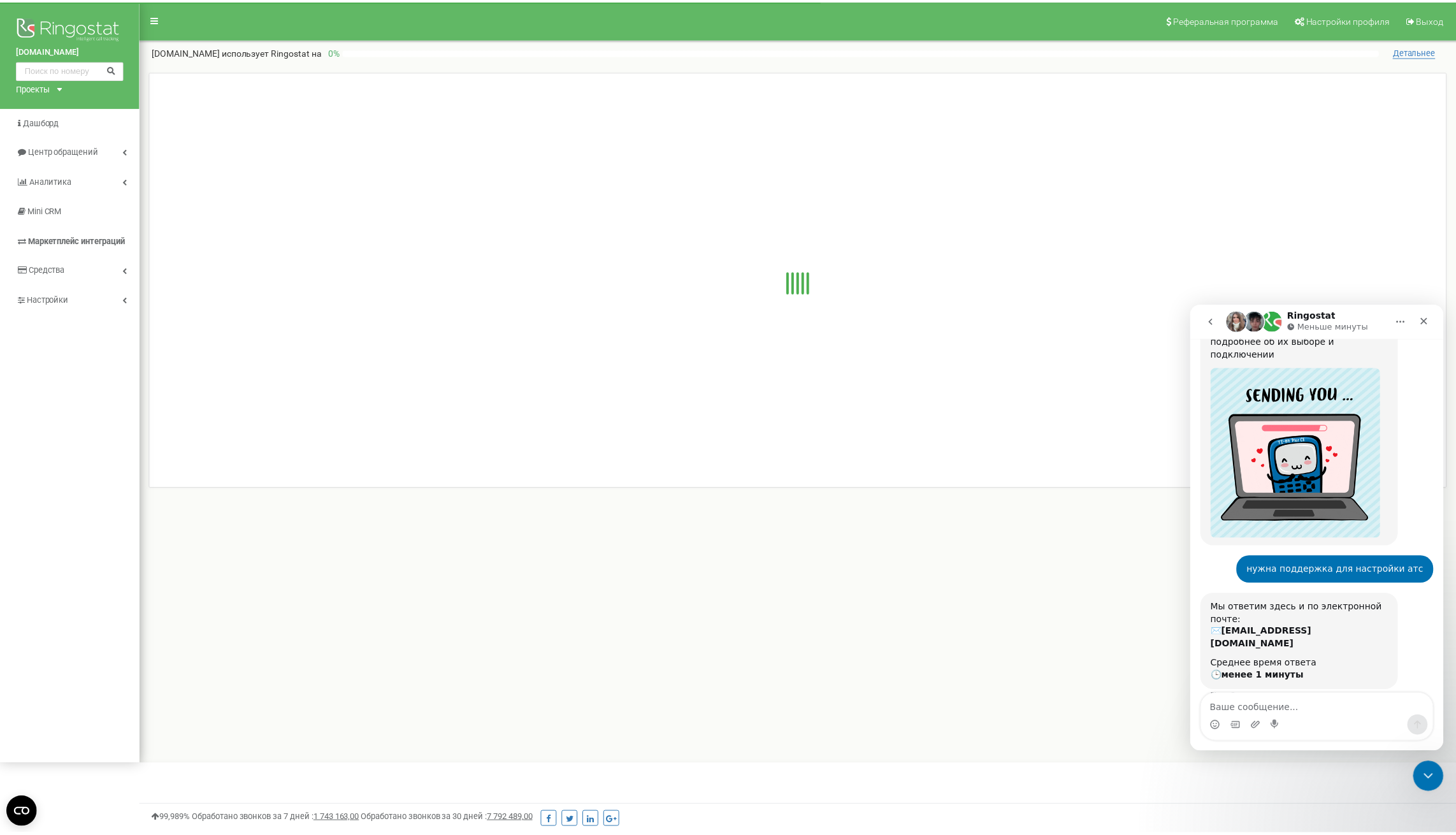
scroll to position [147, 0]
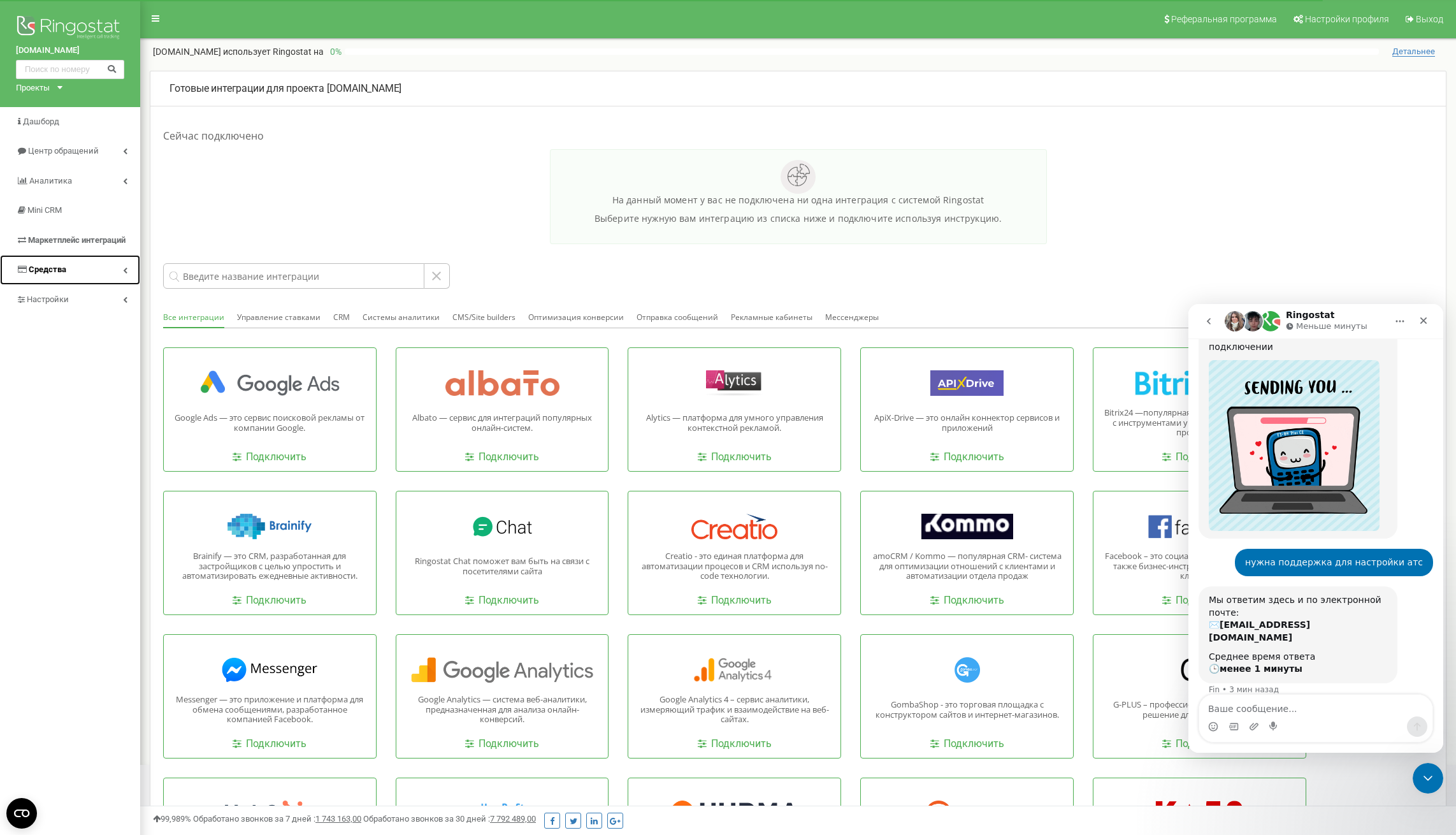
click at [77, 272] on link "Средства" at bounding box center [70, 270] width 140 height 30
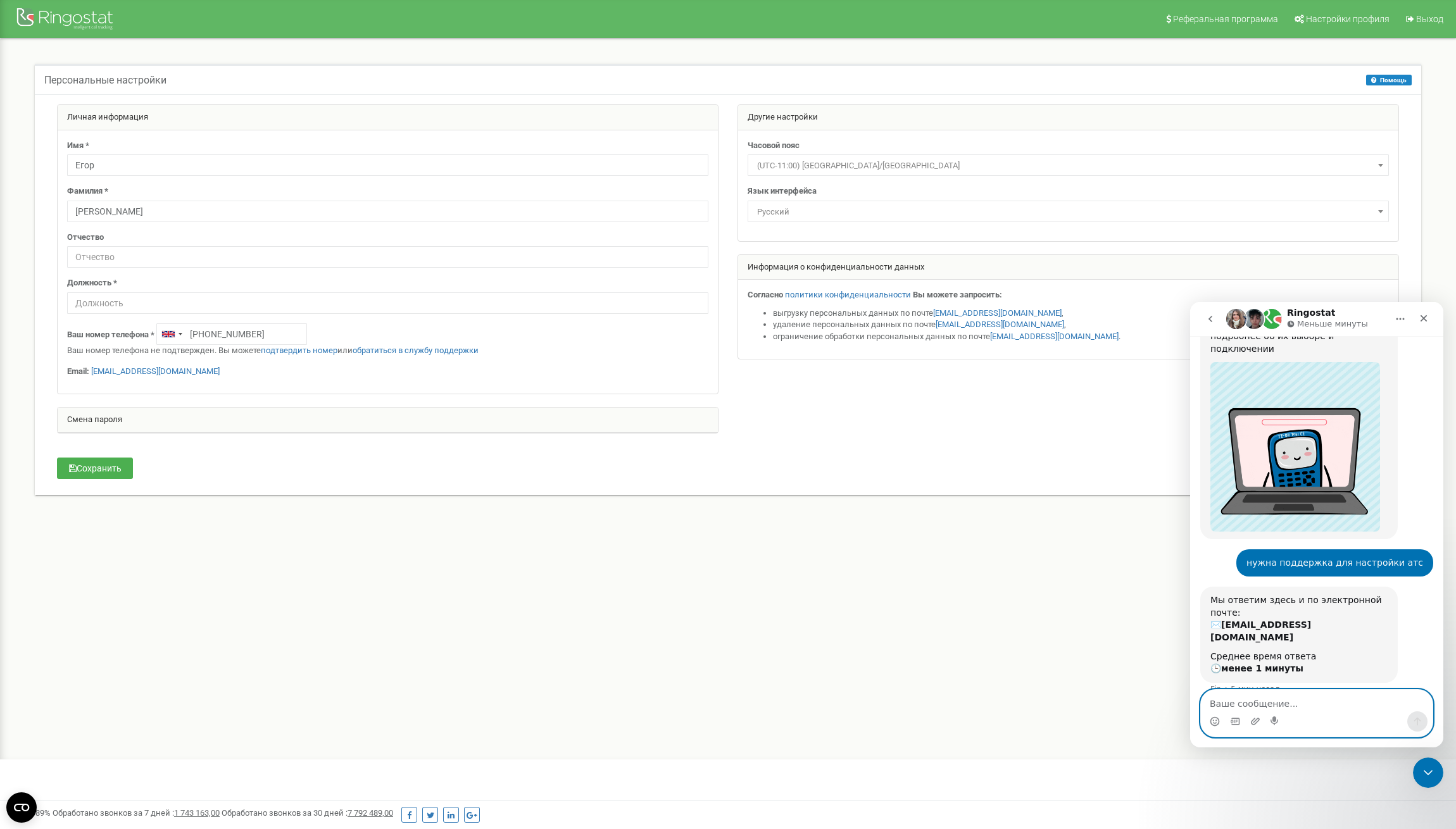
scroll to position [146, 0]
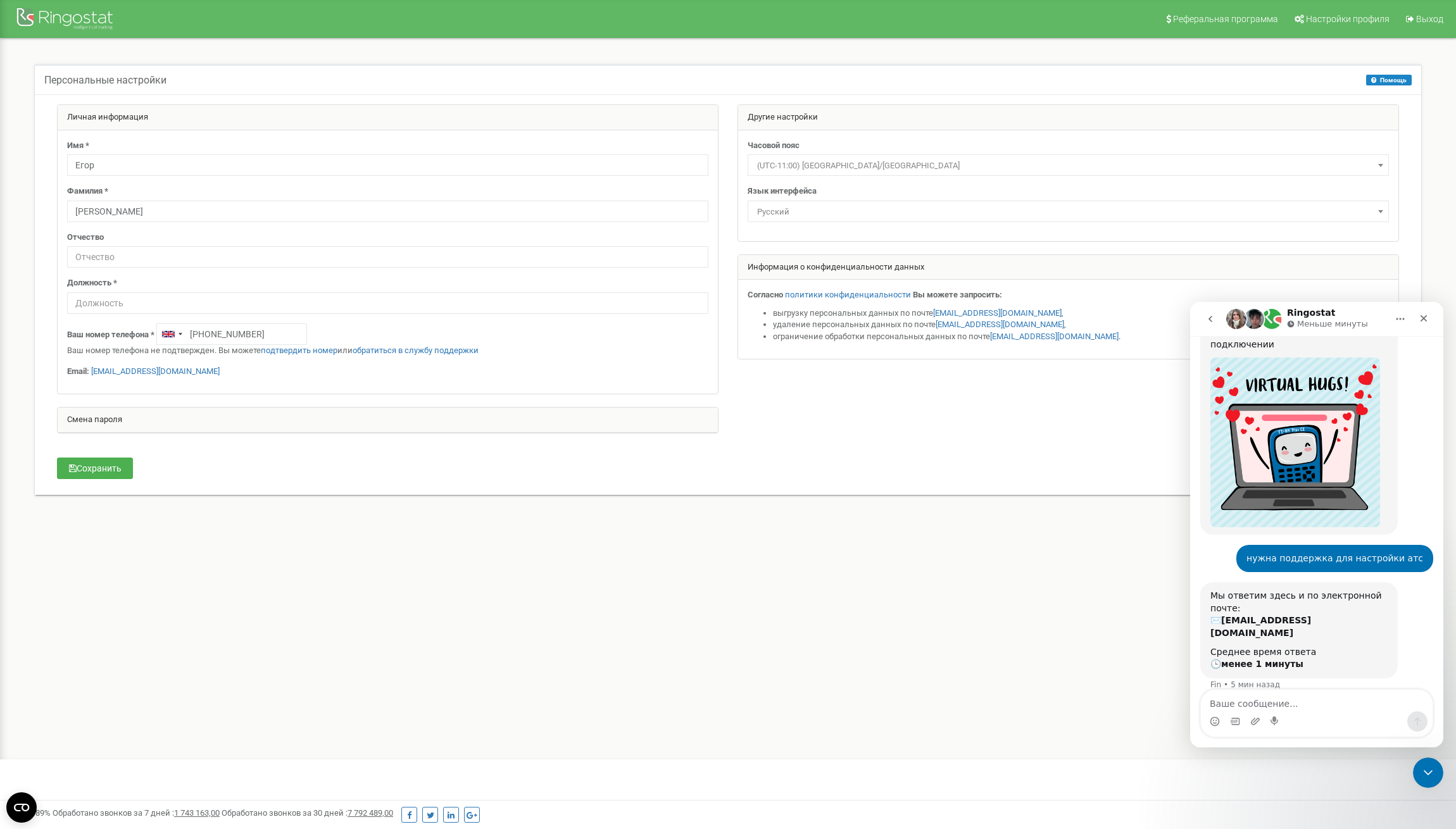
click at [1280, 717] on div "Мессенджер Intercom" at bounding box center [1275, 721] width 25 height 10
click at [1306, 717] on div "Ожидаем коллегу" at bounding box center [1316, 721] width 228 height 10
